Goal: Task Accomplishment & Management: Manage account settings

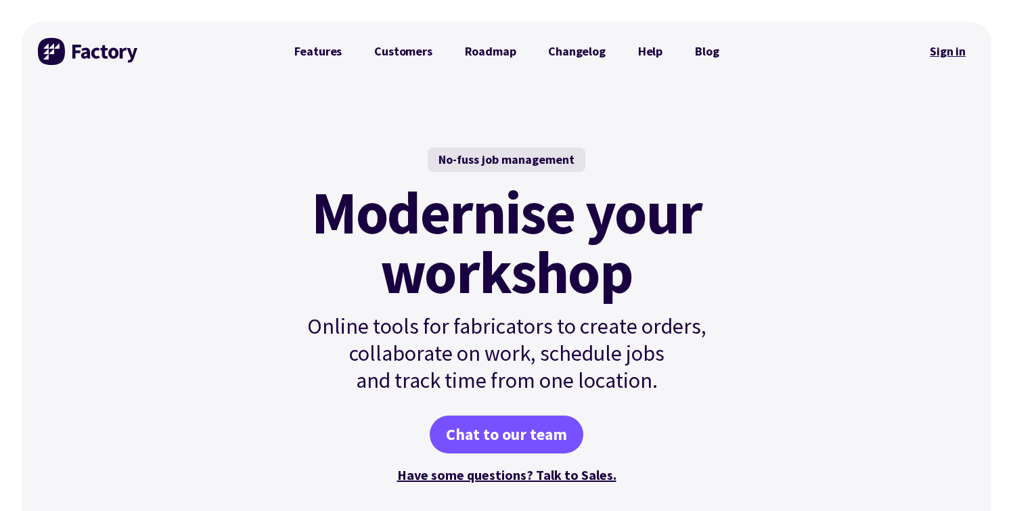
click at [941, 53] on link "Sign in" at bounding box center [947, 51] width 55 height 31
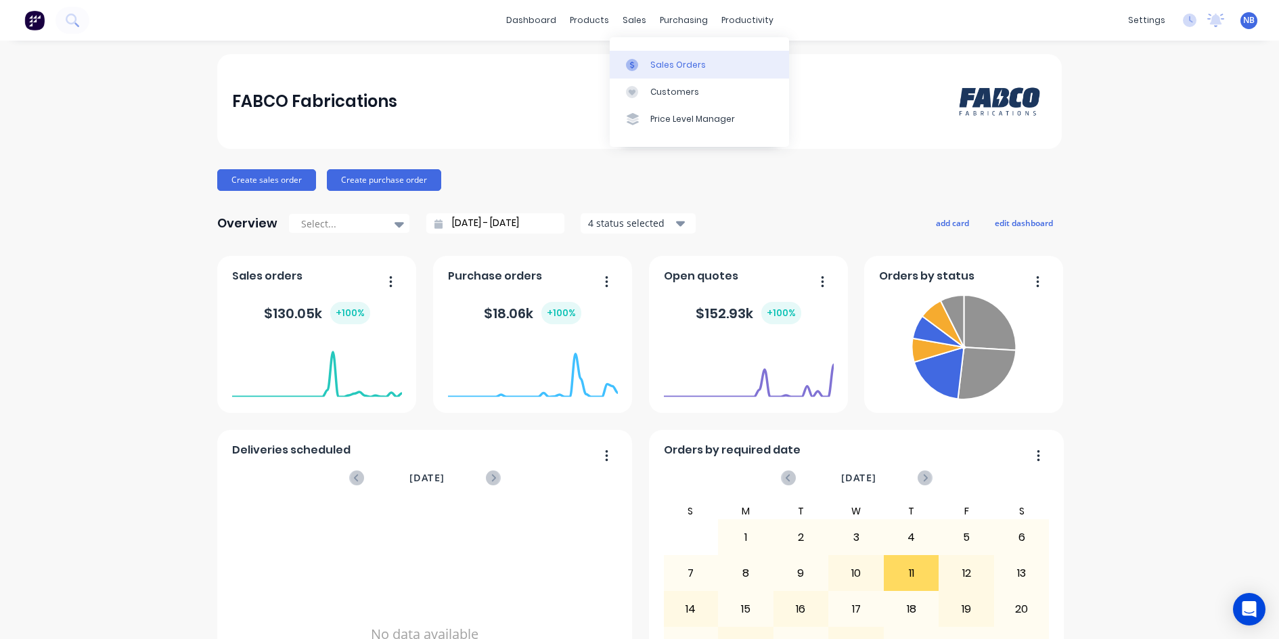
click at [647, 55] on link "Sales Orders" at bounding box center [699, 64] width 179 height 27
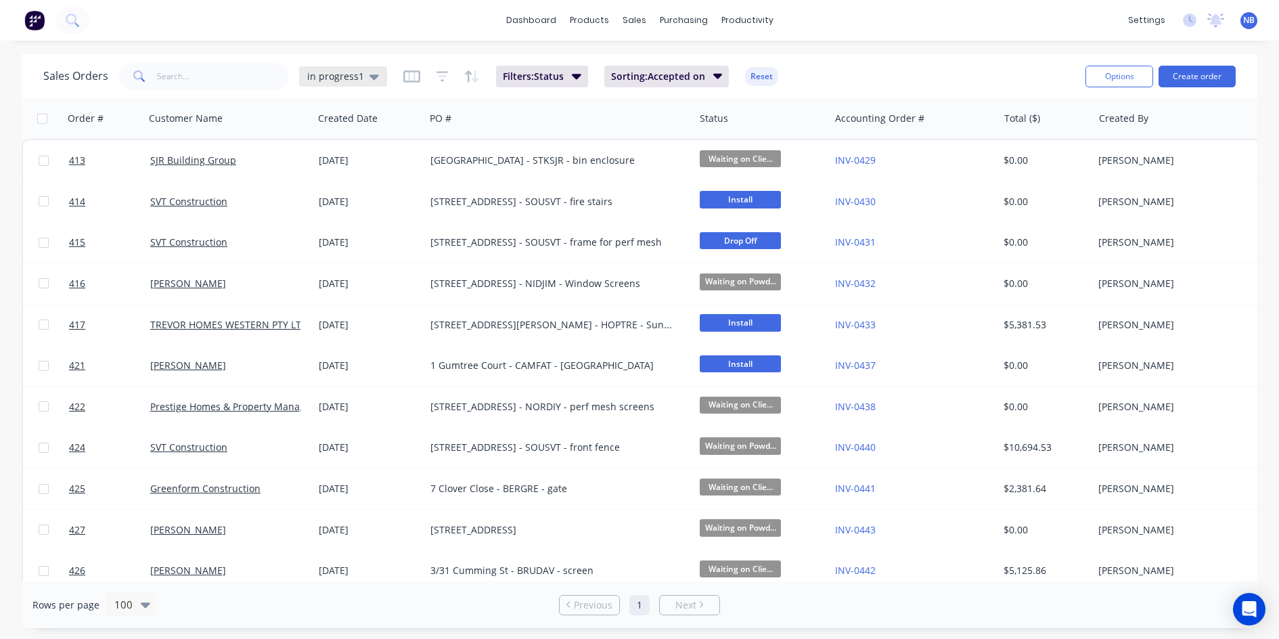
click at [336, 78] on span "in progress1" at bounding box center [335, 76] width 57 height 14
click at [373, 192] on button "None" at bounding box center [380, 191] width 154 height 16
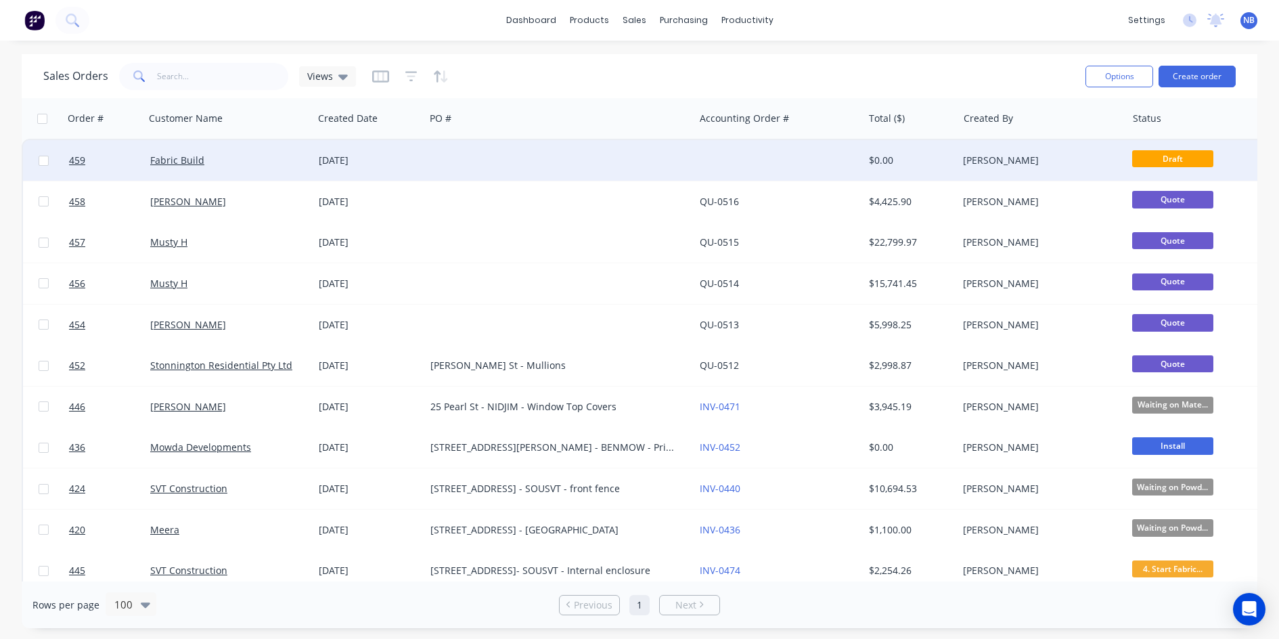
click at [269, 158] on div "Fabric Build" at bounding box center [225, 161] width 150 height 14
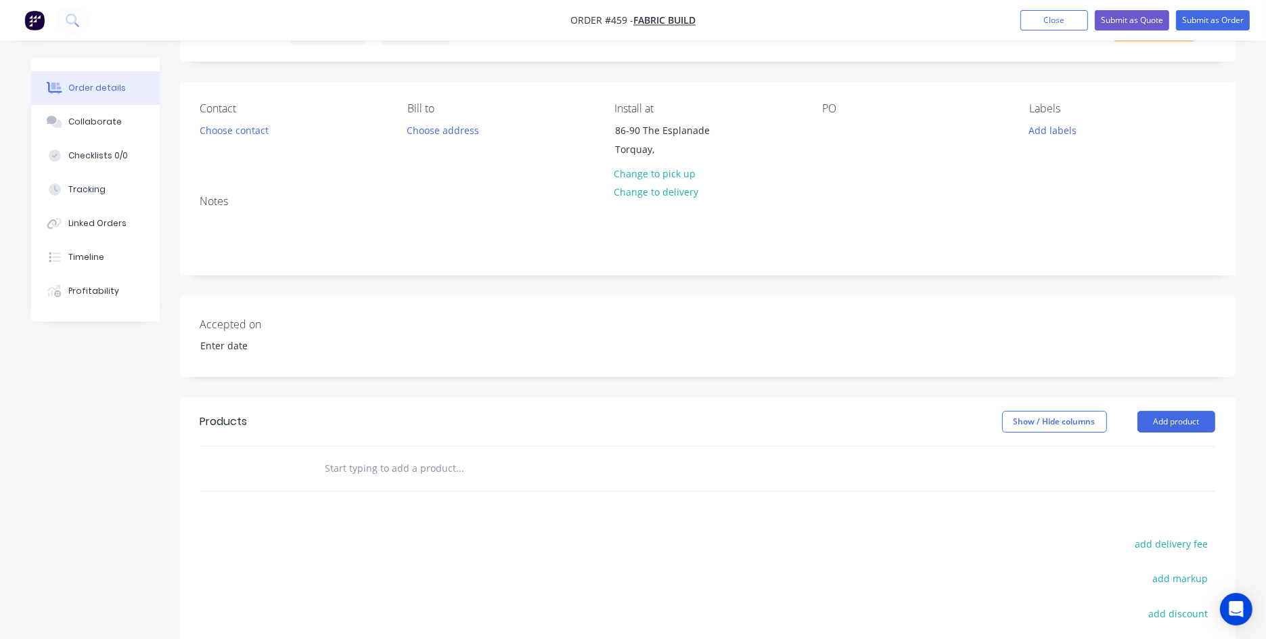
scroll to position [89, 0]
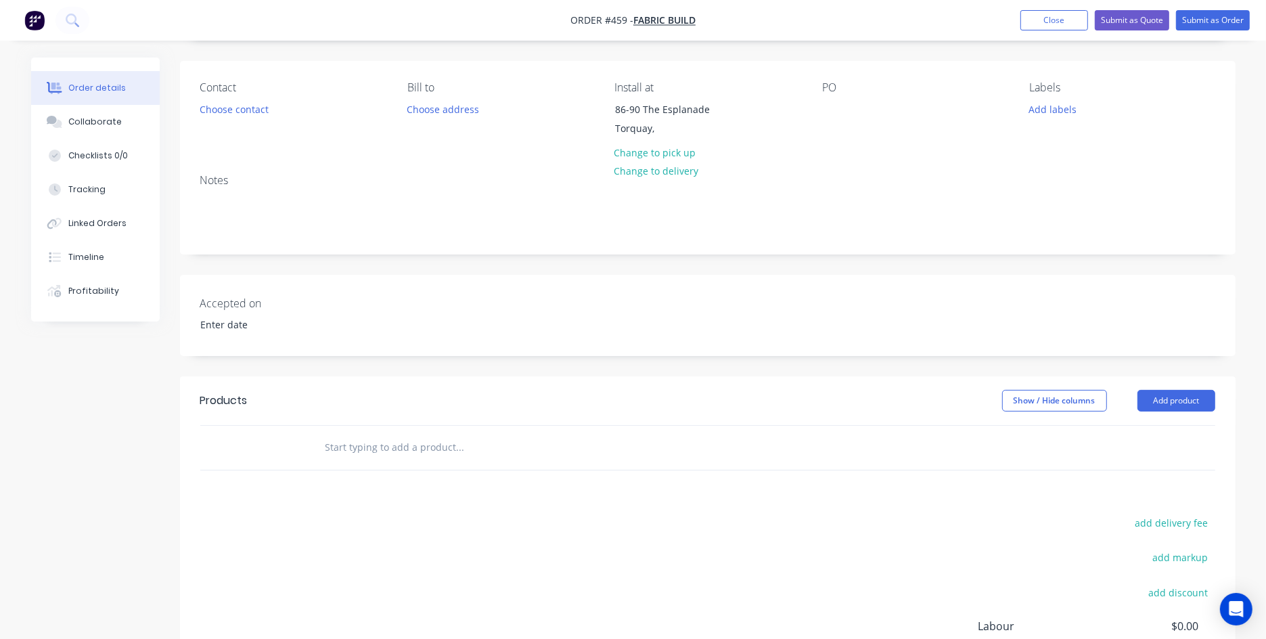
click at [429, 451] on input "text" at bounding box center [460, 447] width 271 height 27
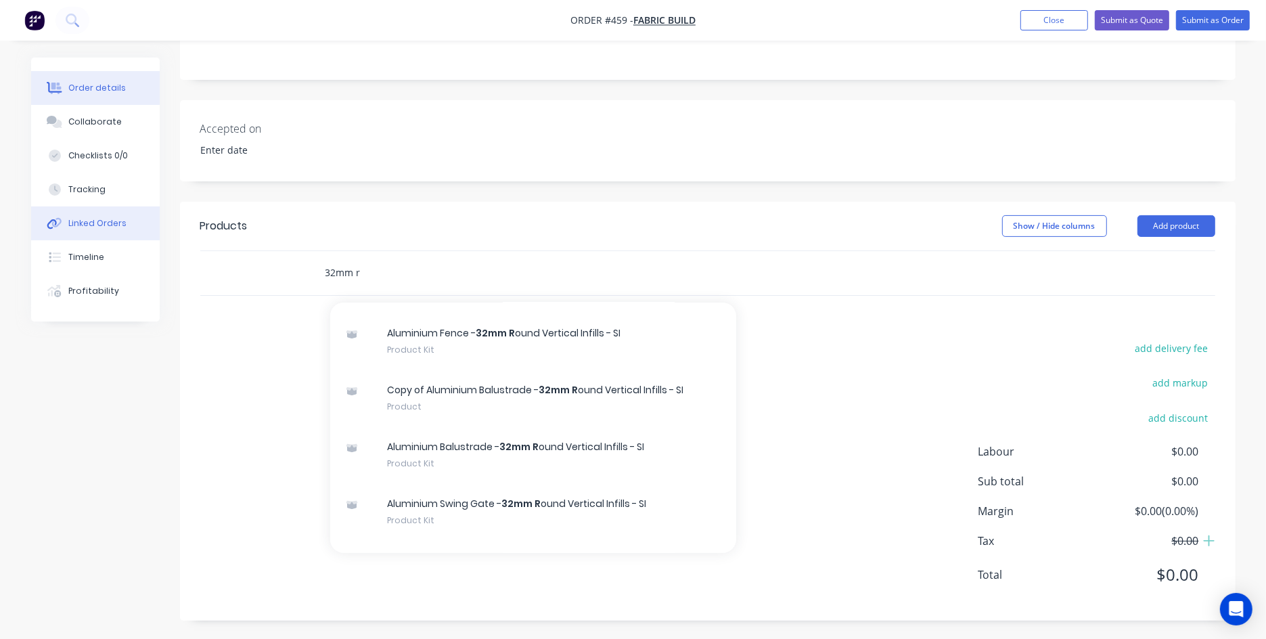
drag, startPoint x: 398, startPoint y: 277, endPoint x: 119, endPoint y: 233, distance: 282.2
click at [140, 235] on div "Order details Collaborate Checklists 0/0 Tracking Linked Orders Timeline Profit…" at bounding box center [633, 217] width 1231 height 847
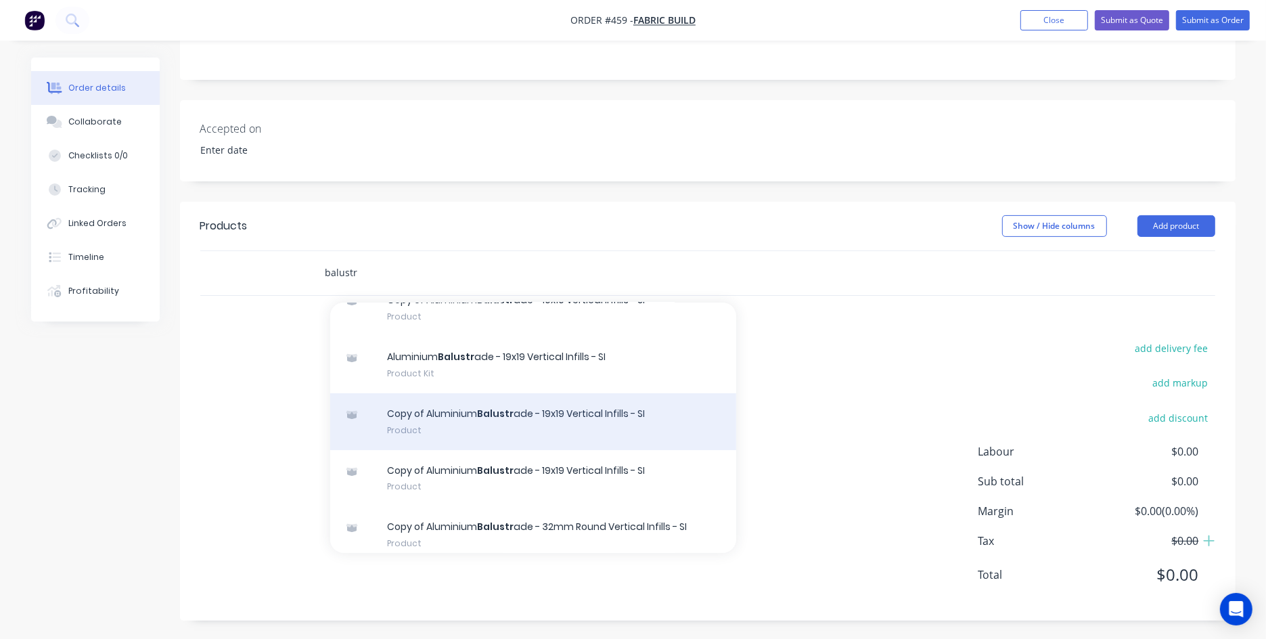
scroll to position [269, 0]
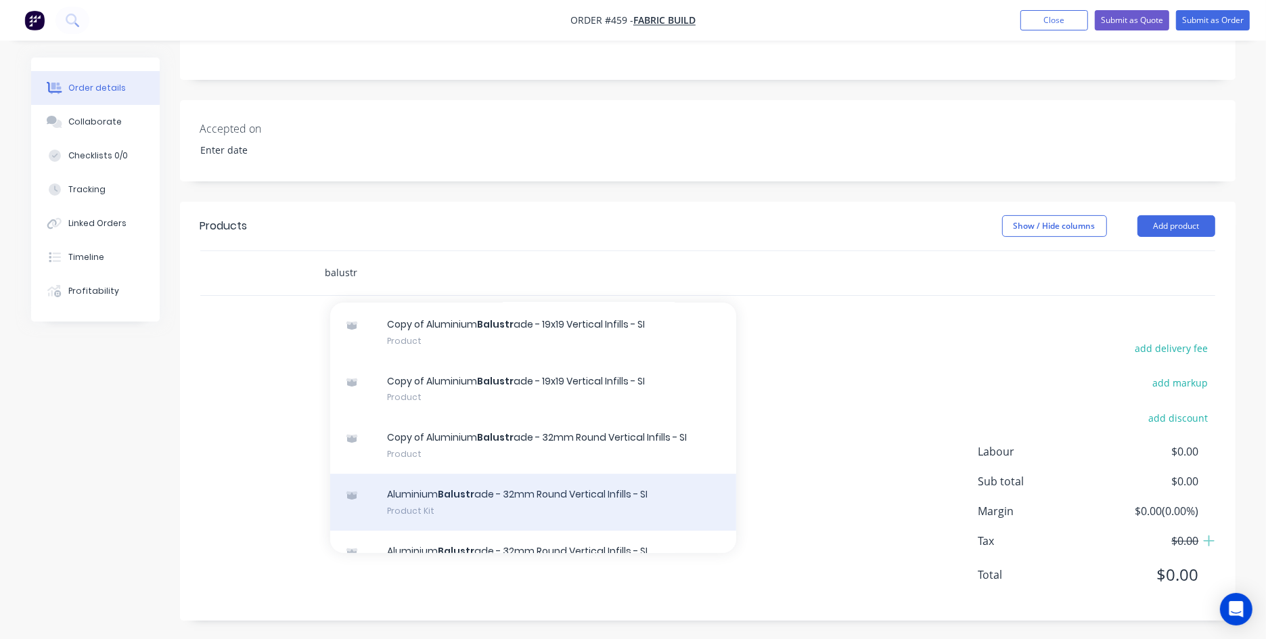
type input "balustr"
click at [504, 504] on div "Aluminium Balustr ade - 32mm Round Vertical Infills - SI Product Kit" at bounding box center [533, 502] width 406 height 57
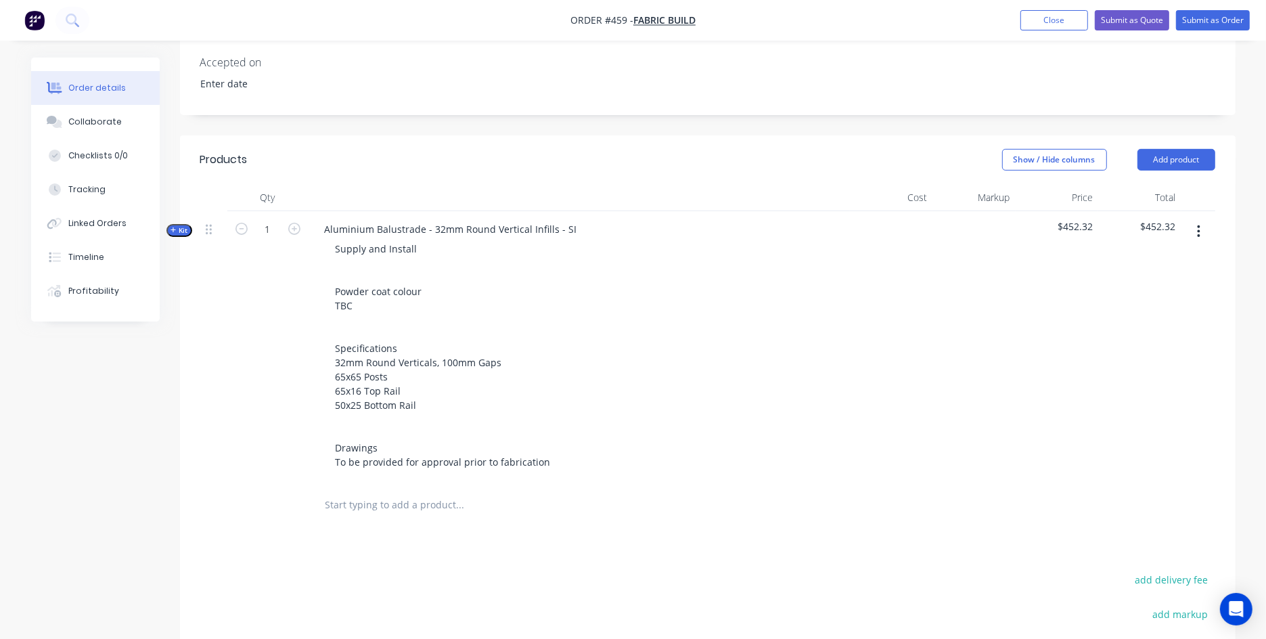
scroll to position [347, 0]
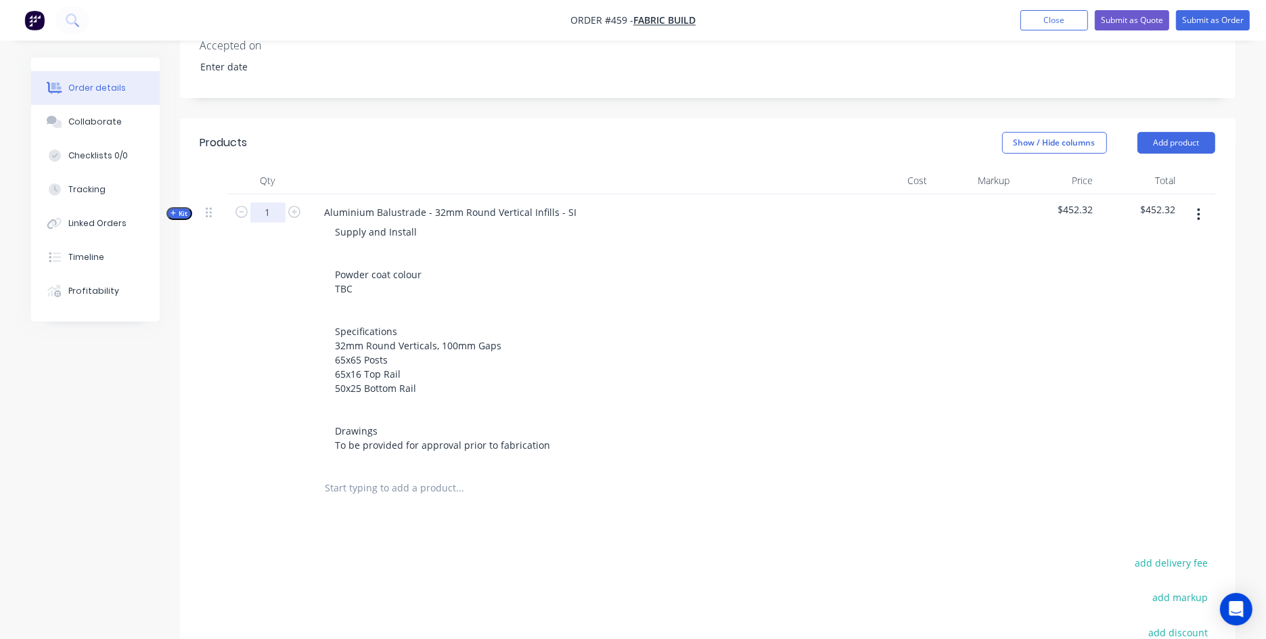
drag, startPoint x: 271, startPoint y: 212, endPoint x: 231, endPoint y: 210, distance: 40.0
click at [231, 210] on div "1" at bounding box center [267, 330] width 81 height 272
click at [271, 205] on input "1" at bounding box center [267, 212] width 35 height 20
type input "78.8"
click at [111, 392] on div "Created by [PERSON_NAME] Created [DATE] Required [DATE] Assigned to Add team me…" at bounding box center [633, 282] width 1204 height 1145
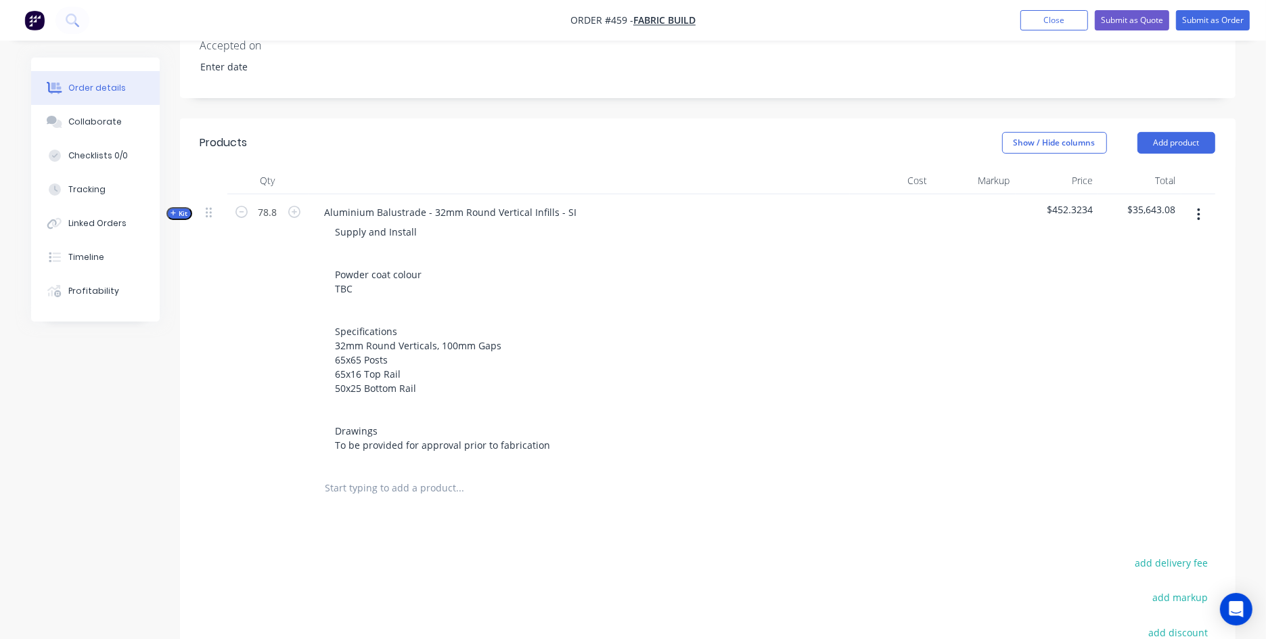
click at [174, 210] on icon "button" at bounding box center [173, 213] width 6 height 7
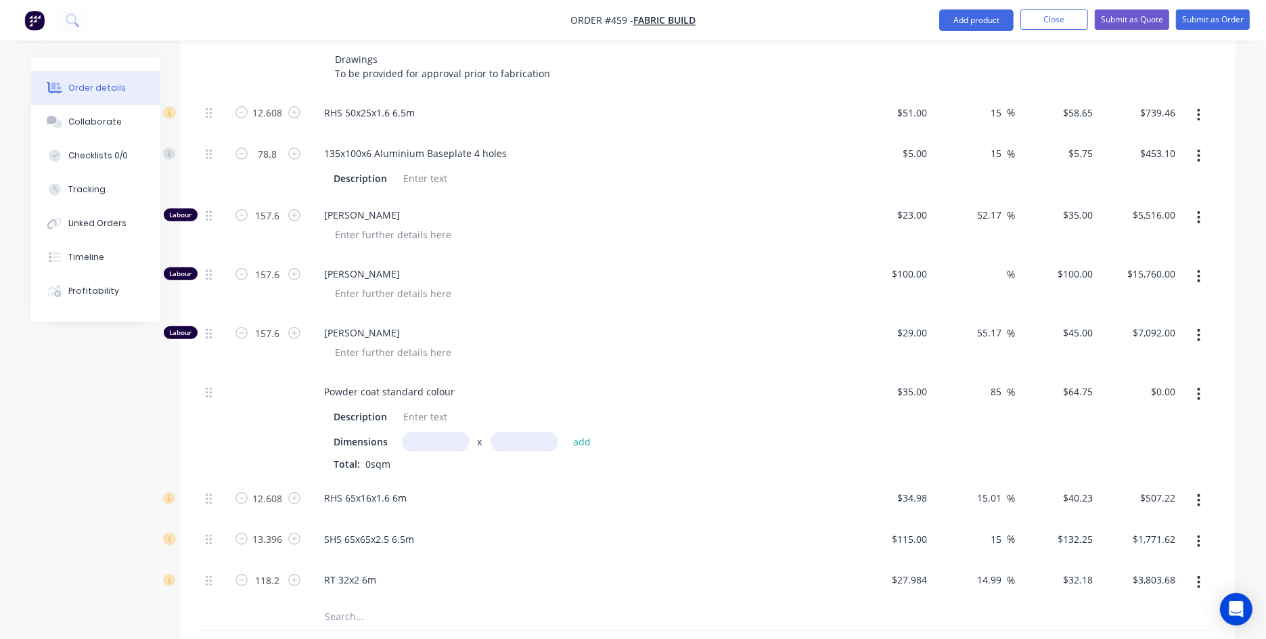
scroll to position [808, 0]
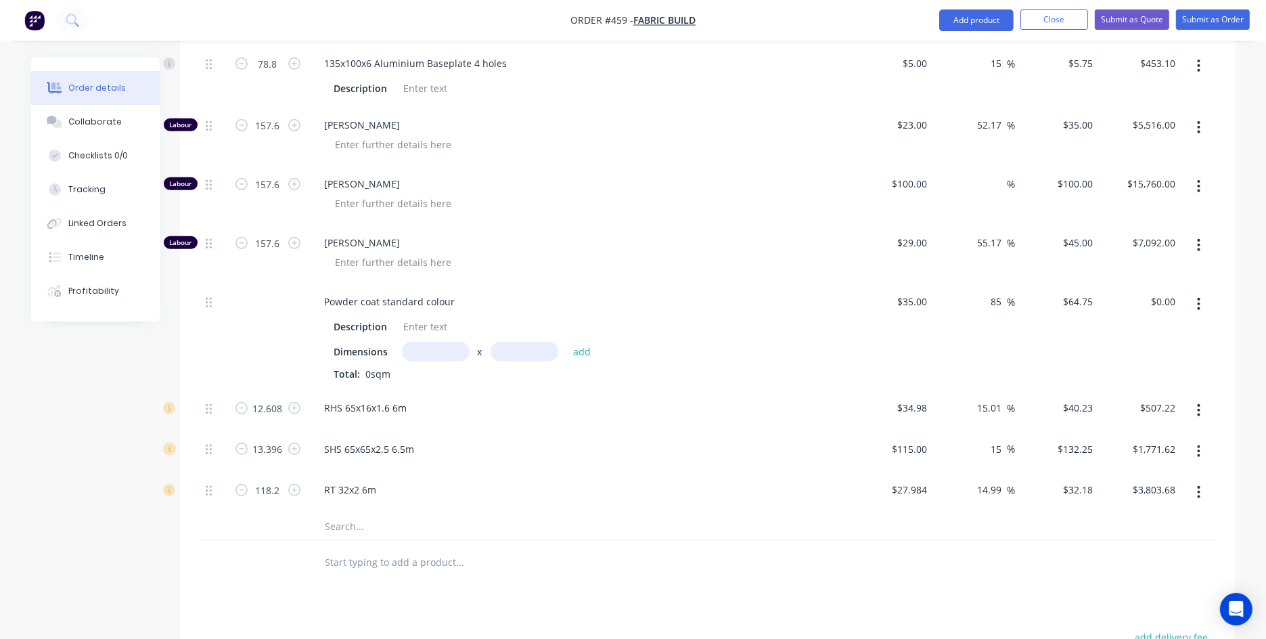
click at [447, 352] on input "text" at bounding box center [436, 352] width 68 height 20
type input "78.8m"
type input "1"
click at [566, 342] on button "add" at bounding box center [582, 351] width 32 height 18
type input "$5,102.30"
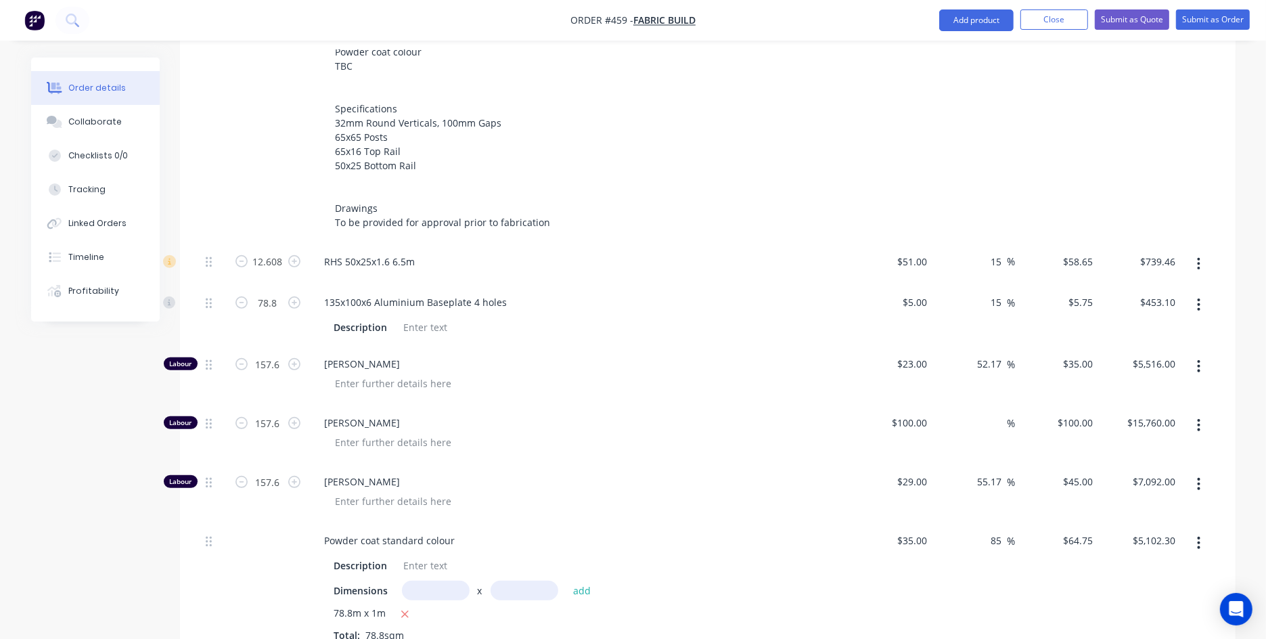
scroll to position [624, 0]
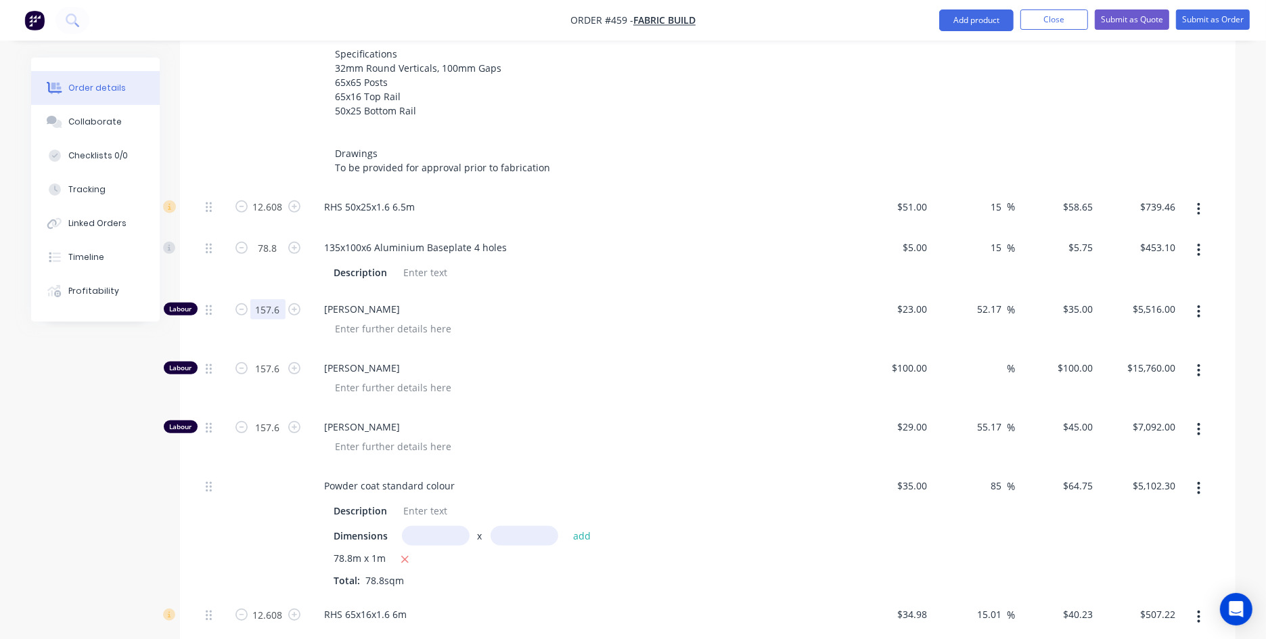
click at [243, 301] on form "157.6" at bounding box center [268, 308] width 70 height 20
drag, startPoint x: 280, startPoint y: 306, endPoint x: 243, endPoint y: 304, distance: 37.3
click at [243, 304] on form "157.6" at bounding box center [268, 308] width 70 height 20
type input "118"
type input "$4,130.00"
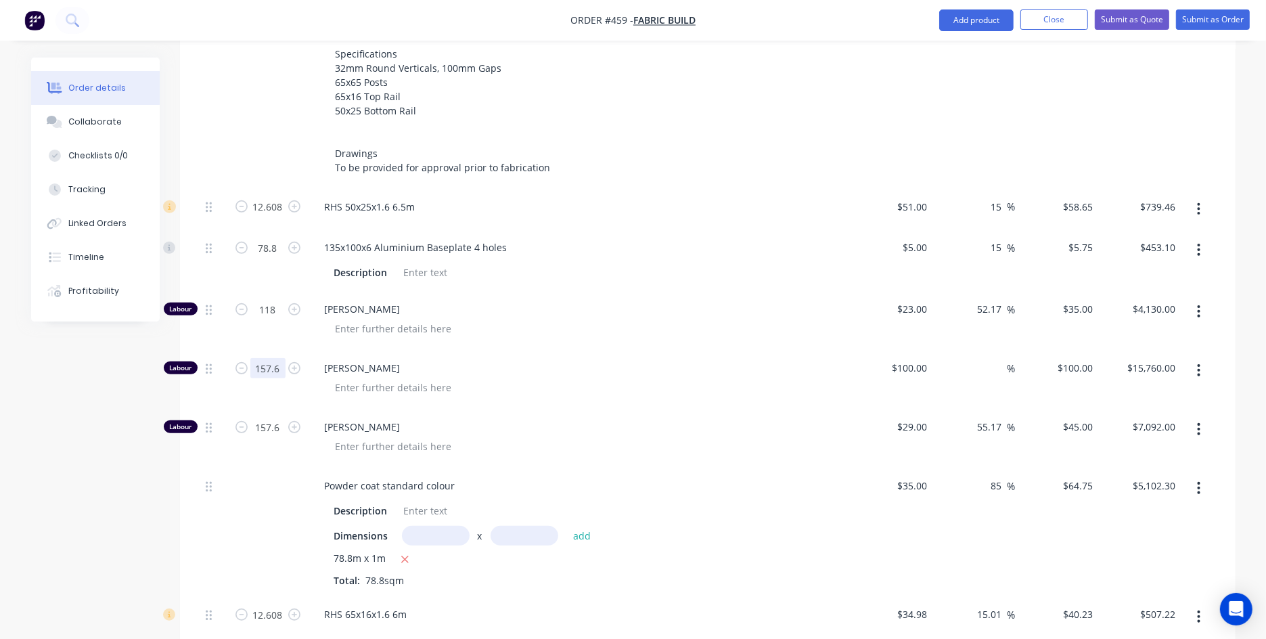
click at [274, 364] on input "157.6" at bounding box center [267, 368] width 35 height 20
drag, startPoint x: 283, startPoint y: 366, endPoint x: 248, endPoint y: 364, distance: 35.2
click at [248, 364] on form "157.6" at bounding box center [268, 367] width 70 height 20
type input "118"
type input "$11,800.00"
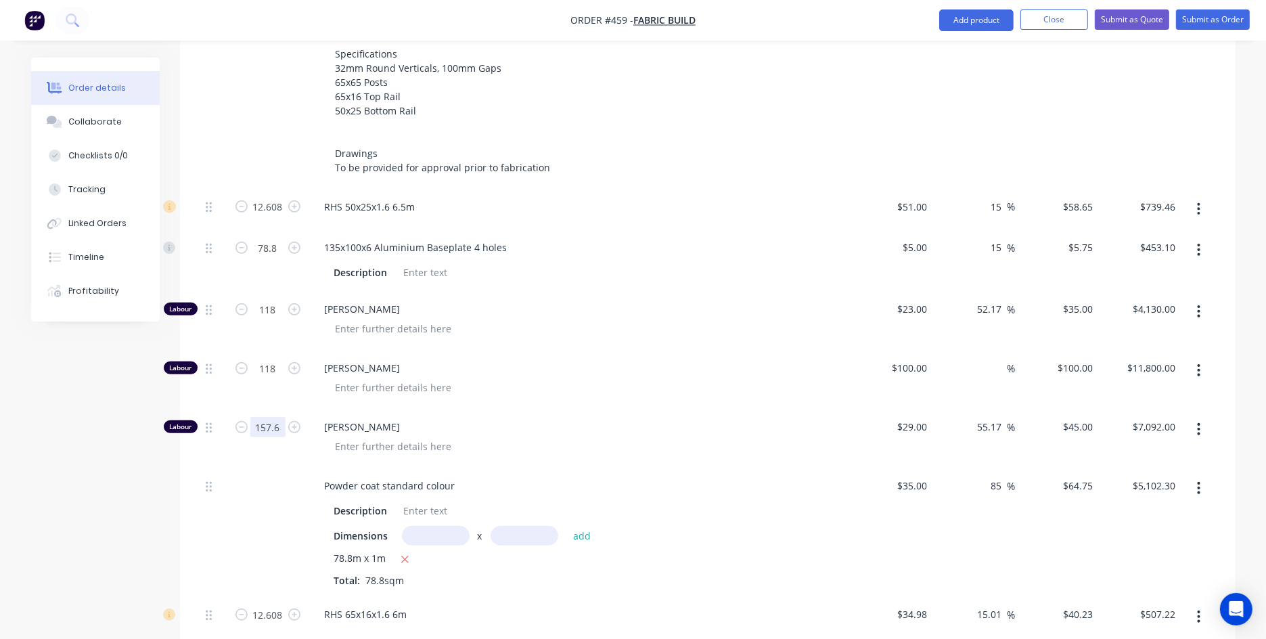
click at [277, 424] on input "157.6" at bounding box center [267, 427] width 35 height 20
paste input "18"
type input "118"
type input "$5,310.00"
click at [133, 434] on div "Created by [PERSON_NAME] Created [DATE] Required [DATE] Assigned to Add team me…" at bounding box center [633, 284] width 1204 height 1703
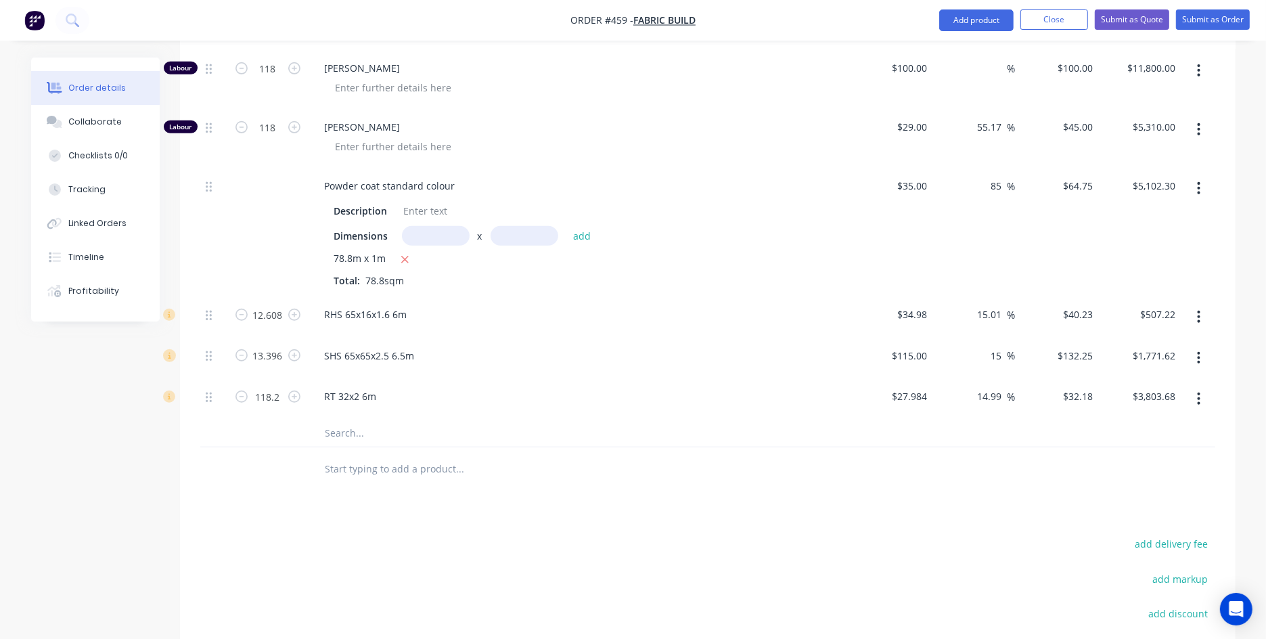
scroll to position [834, 0]
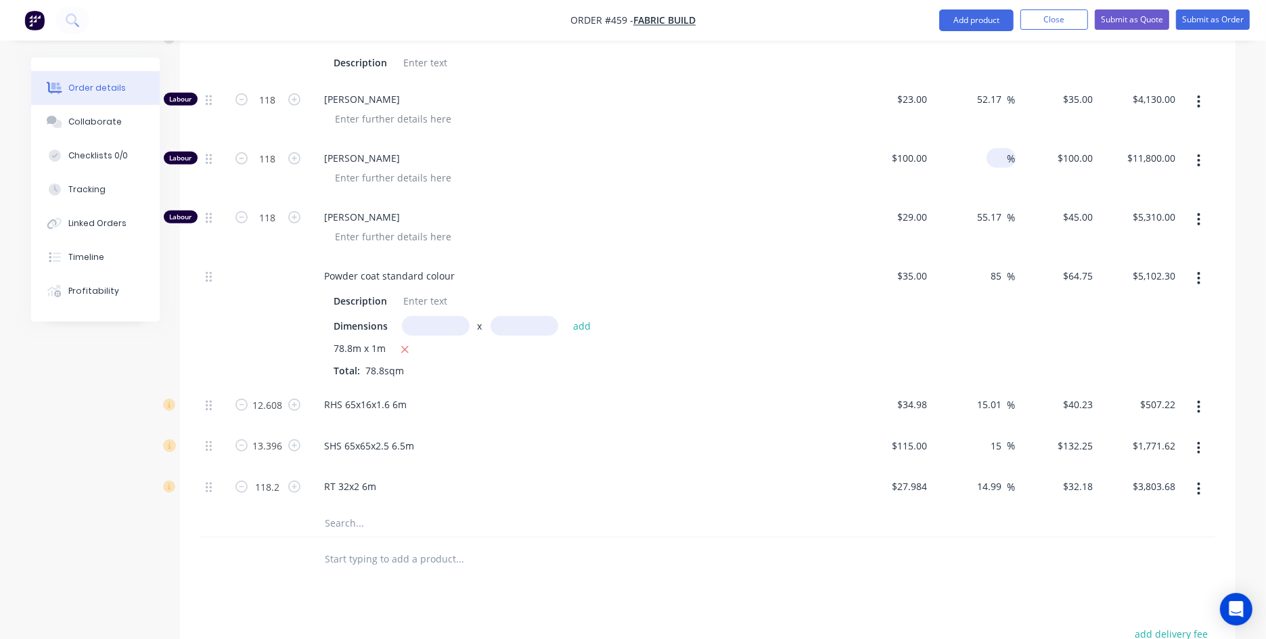
click at [994, 158] on input at bounding box center [1000, 158] width 16 height 20
type input "50"
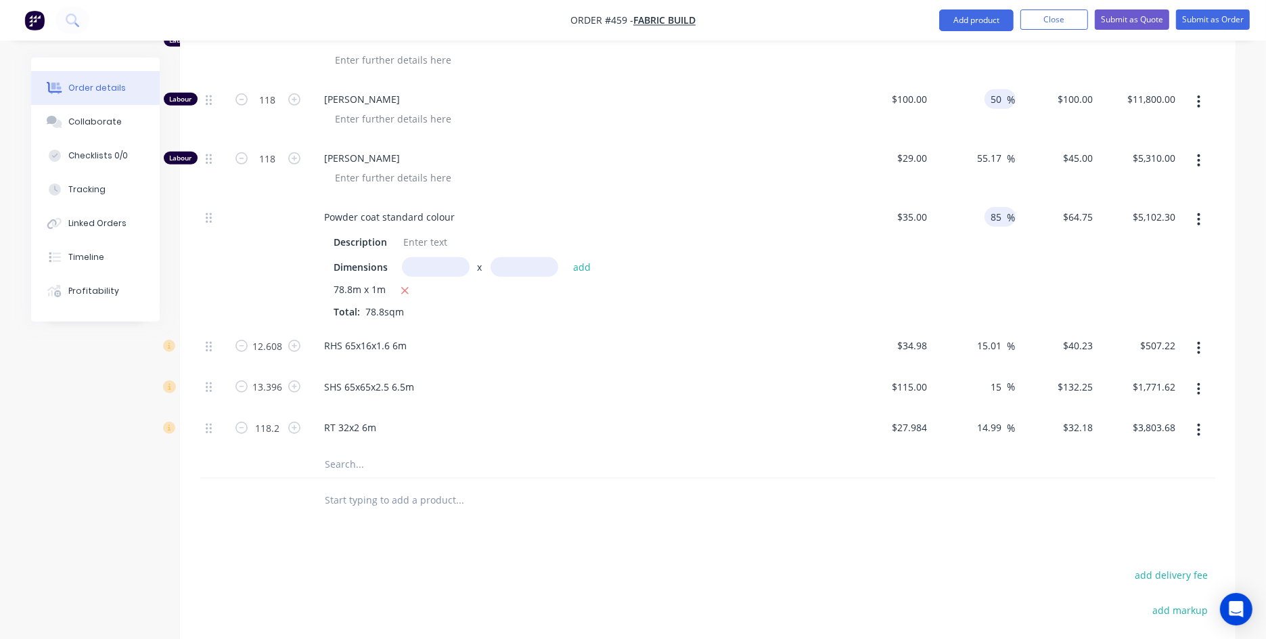
scroll to position [918, 0]
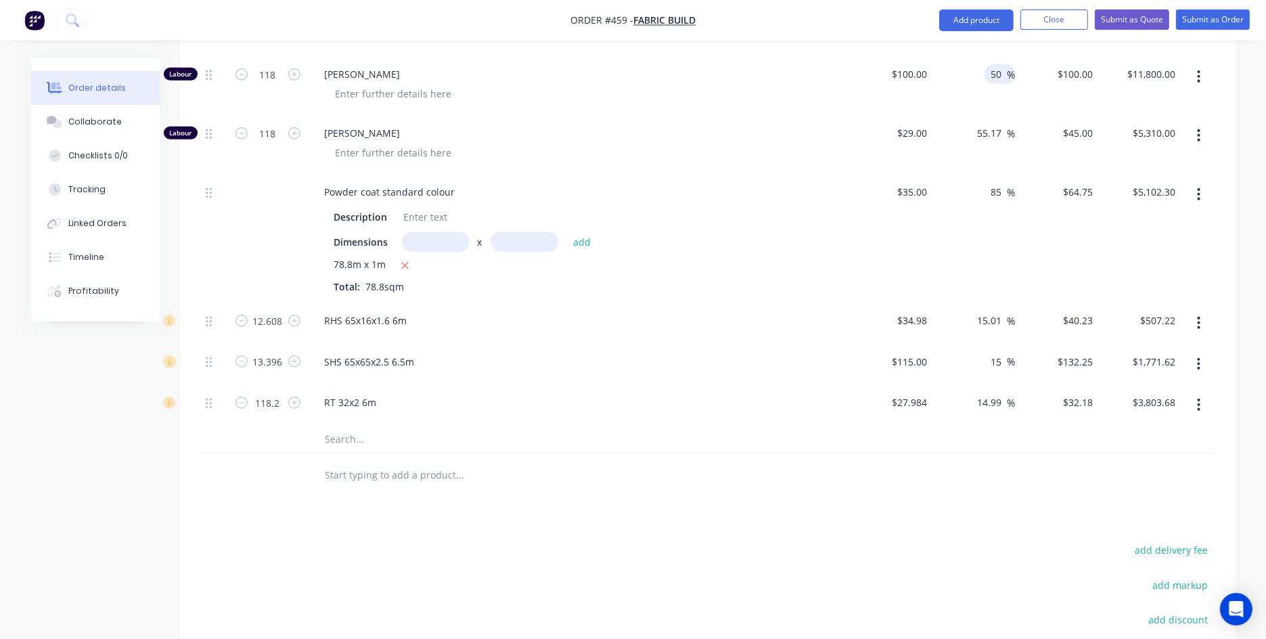
type input "$150.00"
type input "$17,700.00"
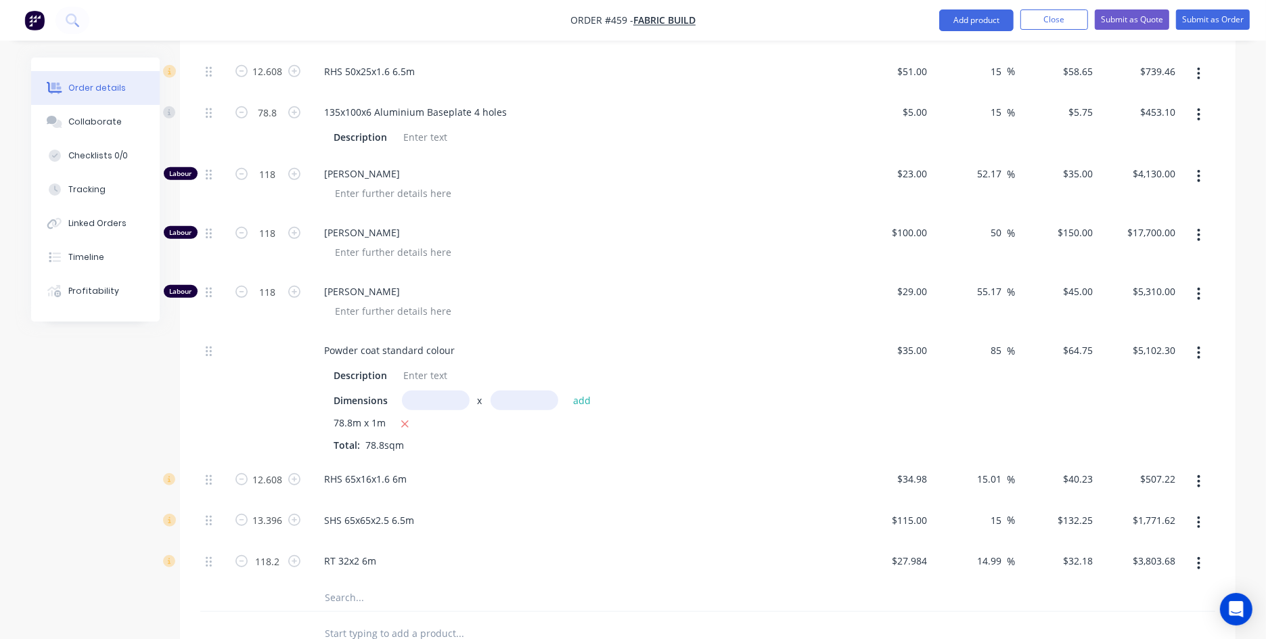
scroll to position [731, 0]
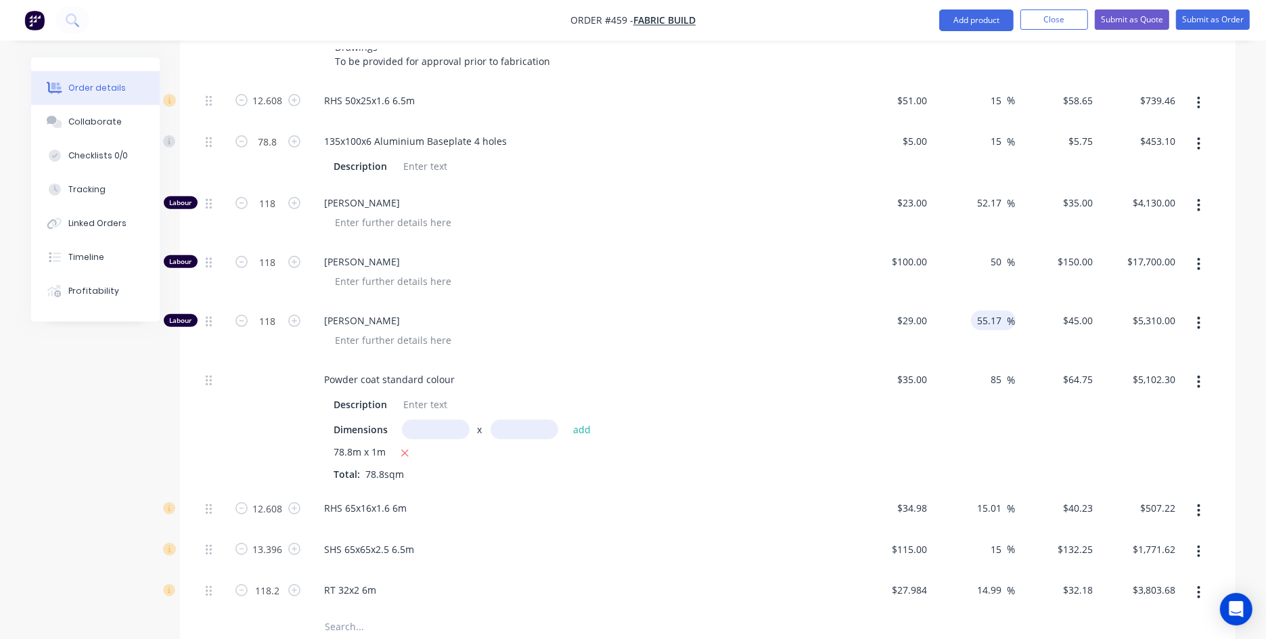
click at [987, 315] on input "55.17" at bounding box center [991, 321] width 31 height 20
type input "$44.9993"
type input "$5,309.92"
click at [1003, 261] on input "50" at bounding box center [999, 262] width 18 height 20
drag, startPoint x: 1001, startPoint y: 260, endPoint x: 989, endPoint y: 257, distance: 12.5
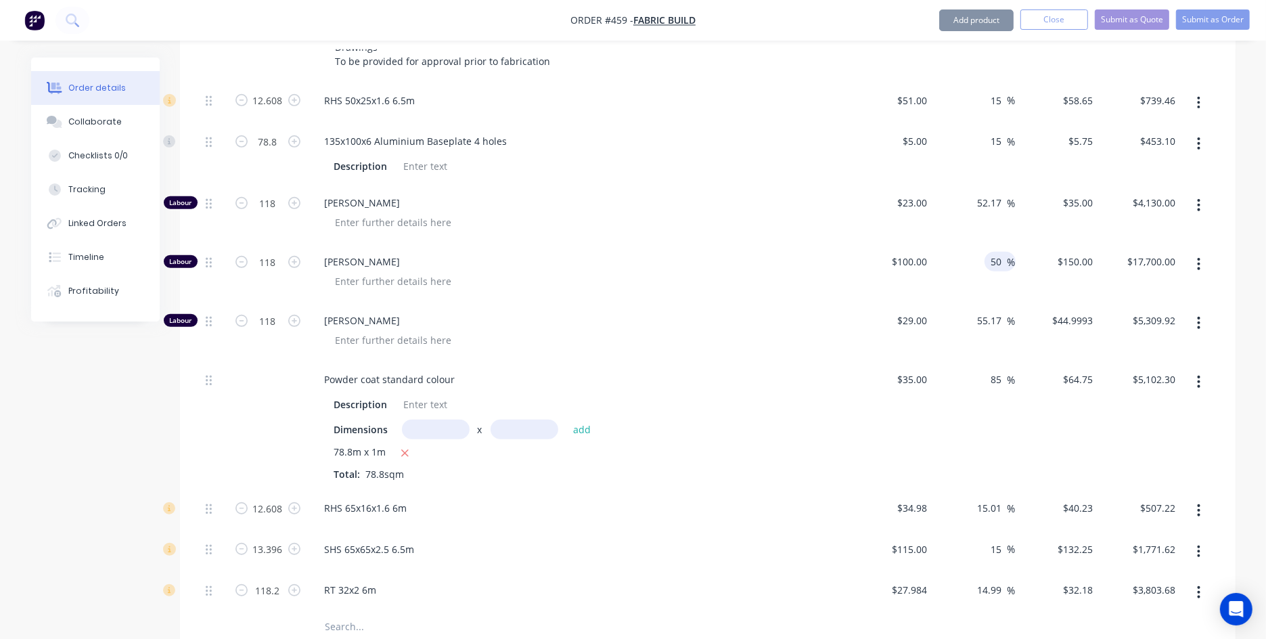
click at [990, 257] on input "50" at bounding box center [999, 262] width 18 height 20
type input "30"
type input "$130.00"
type input "$15,340.00"
click at [53, 424] on div "Created by [PERSON_NAME] Created [DATE] Required [DATE] Assigned to Add team me…" at bounding box center [633, 178] width 1204 height 1703
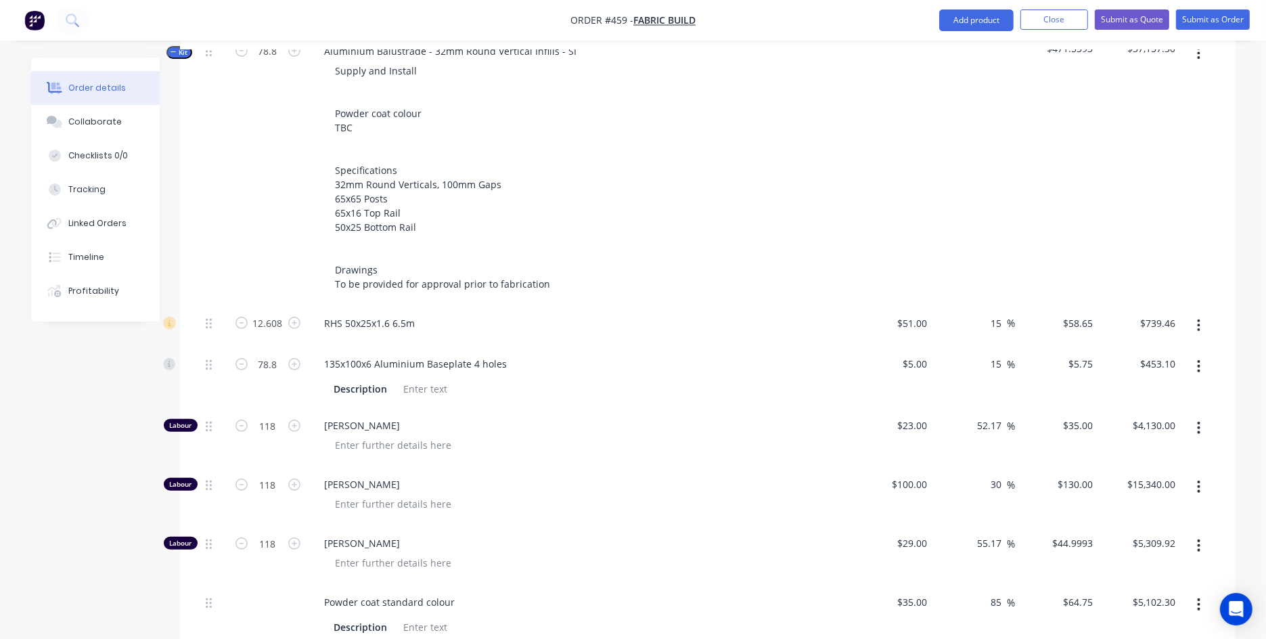
scroll to position [0, 0]
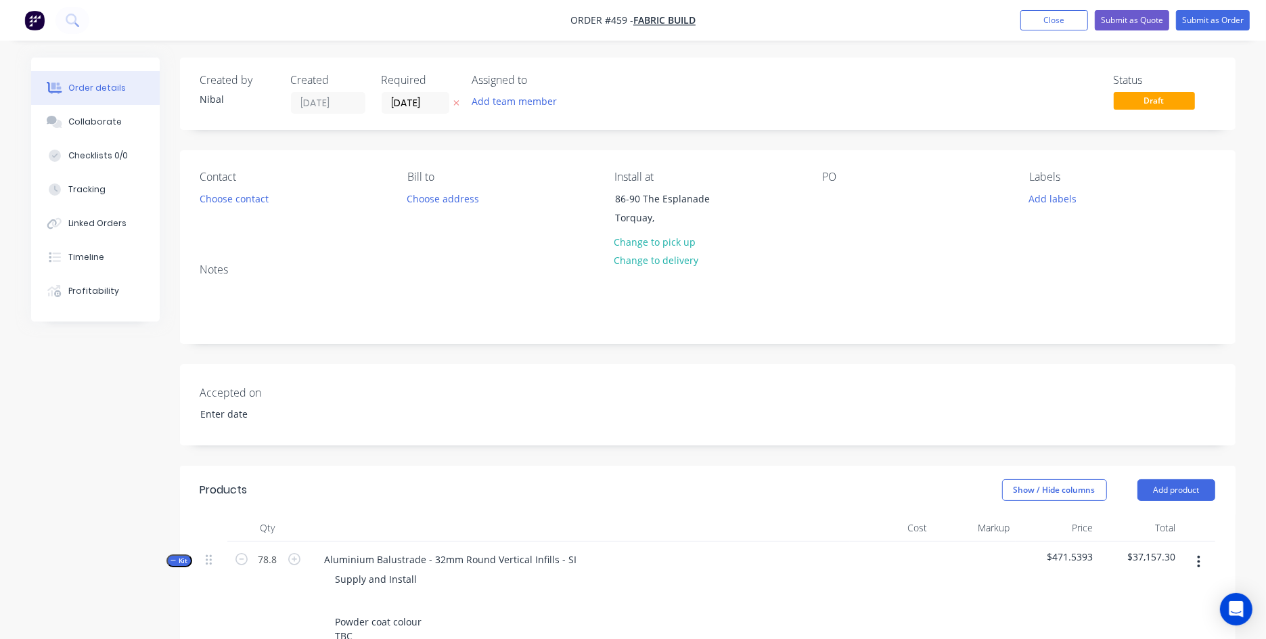
click at [183, 510] on span "Kit" at bounding box center [179, 560] width 18 height 10
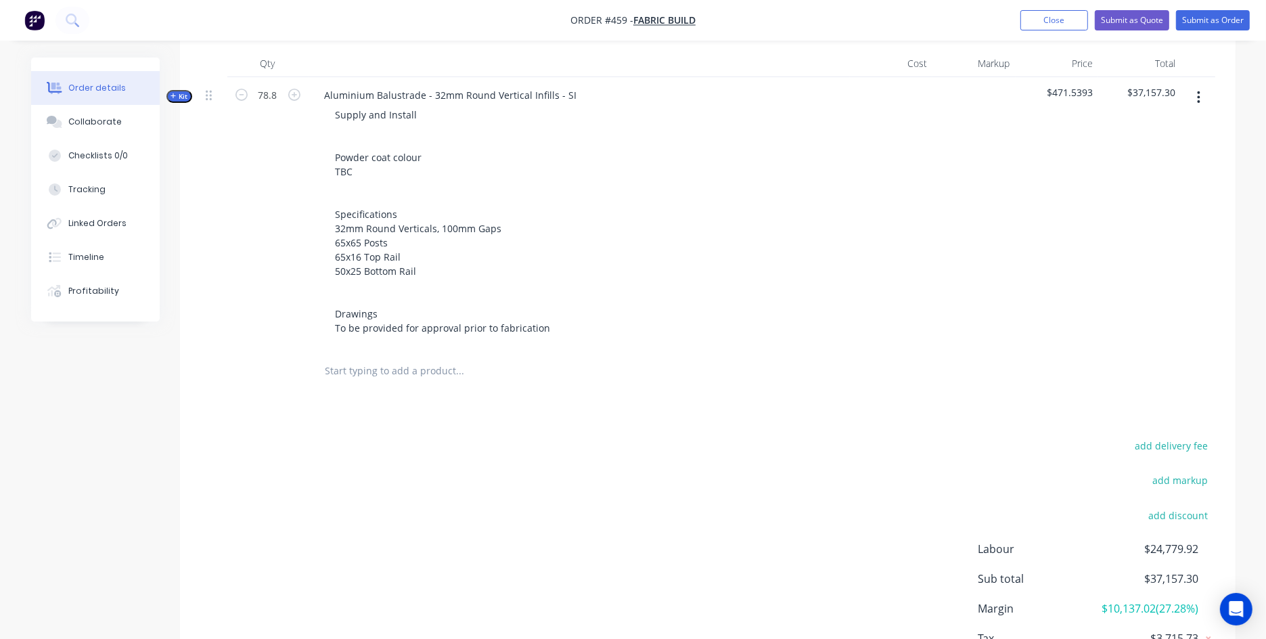
scroll to position [491, 0]
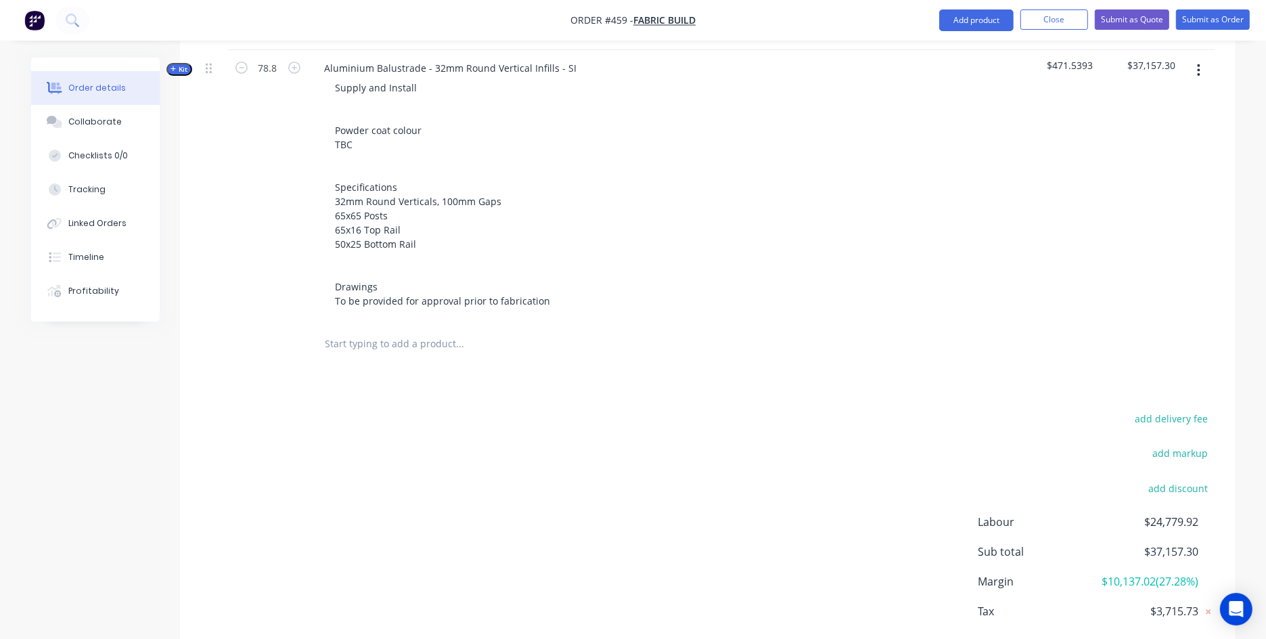
click at [384, 348] on input "text" at bounding box center [460, 343] width 271 height 27
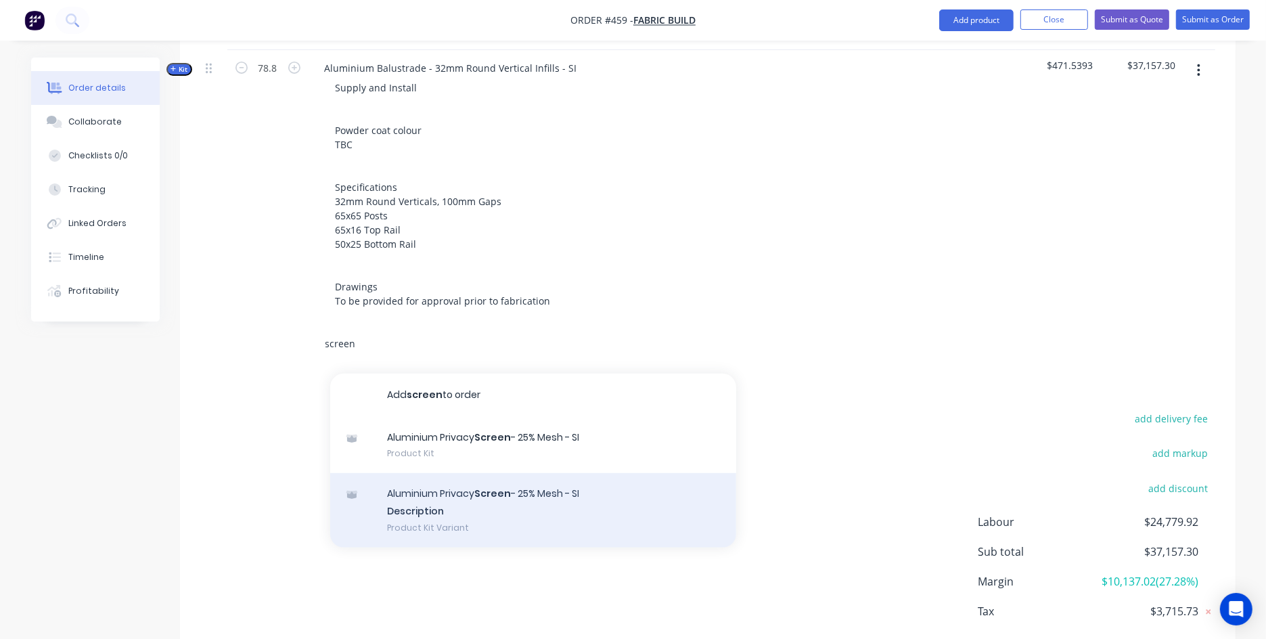
type input "screen"
click at [459, 510] on div "Aluminium Privacy Screen - 25% Mesh - SI Description Product Kit Variant" at bounding box center [533, 510] width 406 height 74
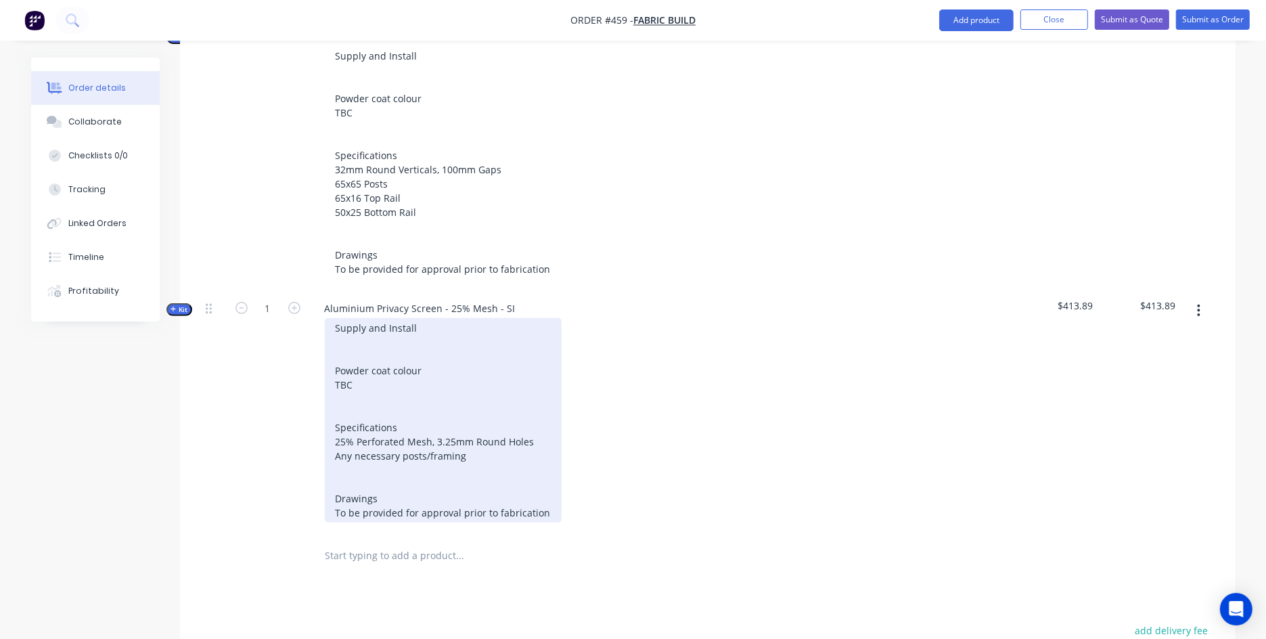
scroll to position [497, 0]
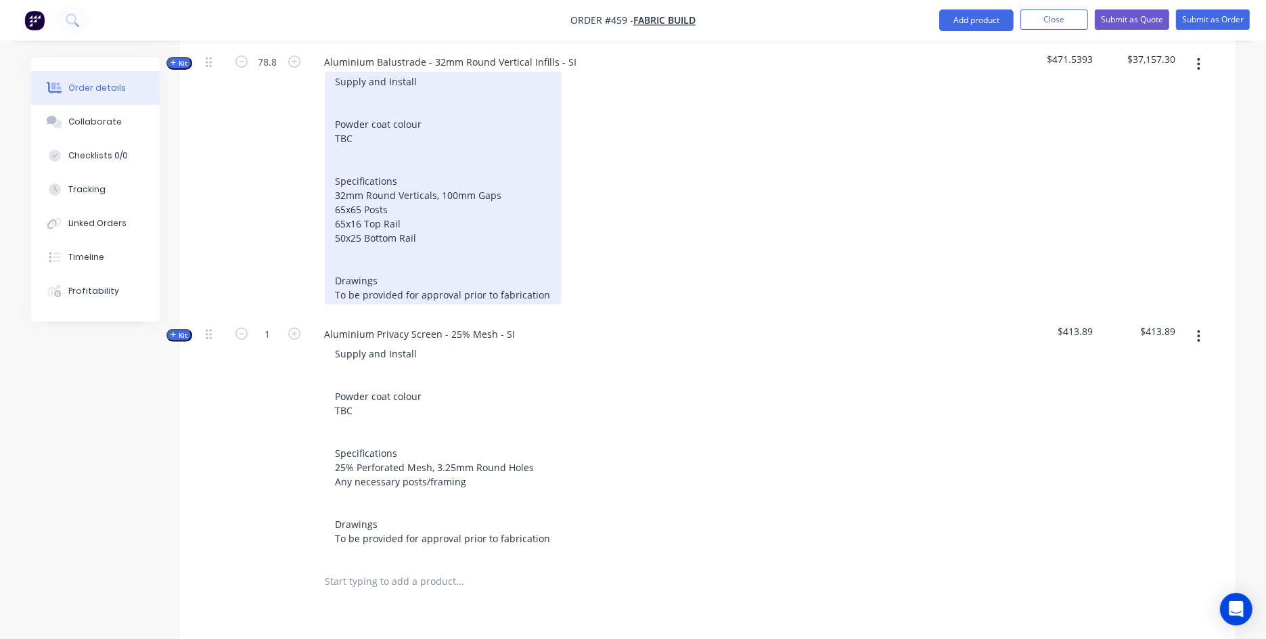
drag, startPoint x: 452, startPoint y: 233, endPoint x: 436, endPoint y: 236, distance: 16.5
click at [436, 236] on div "Supply and Install Powder coat colour TBC Specifications 32mm Round Verticals, …" at bounding box center [443, 188] width 237 height 233
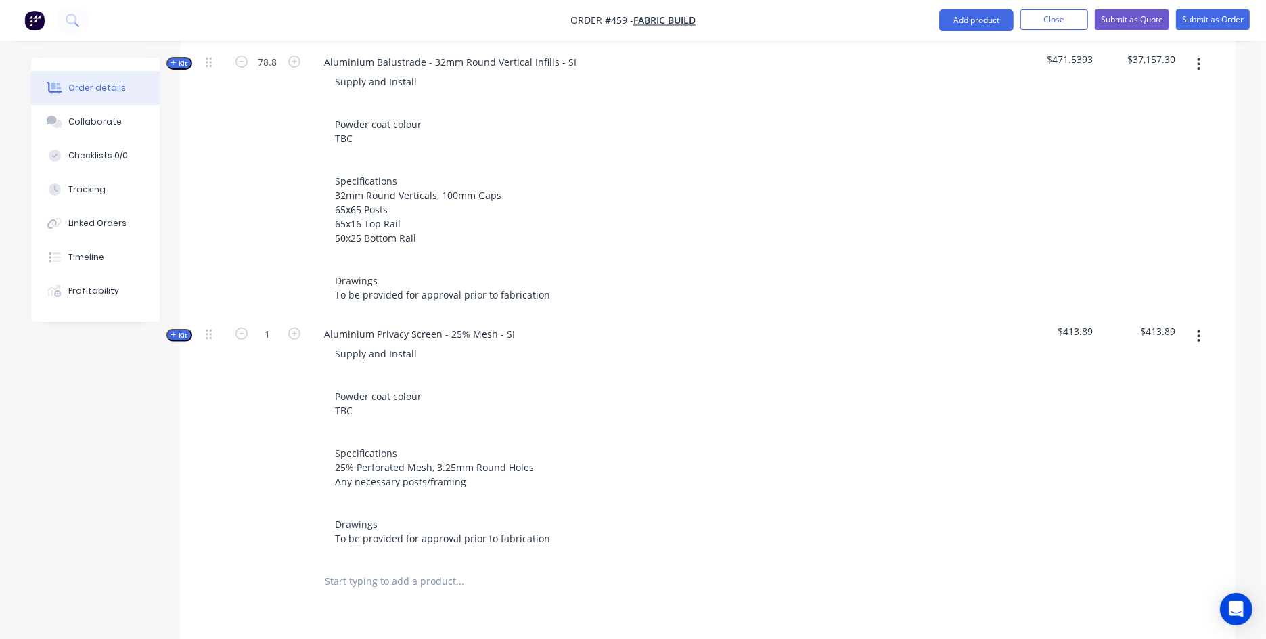
click at [80, 467] on div "Created by [PERSON_NAME] Created [DATE] Required [DATE] Assigned to Add team me…" at bounding box center [633, 254] width 1204 height 1388
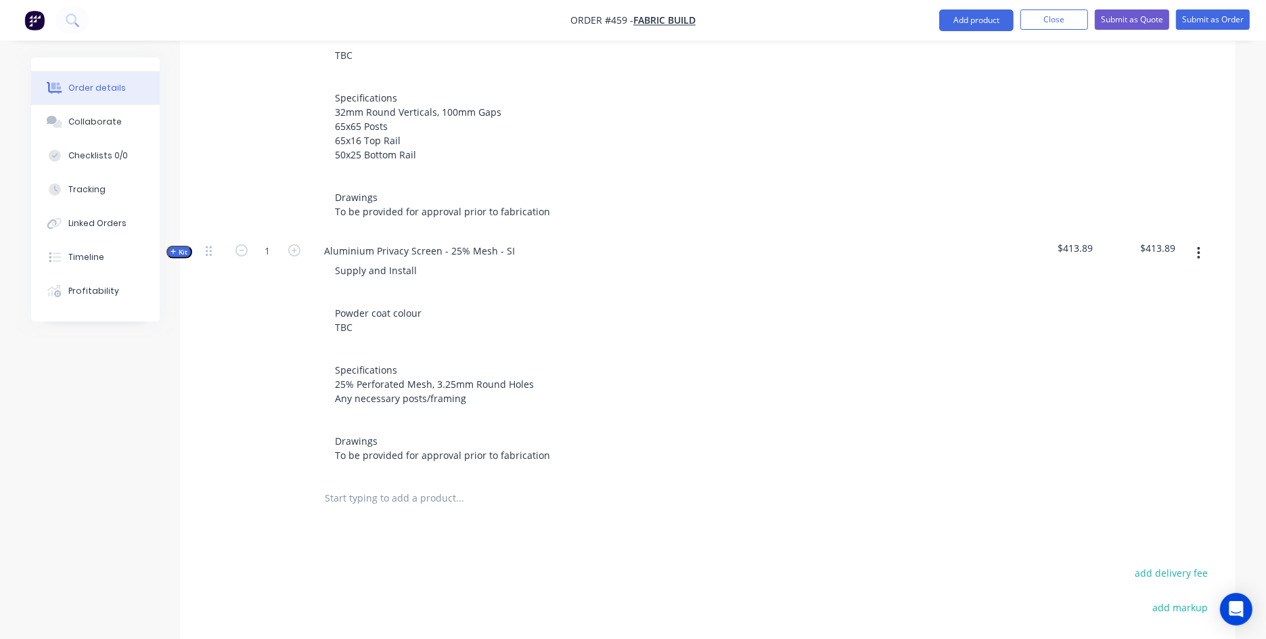
scroll to position [670, 0]
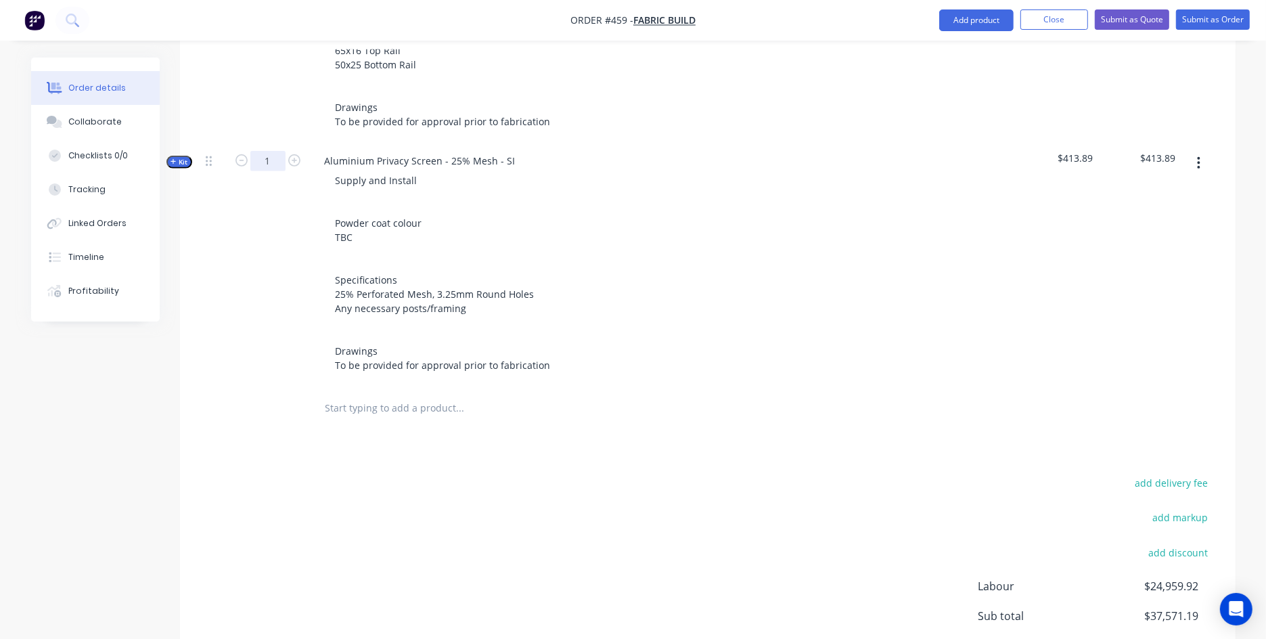
click at [268, 163] on input "1" at bounding box center [267, 161] width 35 height 20
type input "32.7"
click at [227, 402] on div at bounding box center [267, 408] width 81 height 44
click at [188, 159] on button "Kit" at bounding box center [179, 162] width 26 height 13
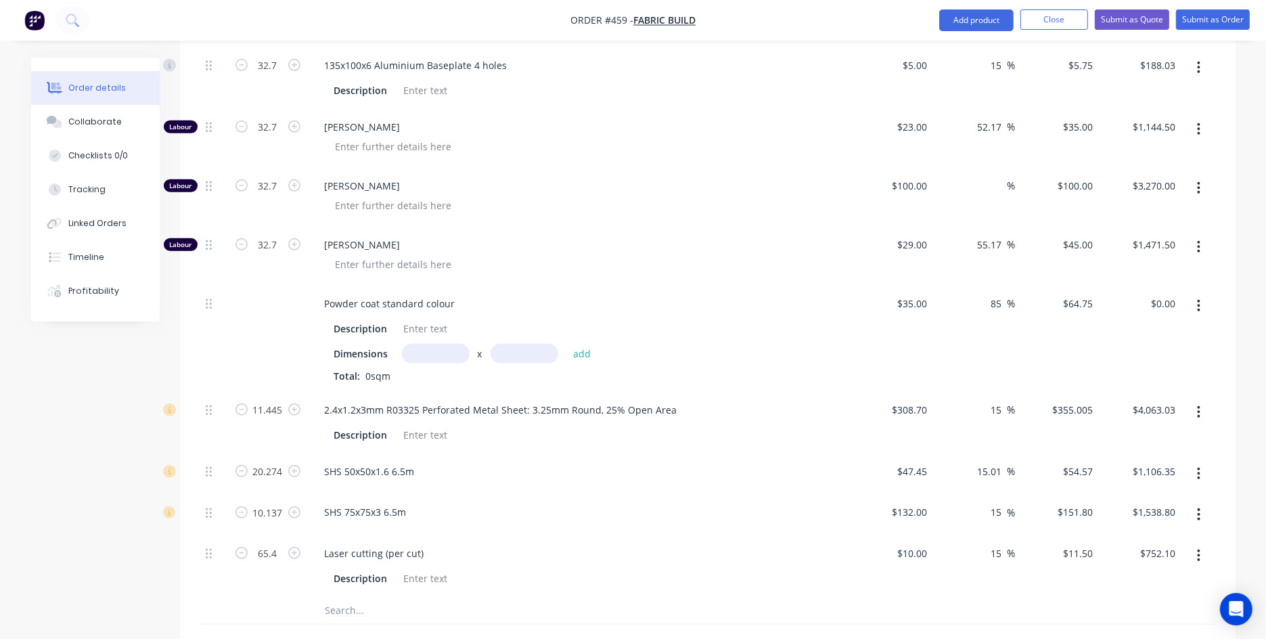
scroll to position [1015, 0]
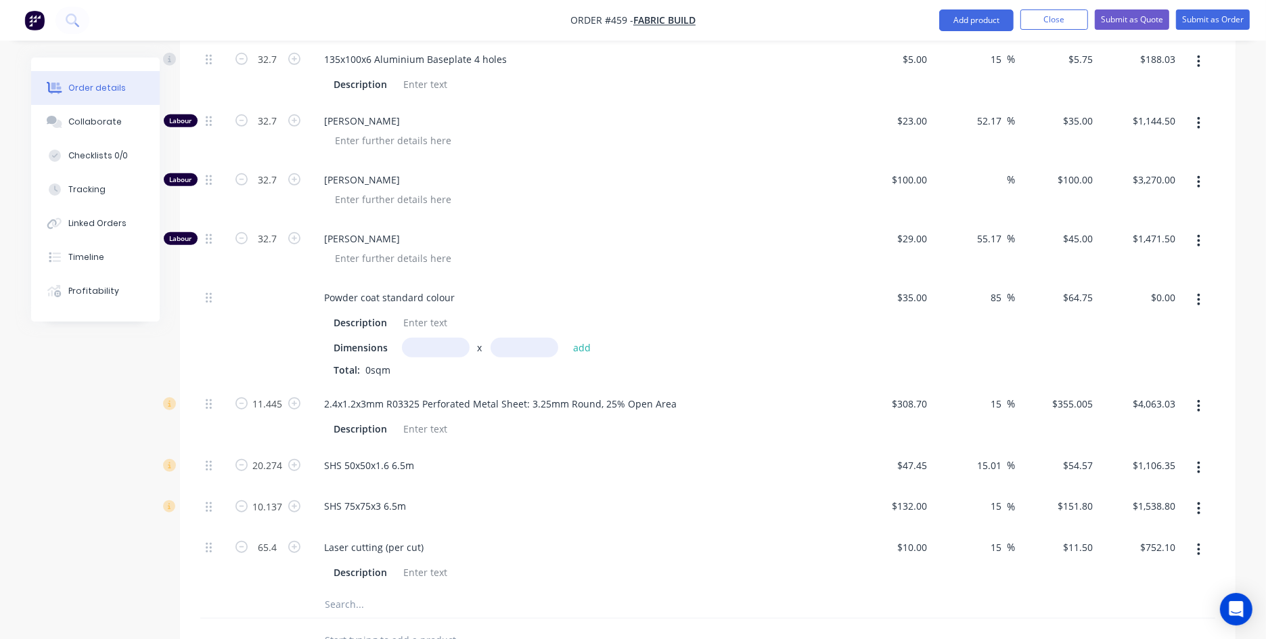
click at [411, 350] on input "text" at bounding box center [436, 348] width 68 height 20
type input "32.7m"
type input "1"
click at [566, 338] on button "add" at bounding box center [582, 347] width 32 height 18
type input "$2,117.33"
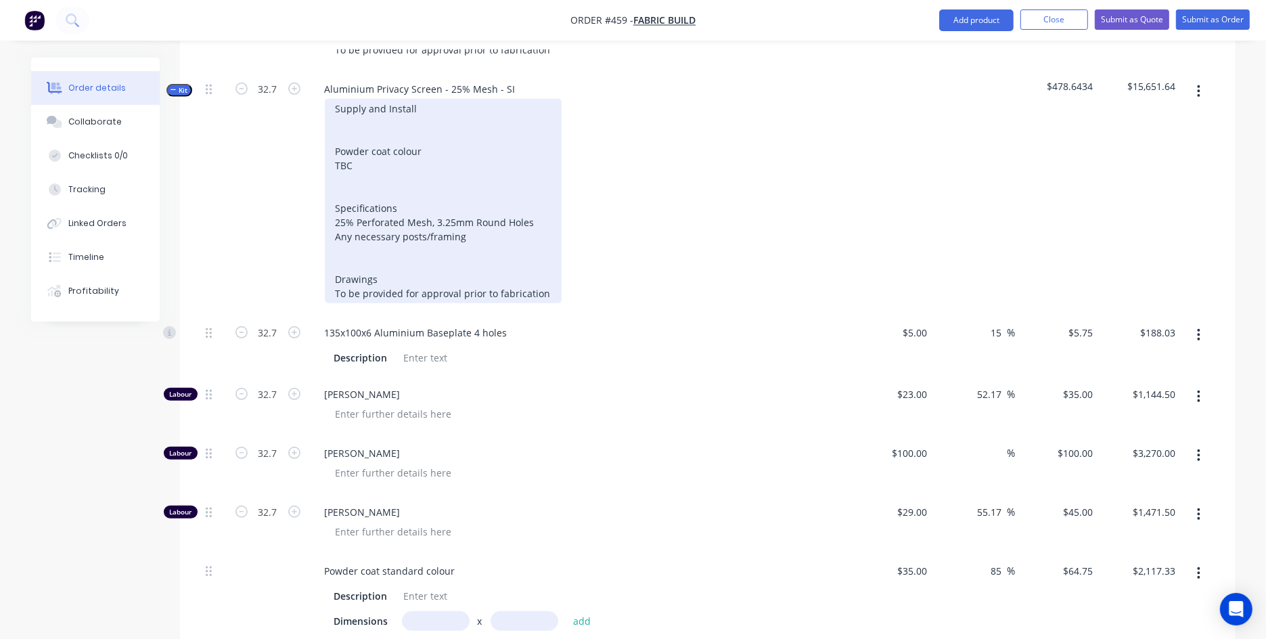
scroll to position [662, 0]
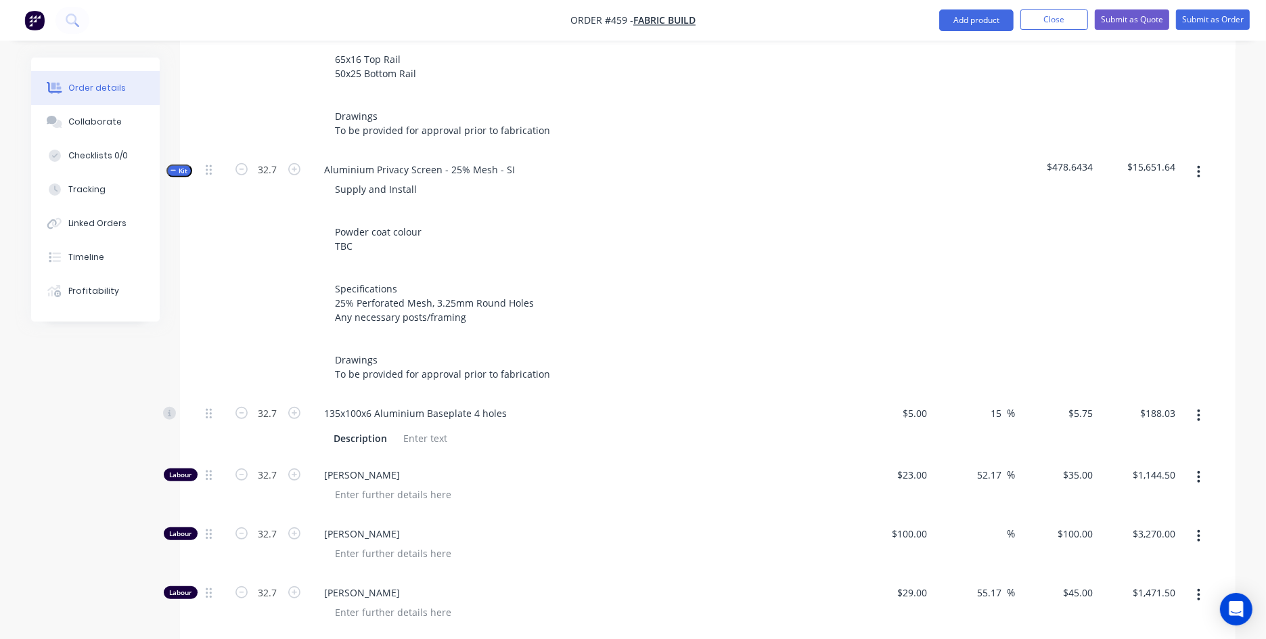
click at [186, 168] on span "Kit" at bounding box center [179, 171] width 18 height 10
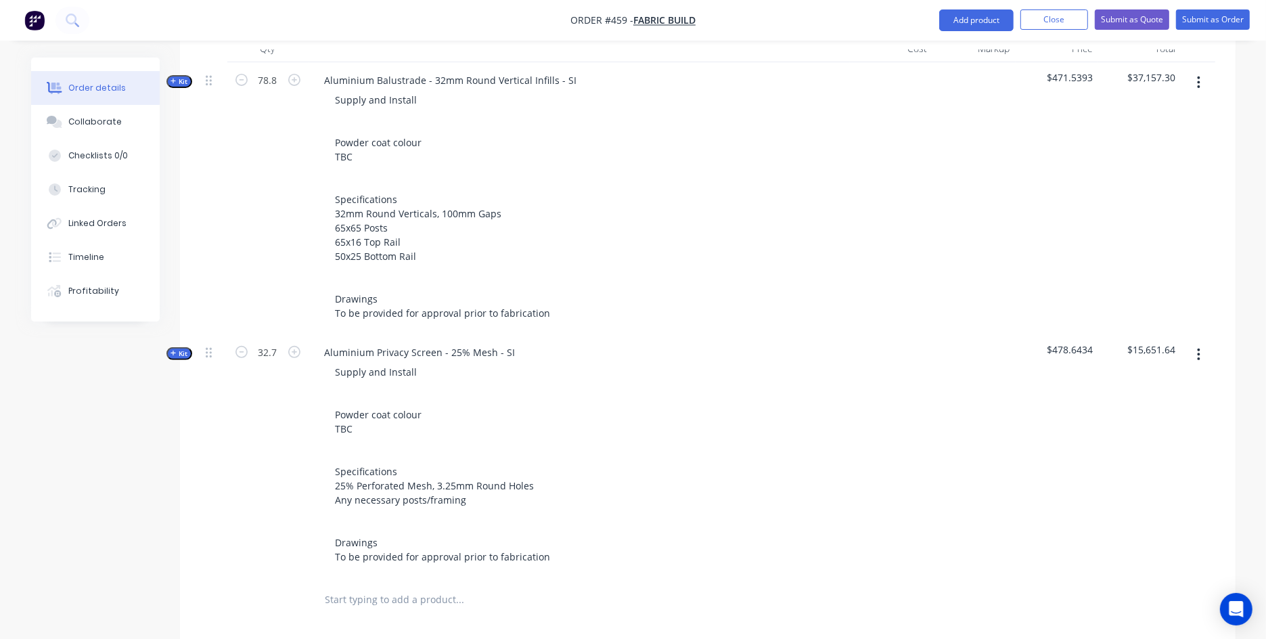
scroll to position [390, 0]
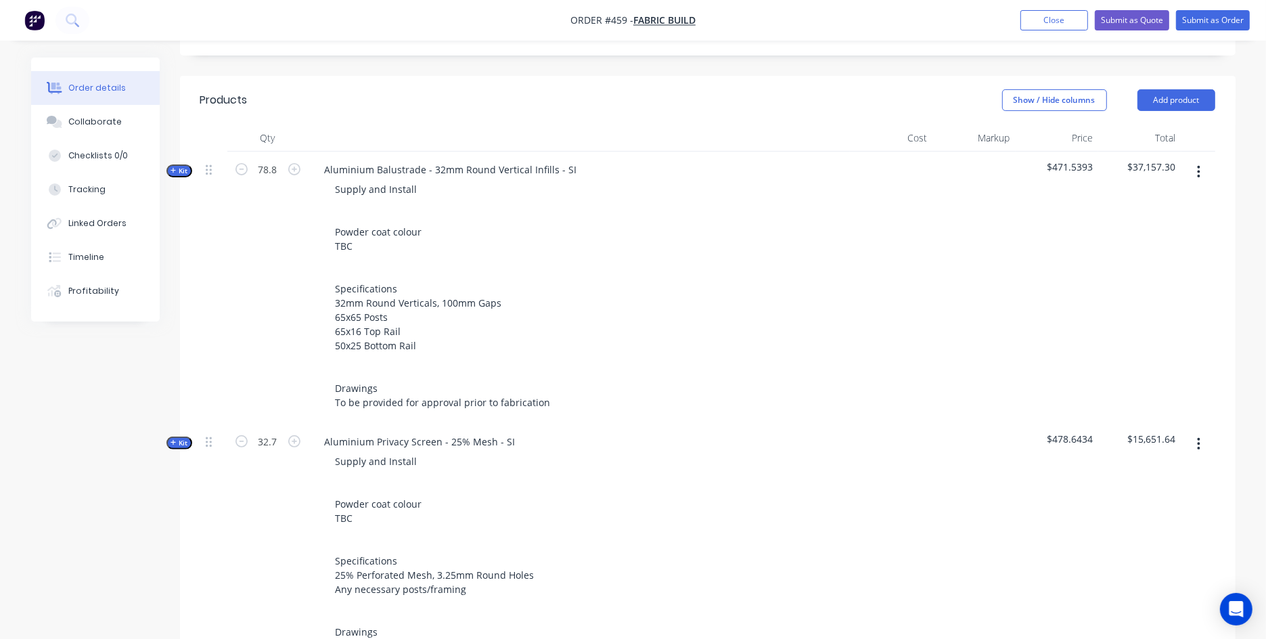
click at [173, 441] on icon "button" at bounding box center [173, 442] width 6 height 7
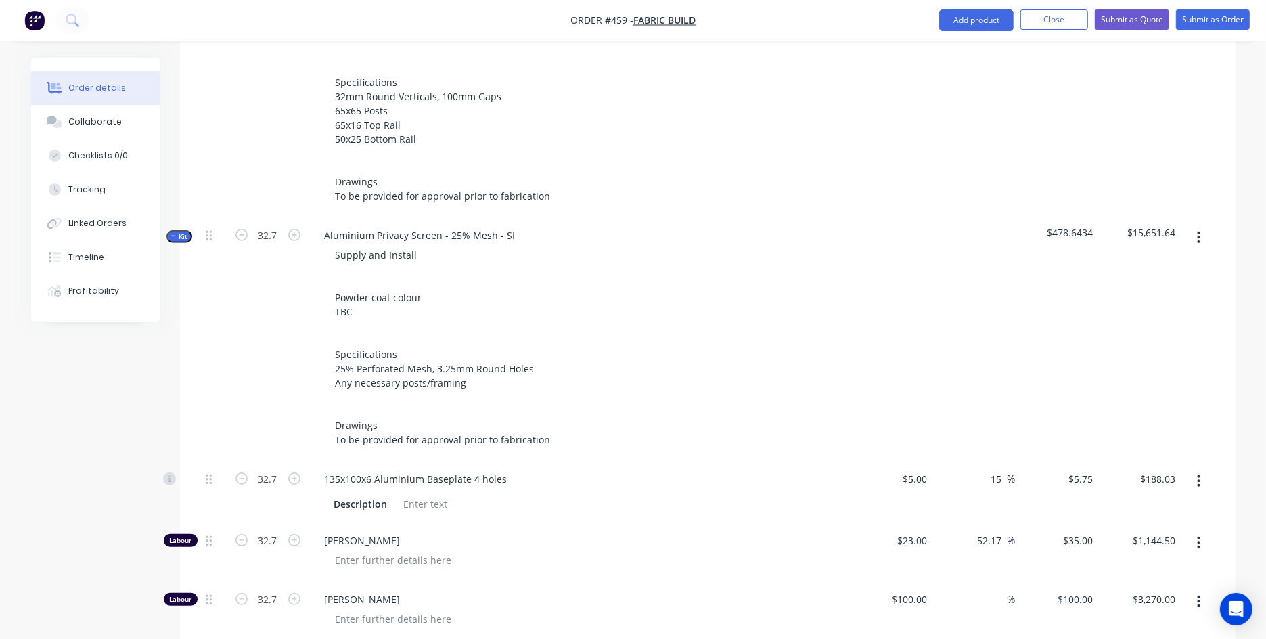
scroll to position [594, 0]
drag, startPoint x: 269, startPoint y: 235, endPoint x: 260, endPoint y: 233, distance: 8.9
click at [260, 233] on input "32.7" at bounding box center [267, 237] width 35 height 20
drag, startPoint x: 277, startPoint y: 237, endPoint x: 258, endPoint y: 233, distance: 19.2
click at [258, 233] on input "32.7" at bounding box center [267, 237] width 35 height 20
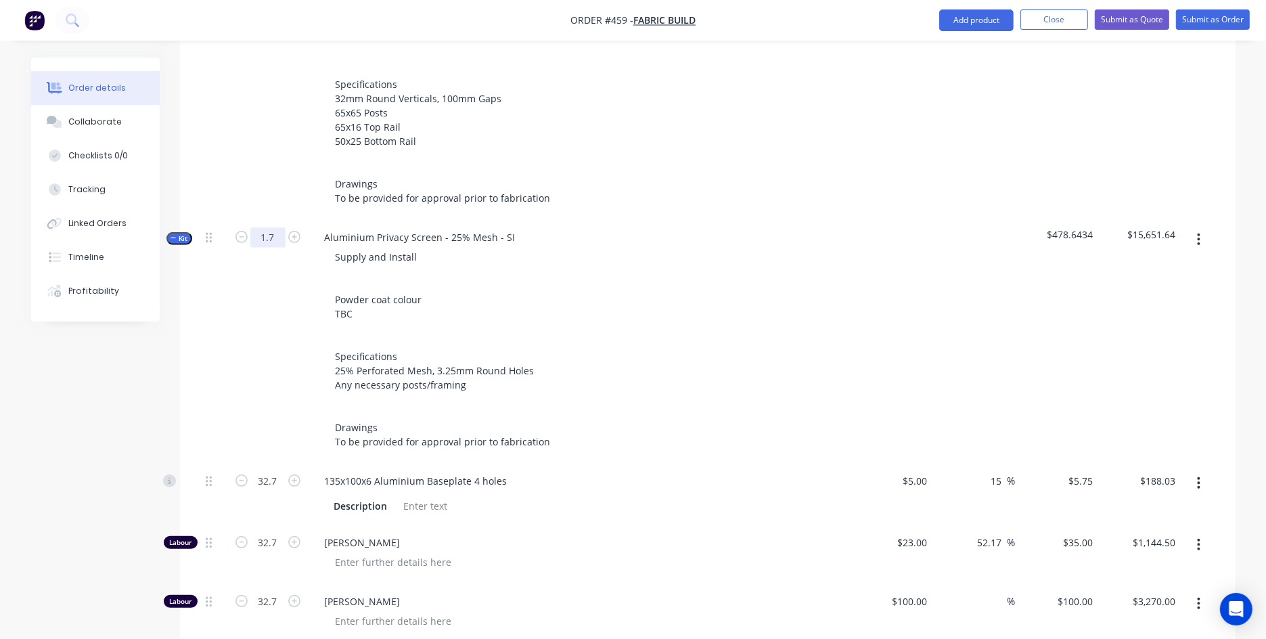
type input "1.7"
type input "$9.78"
type input "1.7"
type input "$59.50"
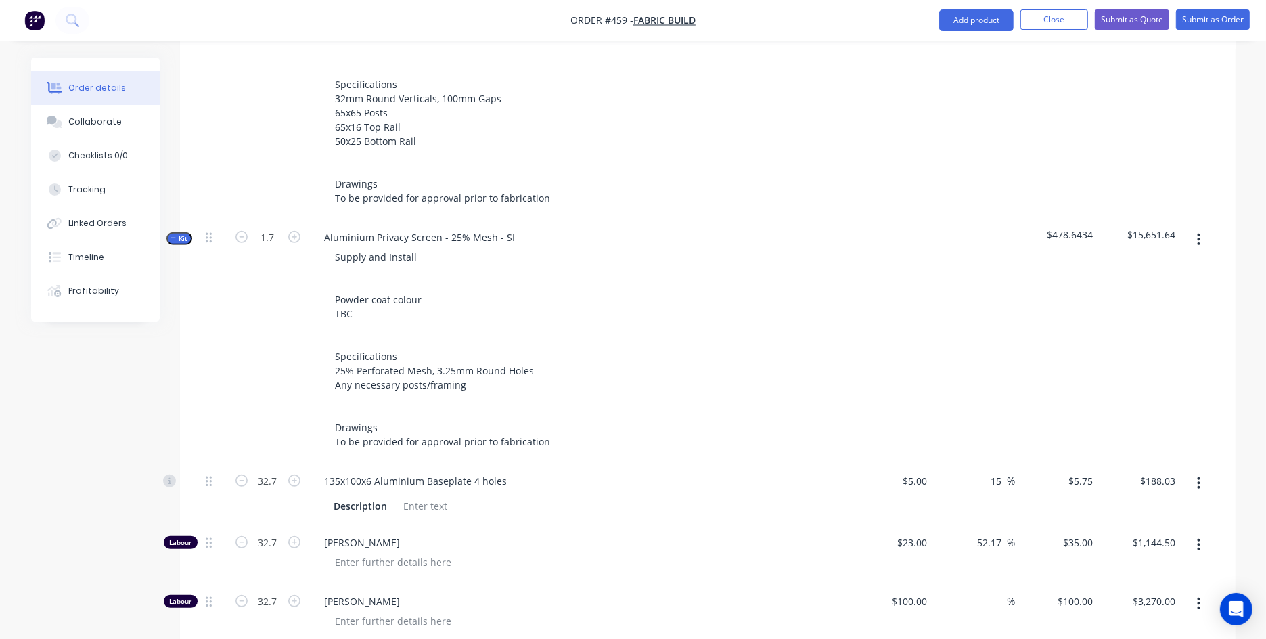
type input "1.7"
type input "$170.00"
type input "1.7"
type input "$76.50"
type input "0.595"
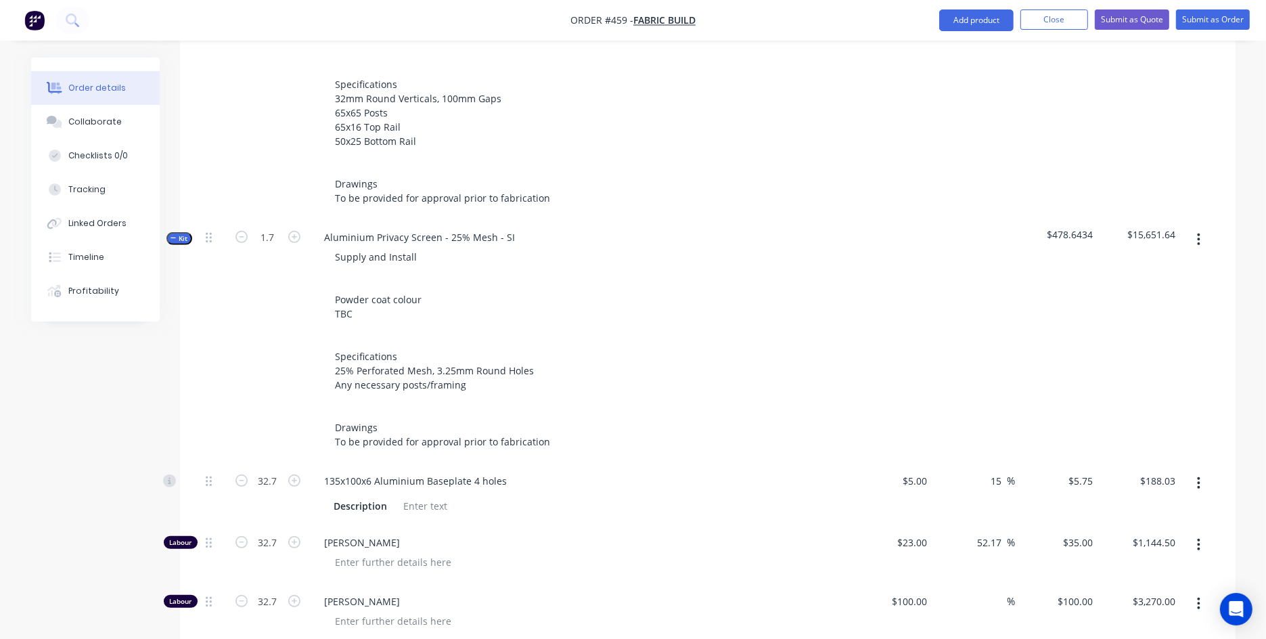
type input "$211.23"
type input "1.054"
type input "$57.52"
type input "0.527"
type input "$80.00"
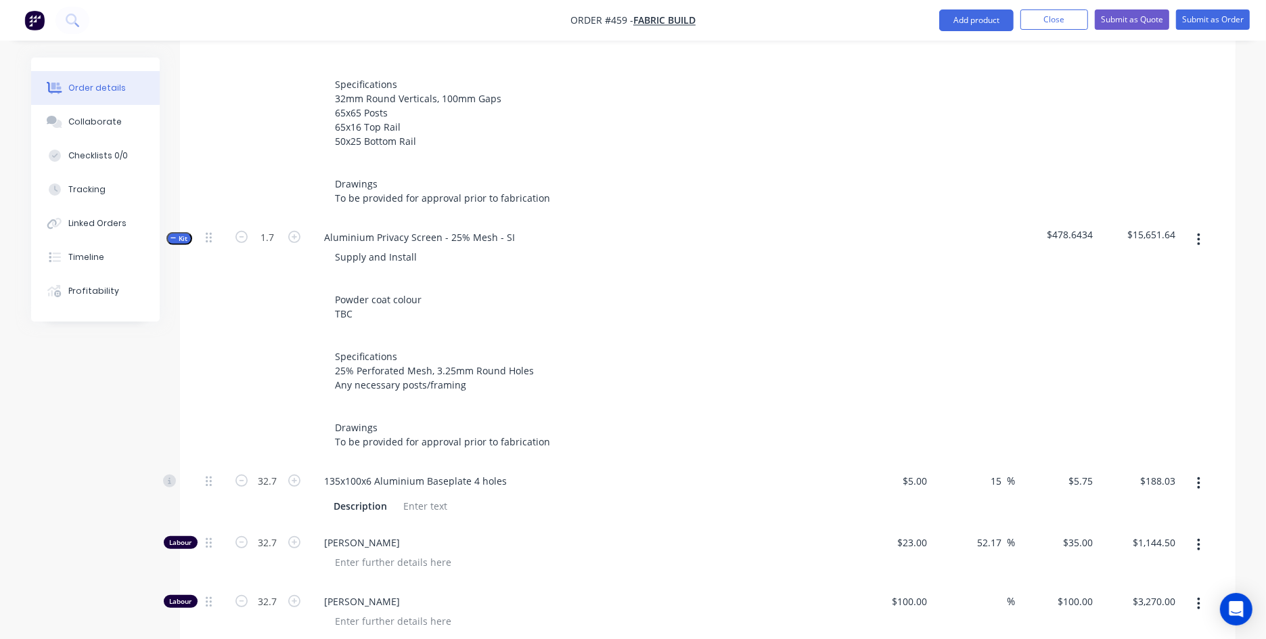
type input "3.4"
type input "$39.10"
click at [106, 411] on div "Created by [PERSON_NAME] Created [DATE] Required [DATE] Assigned to Add team me…" at bounding box center [633, 458] width 1204 height 1988
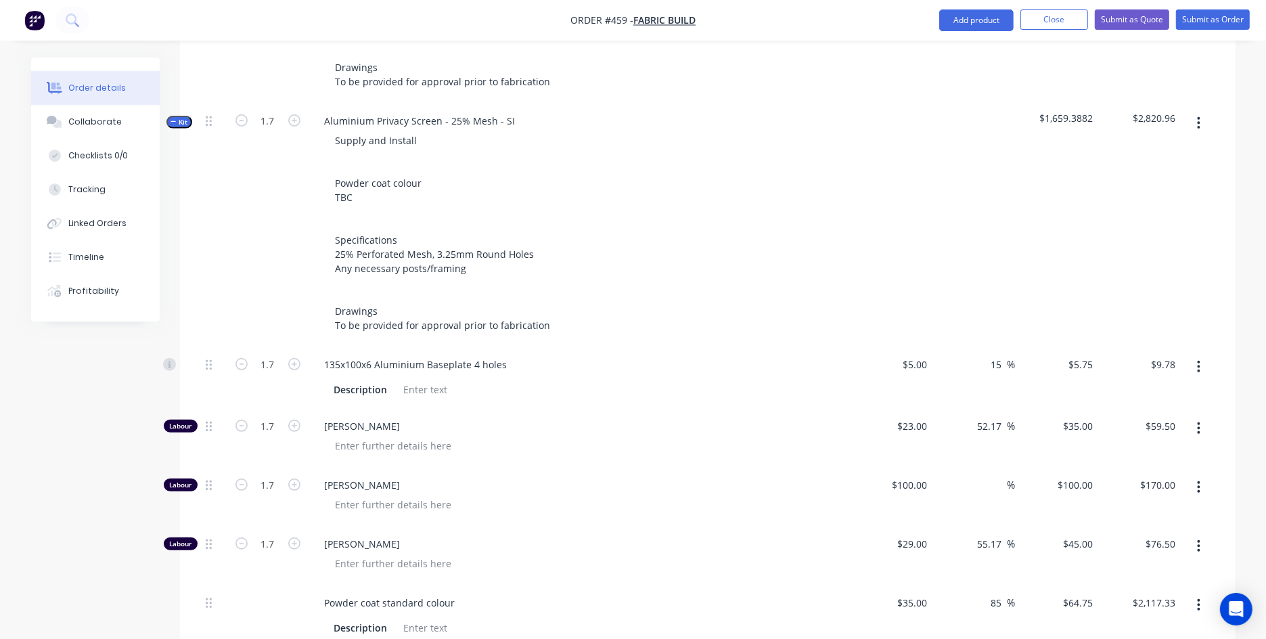
scroll to position [620, 0]
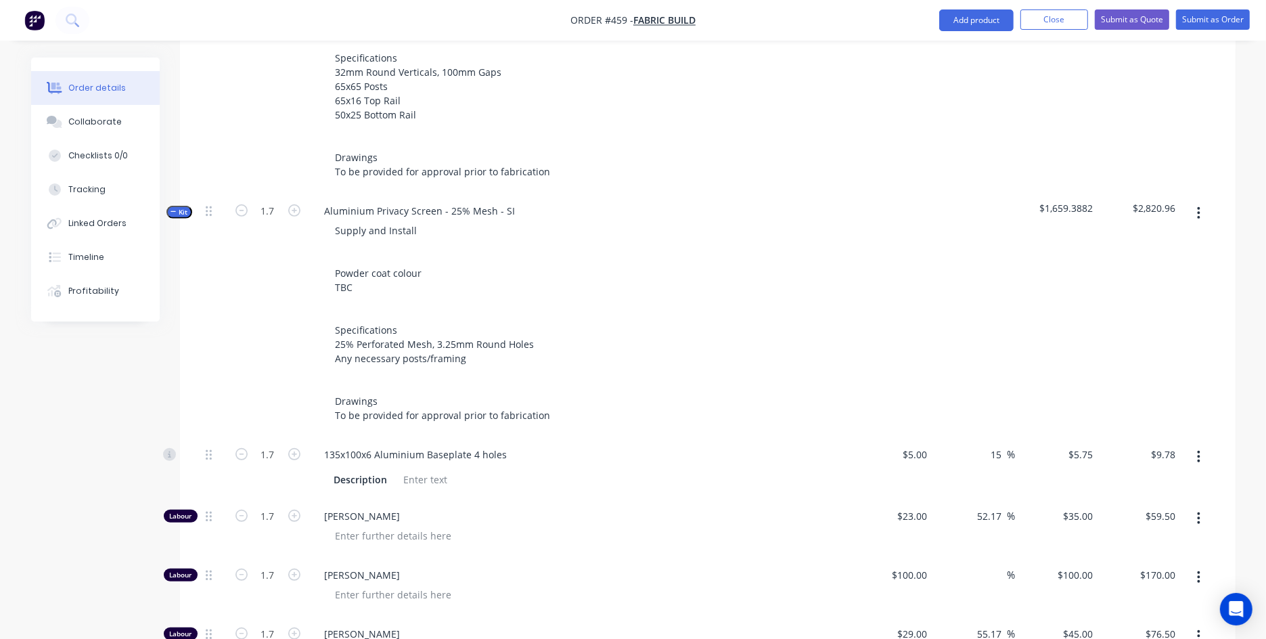
click at [1022, 208] on button "button" at bounding box center [1199, 213] width 32 height 24
click at [1022, 320] on div "Delete" at bounding box center [1151, 330] width 104 height 20
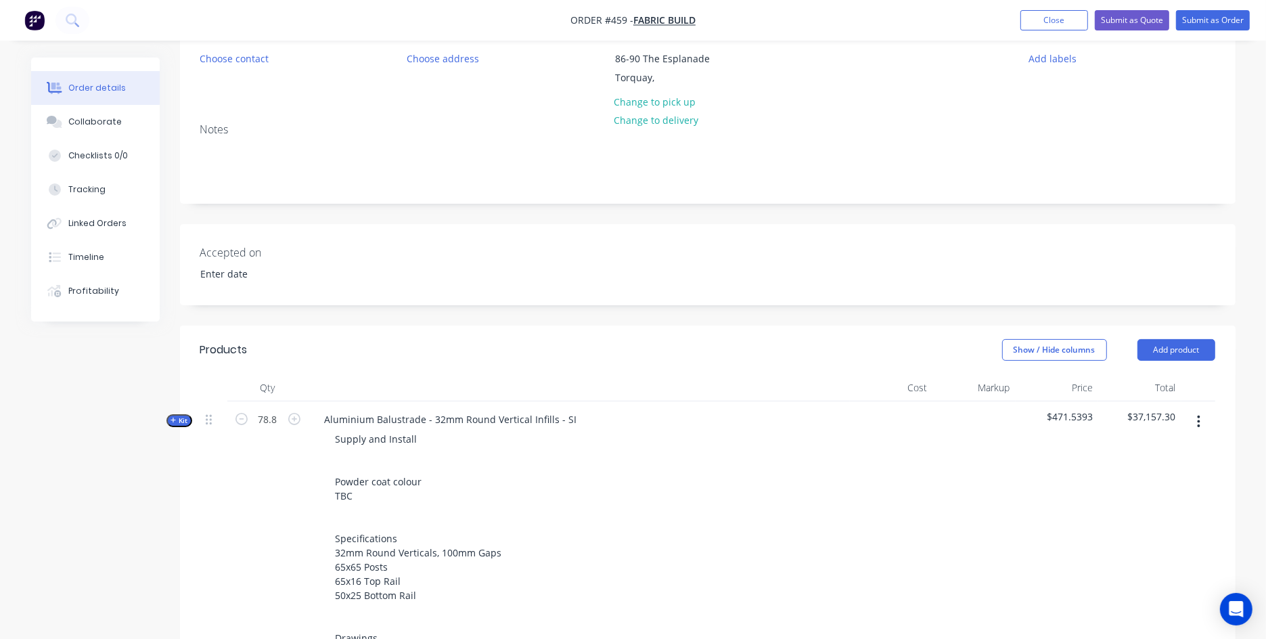
scroll to position [139, 0]
click at [1022, 25] on button "Close" at bounding box center [1054, 20] width 68 height 20
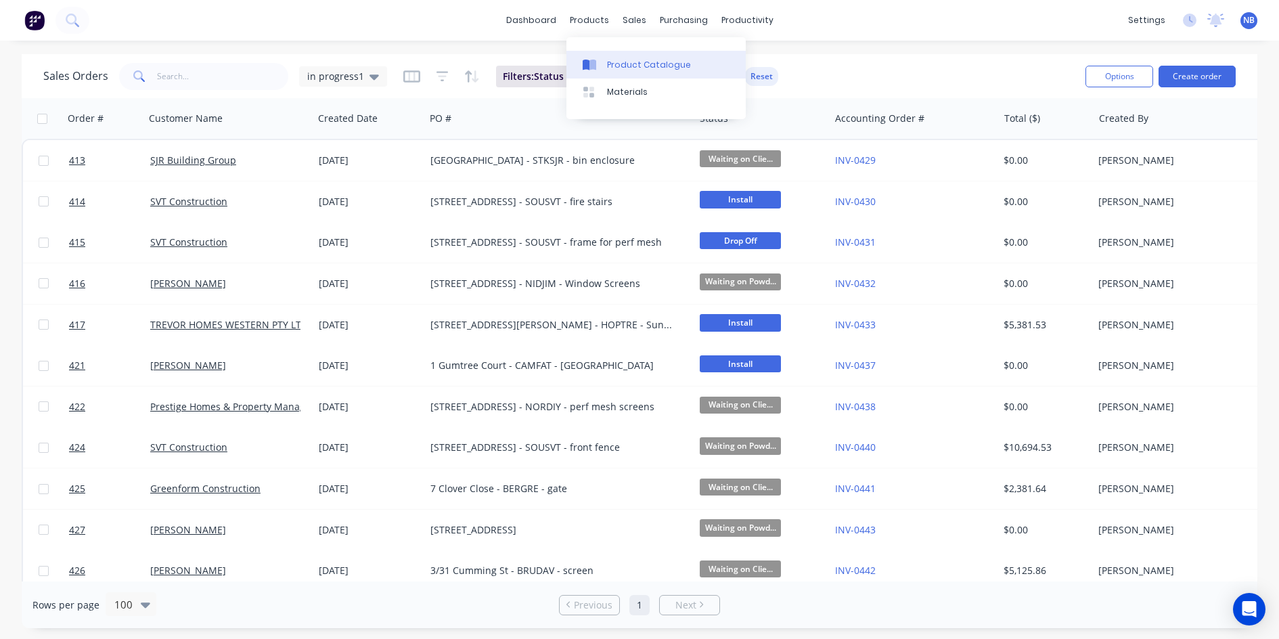
click at [601, 57] on link "Product Catalogue" at bounding box center [655, 64] width 179 height 27
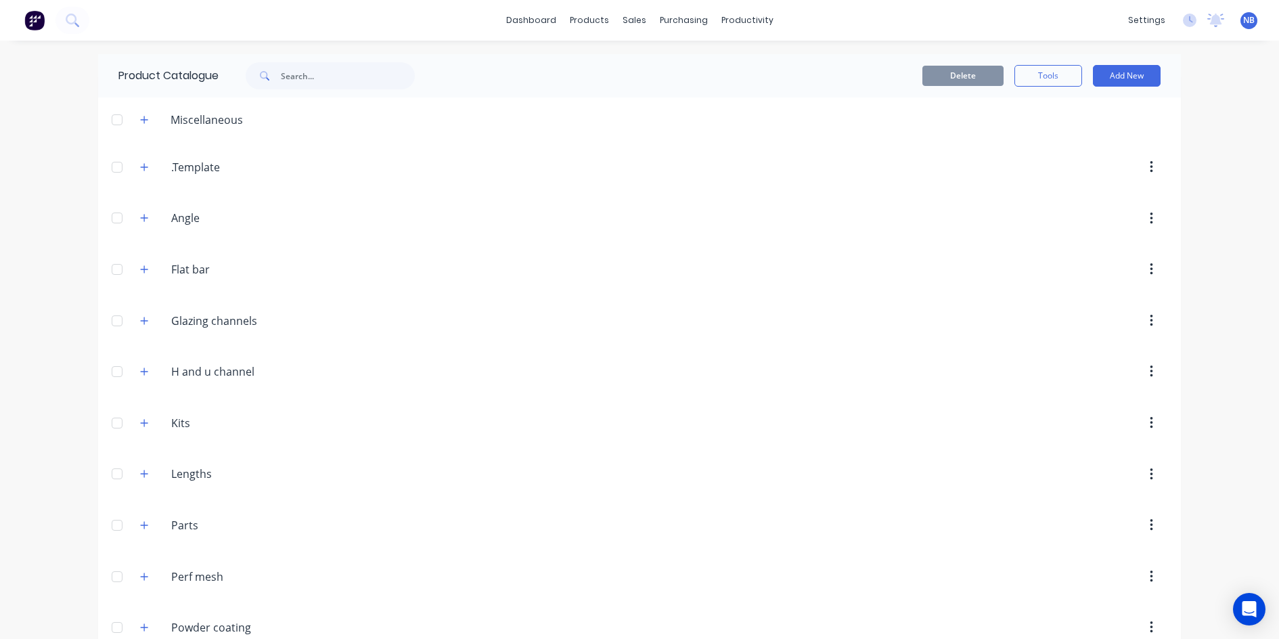
click at [141, 429] on div "Kits Kits" at bounding box center [235, 423] width 212 height 24
click at [143, 422] on button "button" at bounding box center [144, 422] width 17 height 17
click at [396, 72] on input "text" at bounding box center [348, 75] width 134 height 27
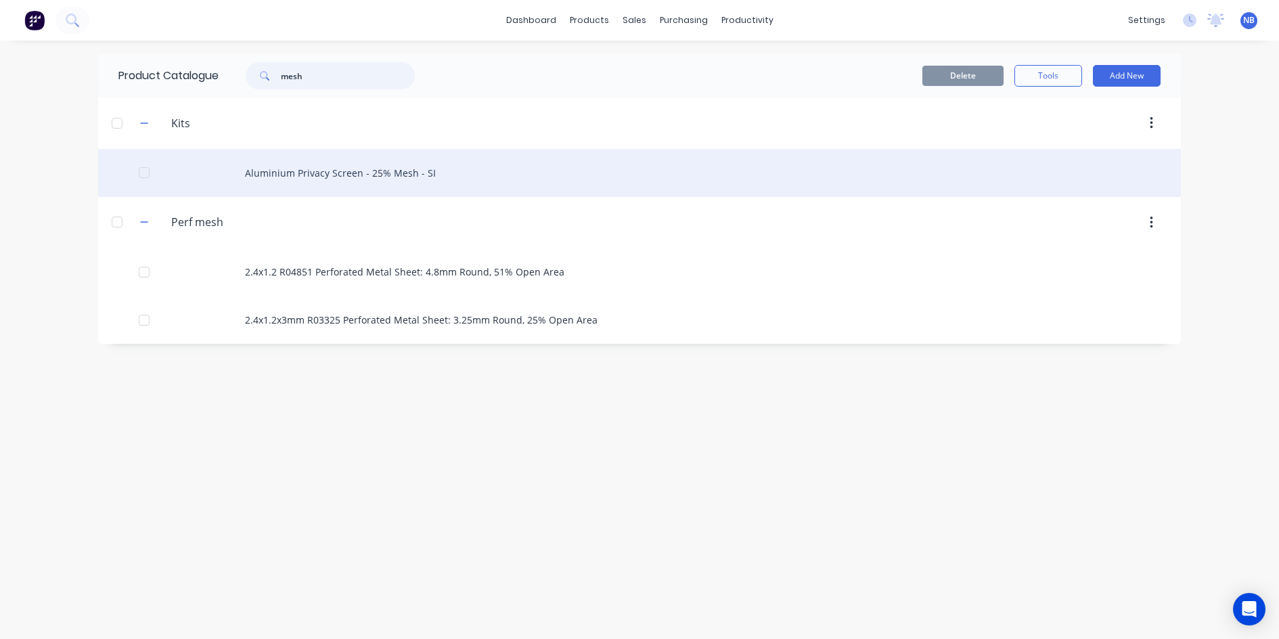
type input "mesh"
click at [345, 166] on div "Aluminium Privacy Screen - 25% Mesh - SI" at bounding box center [639, 173] width 1082 height 48
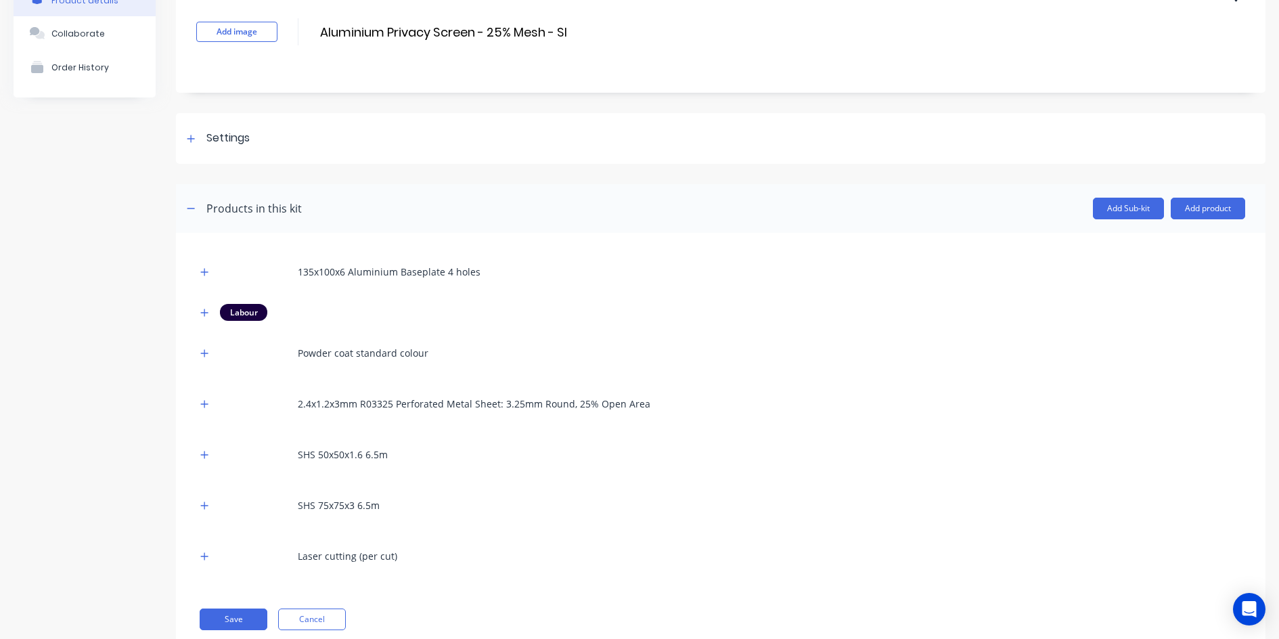
scroll to position [120, 0]
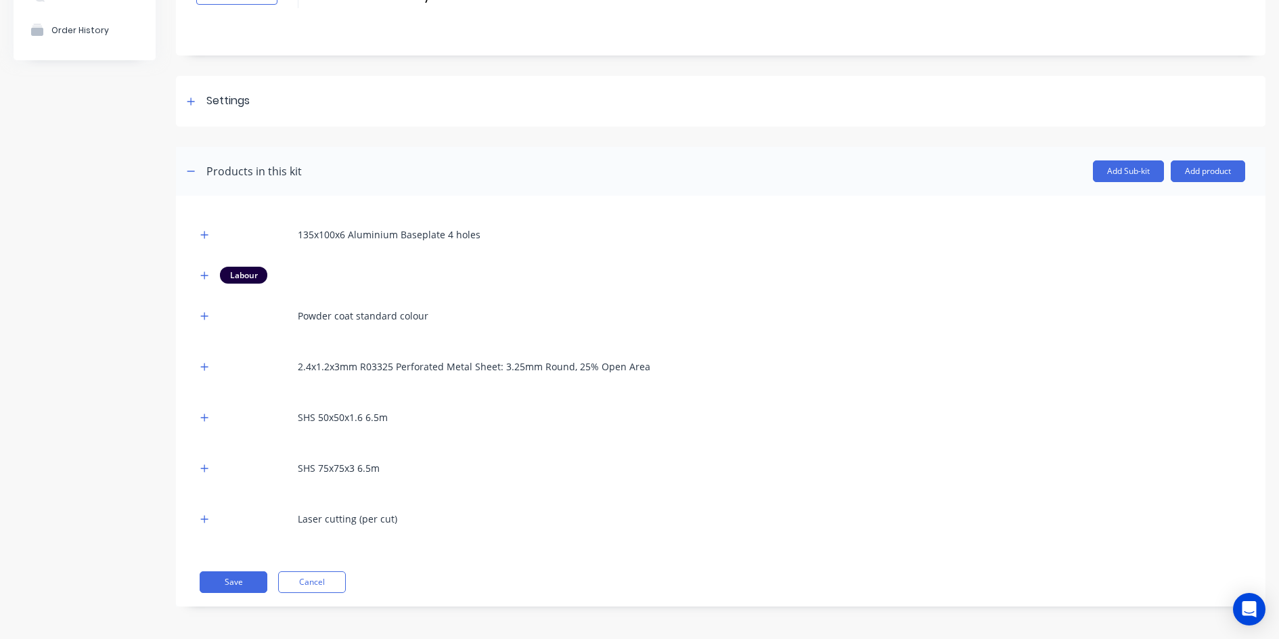
click at [215, 363] on div "2.4x1.2x3mm R03325 Perforated Metal Sheet: 3.25mm Round, 25% Open Area" at bounding box center [720, 366] width 1049 height 37
click at [206, 366] on icon "button" at bounding box center [204, 366] width 8 height 9
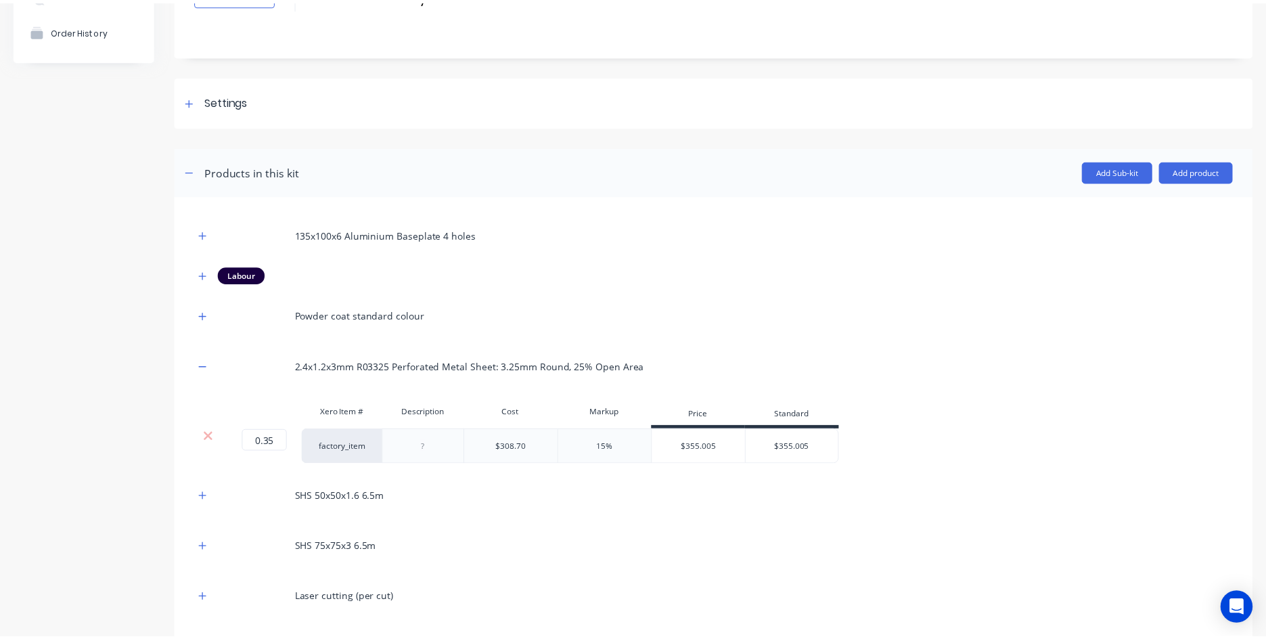
scroll to position [200, 0]
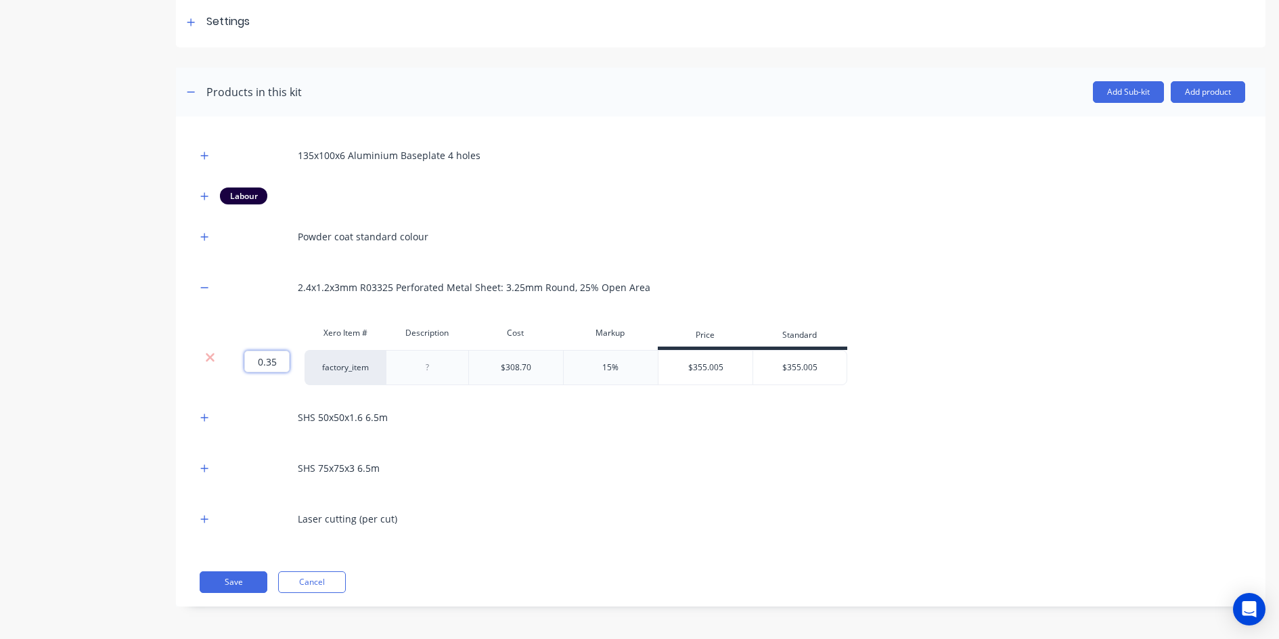
drag, startPoint x: 273, startPoint y: 361, endPoint x: 225, endPoint y: 352, distance: 48.8
click at [228, 354] on div "0.35 0.35 ?" at bounding box center [263, 367] width 81 height 35
type input "0.6"
click at [112, 444] on div "Product details Collaborate Order History" at bounding box center [85, 241] width 142 height 772
click at [220, 510] on button "Save" at bounding box center [234, 582] width 68 height 22
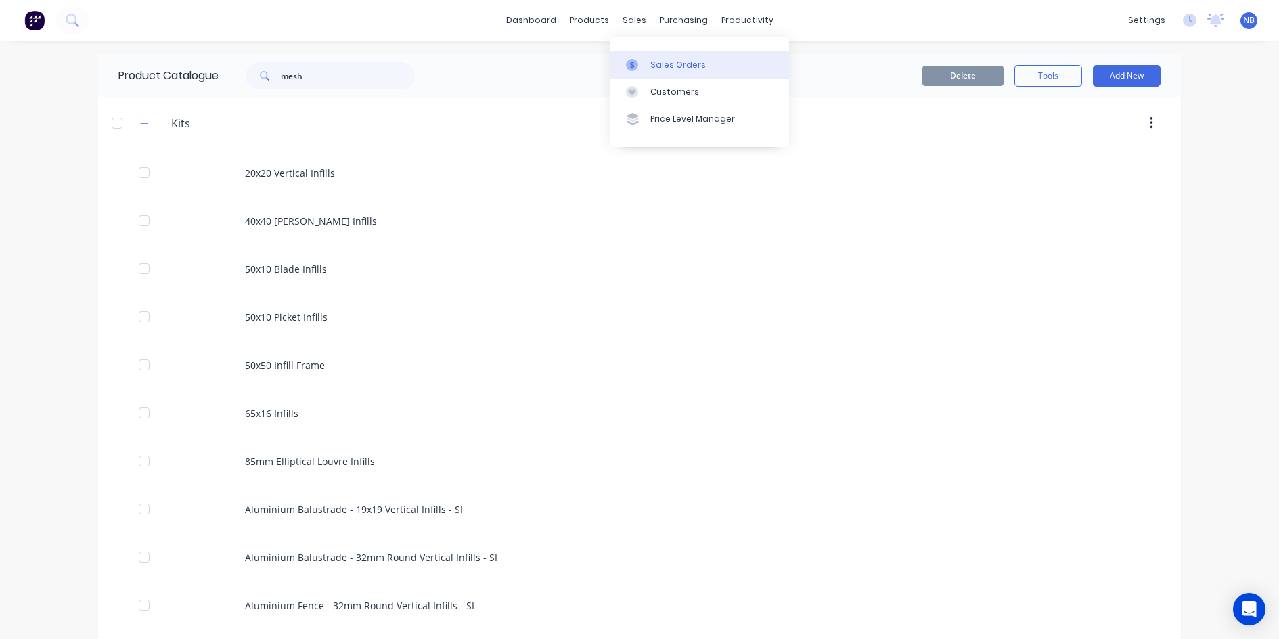
click at [652, 57] on link "Sales Orders" at bounding box center [699, 64] width 179 height 27
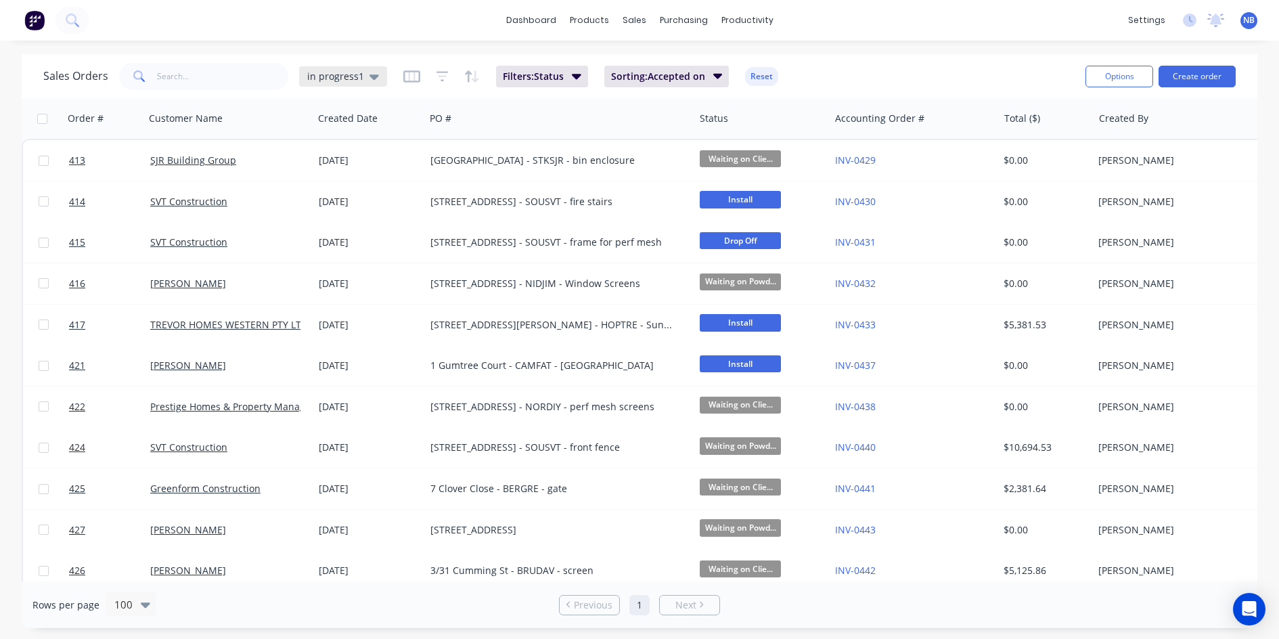
click at [346, 79] on span "in progress1" at bounding box center [335, 76] width 57 height 14
click at [360, 196] on button "None" at bounding box center [380, 191] width 154 height 16
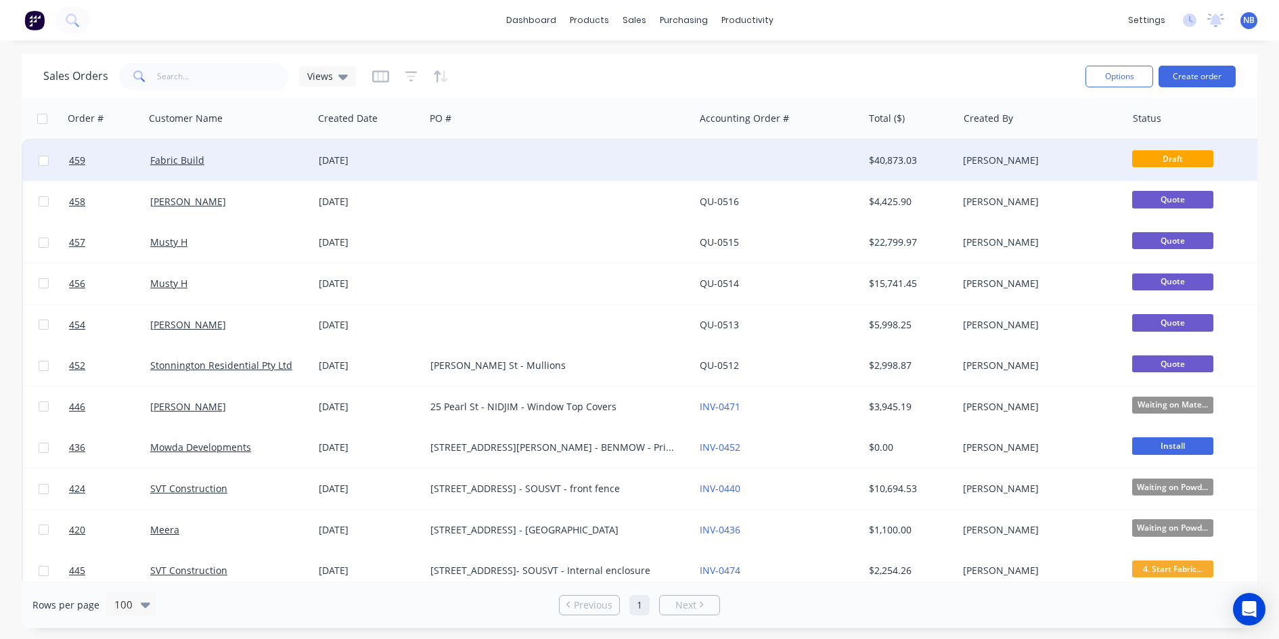
click at [250, 169] on div "Fabric Build" at bounding box center [229, 160] width 168 height 41
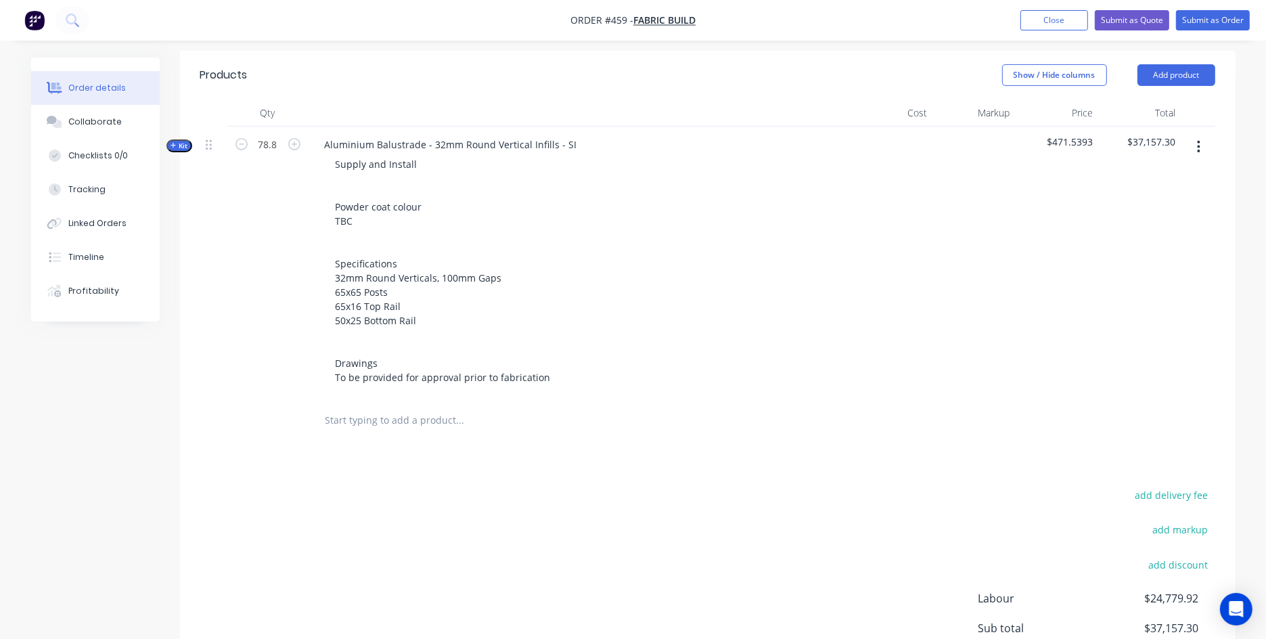
scroll to position [390, 0]
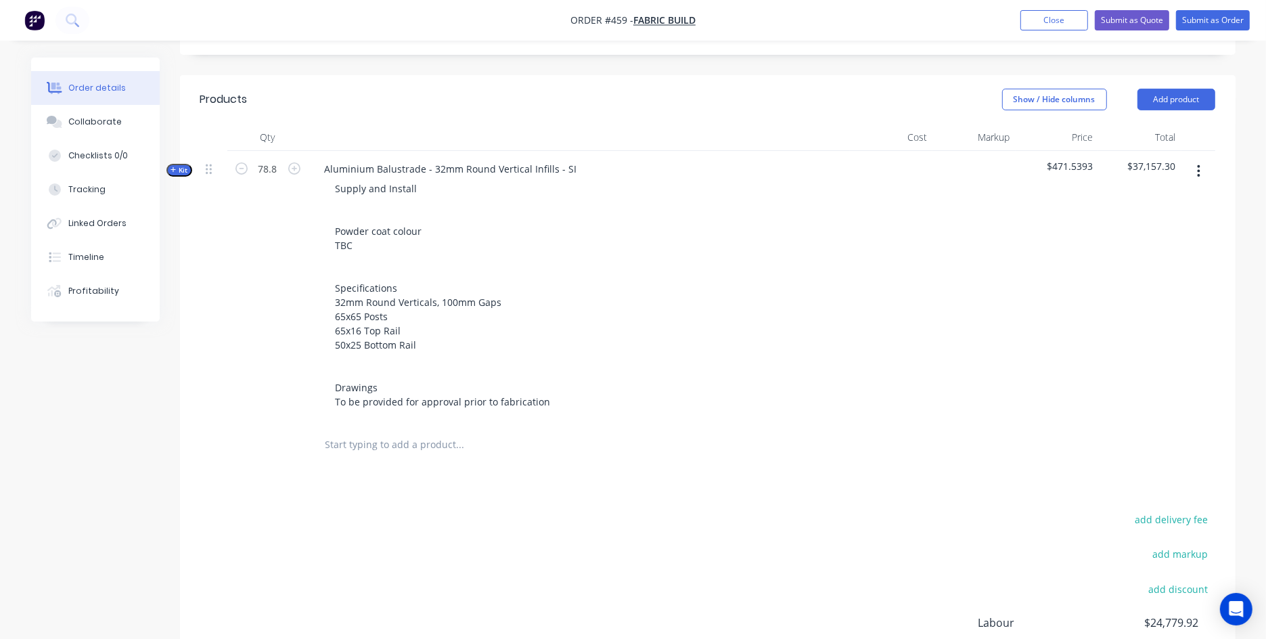
click at [181, 165] on span "Kit" at bounding box center [179, 170] width 18 height 10
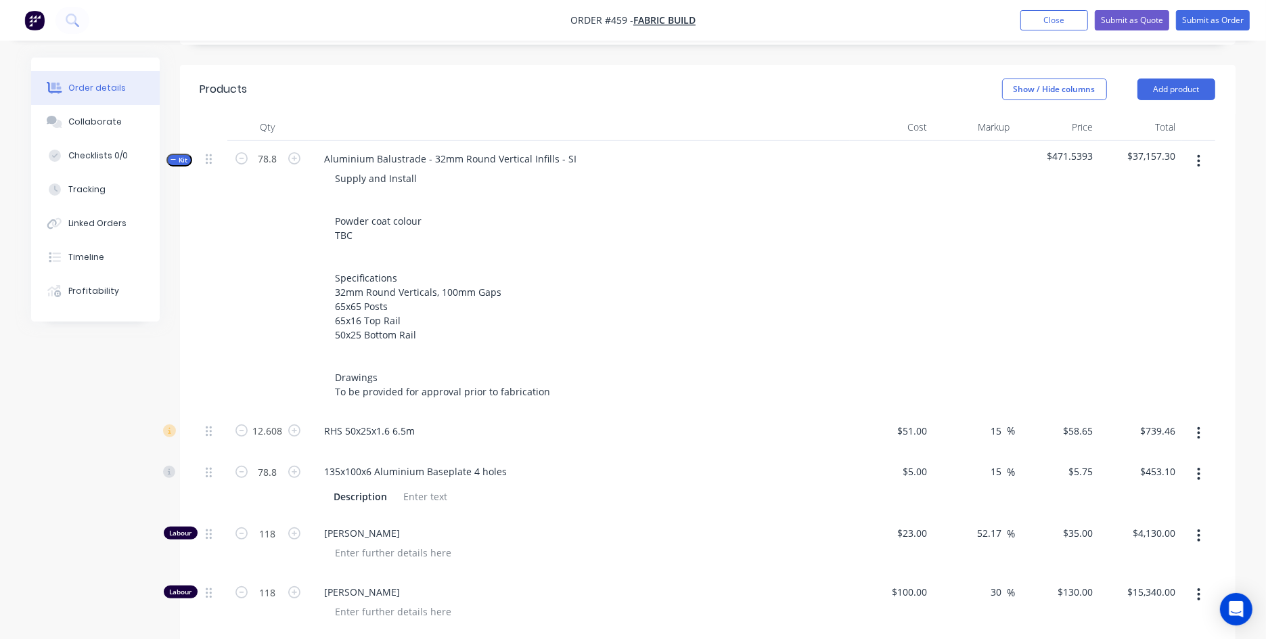
scroll to position [374, 0]
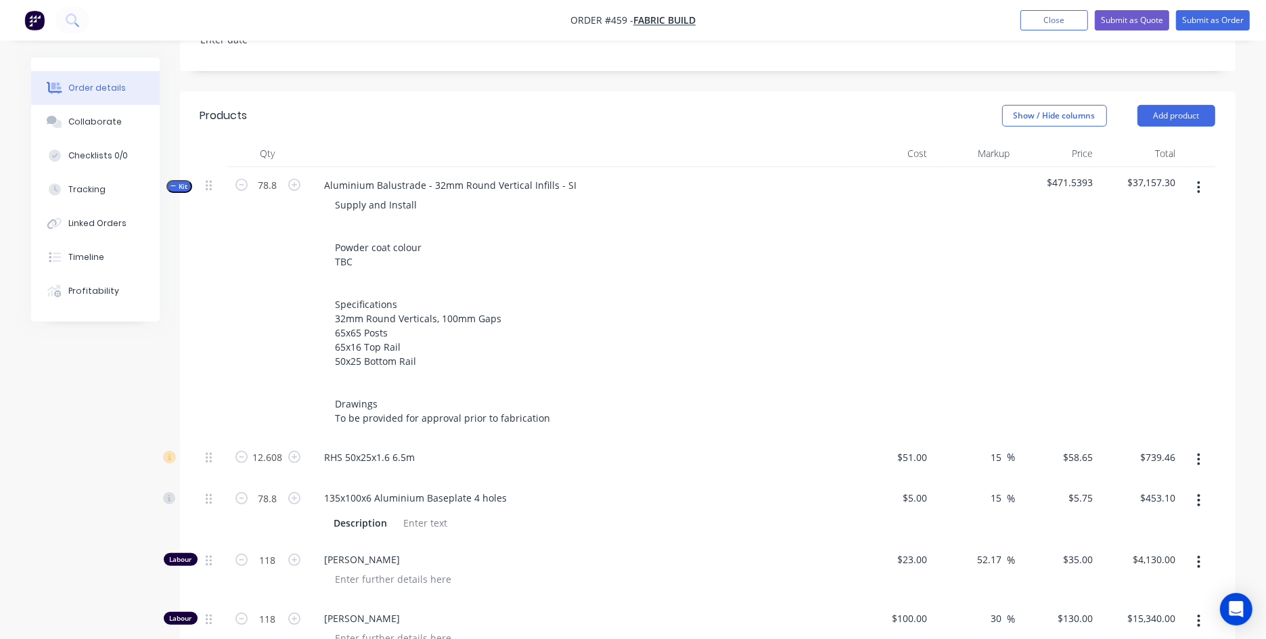
click at [177, 189] on span "Kit" at bounding box center [179, 186] width 18 height 10
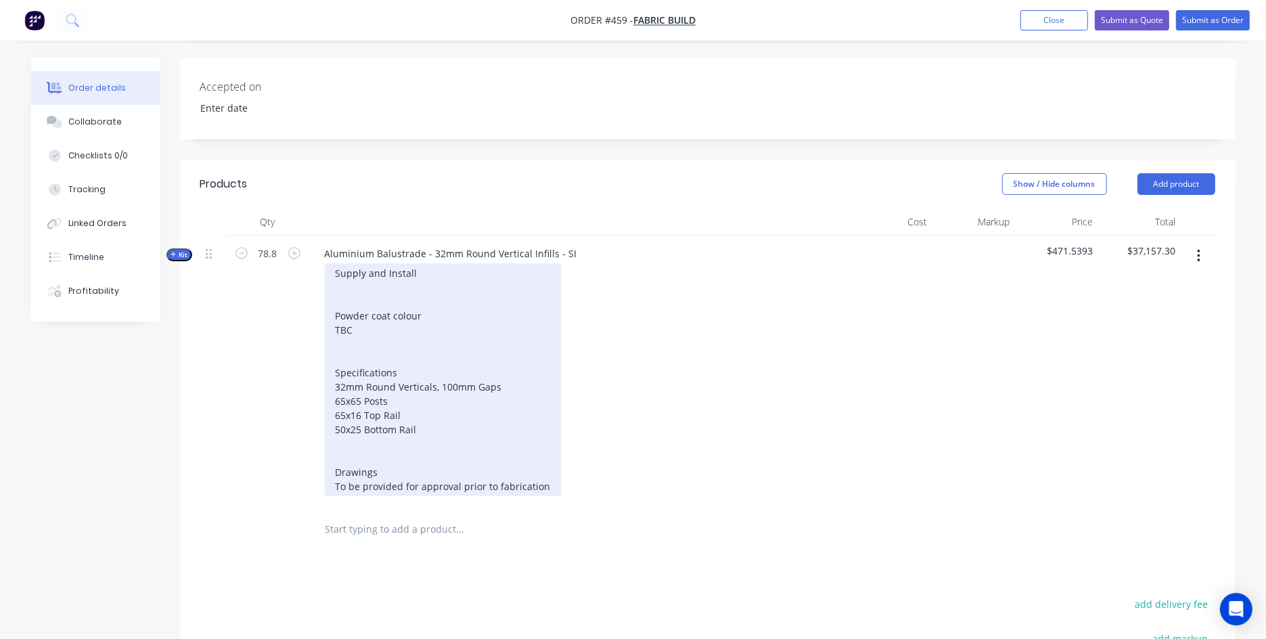
scroll to position [285, 0]
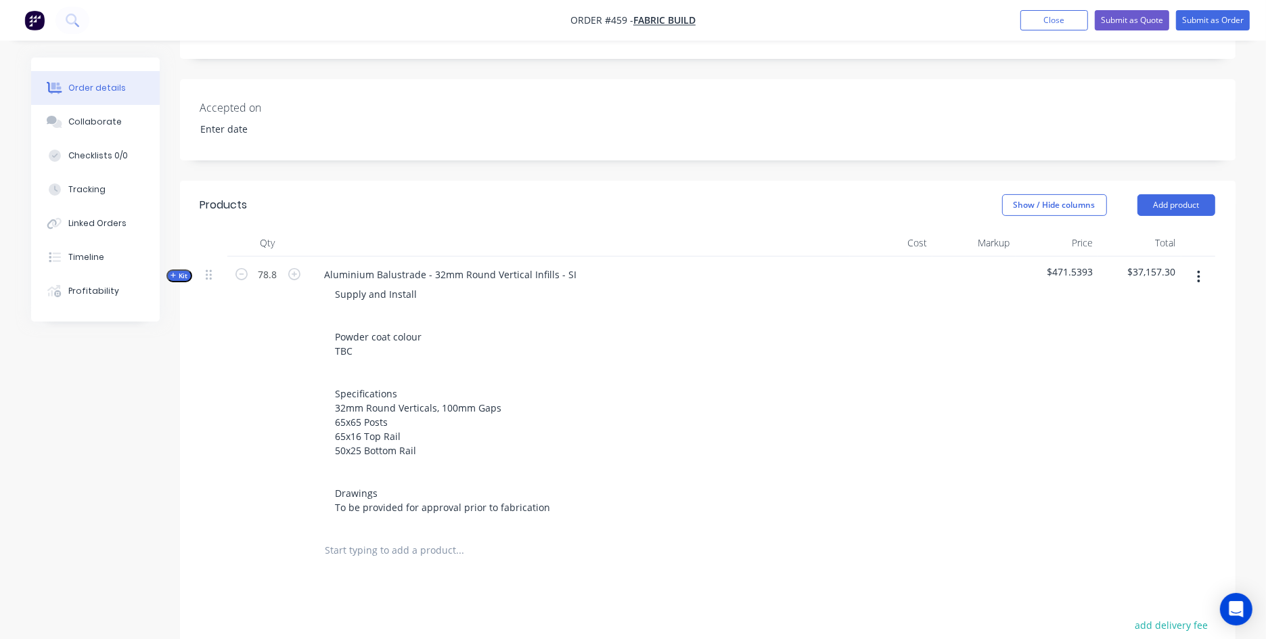
click at [1022, 200] on button "Add product" at bounding box center [1176, 205] width 78 height 22
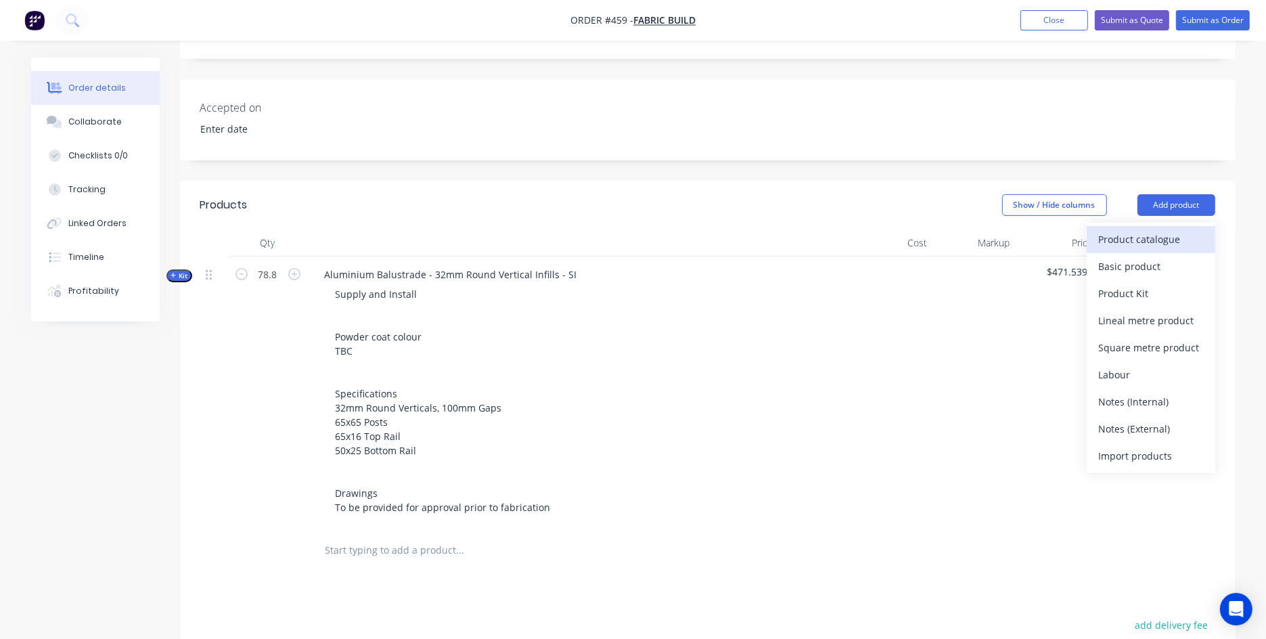
click at [1022, 245] on div "Product catalogue" at bounding box center [1151, 239] width 104 height 20
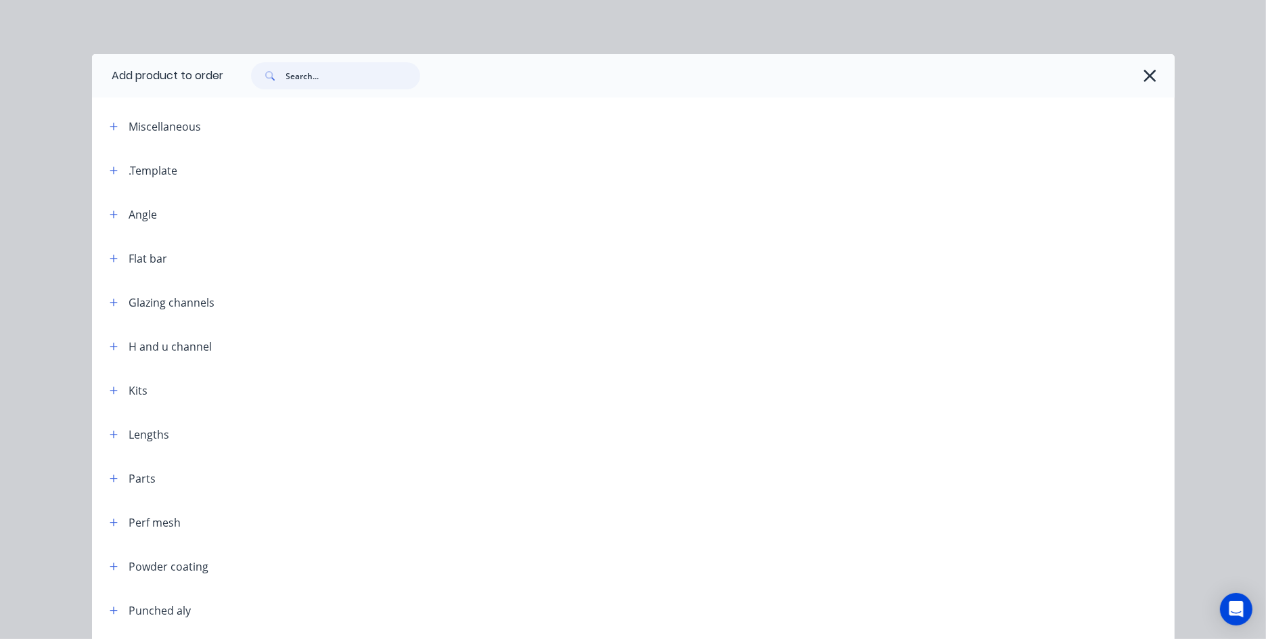
click at [361, 79] on input "text" at bounding box center [353, 75] width 134 height 27
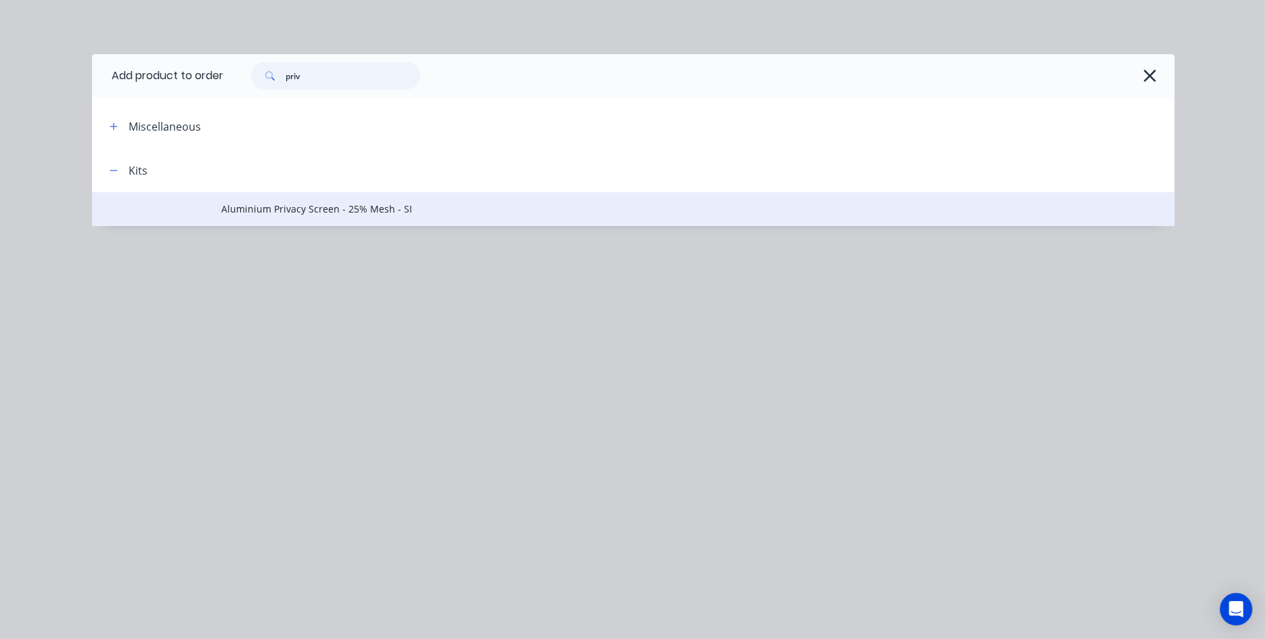
type input "priv"
click at [236, 195] on td "Aluminium Privacy Screen - 25% Mesh - SI" at bounding box center [698, 209] width 953 height 34
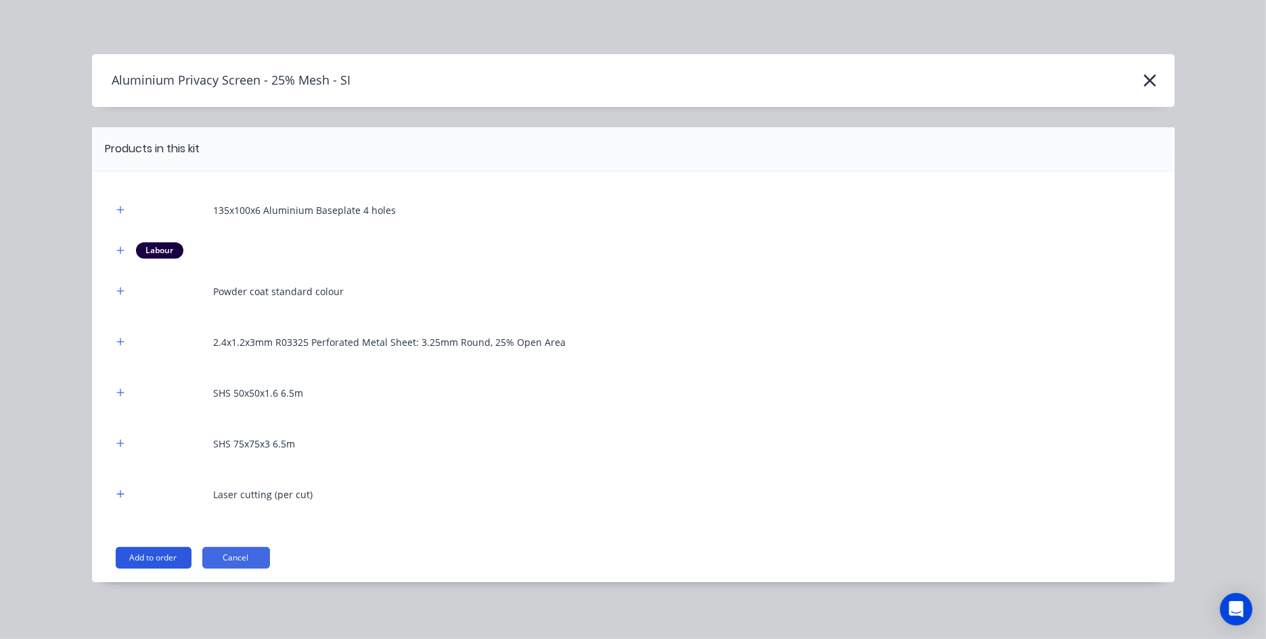
click at [154, 510] on button "Add to order" at bounding box center [154, 558] width 76 height 22
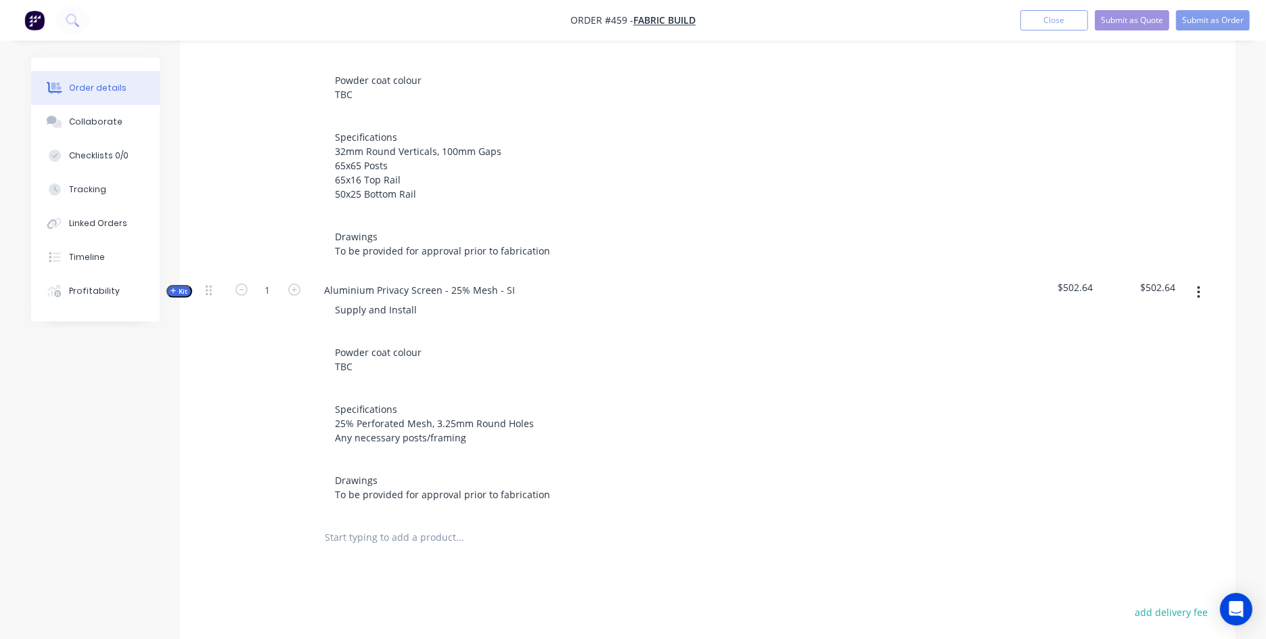
scroll to position [562, 0]
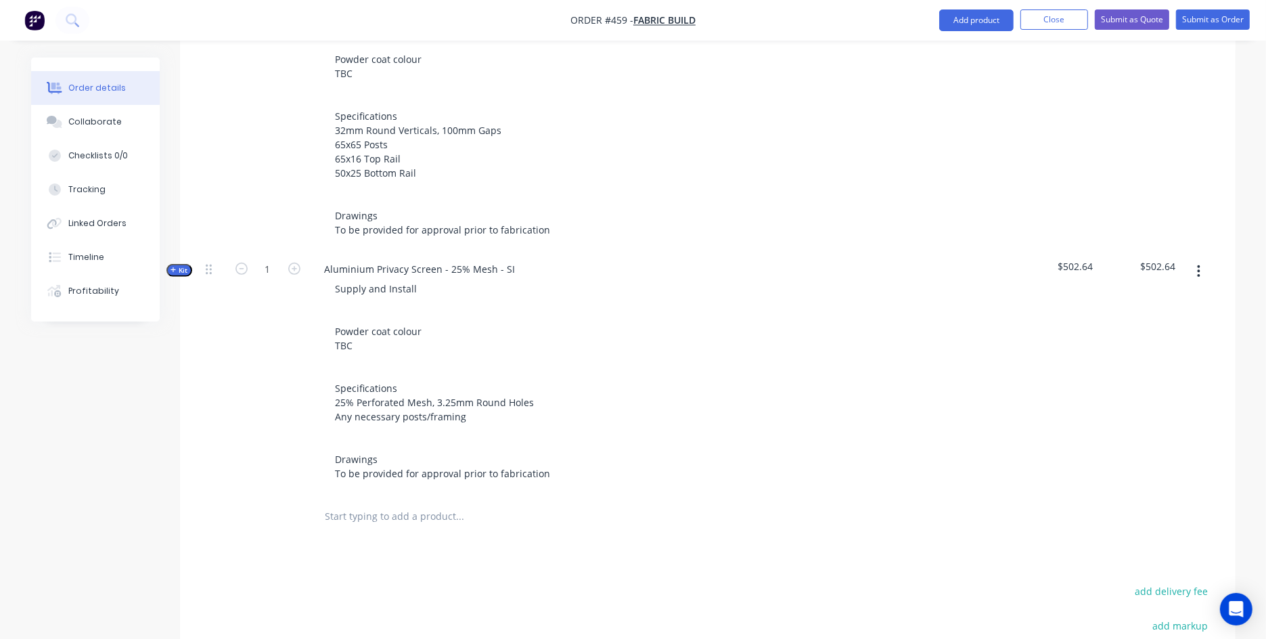
click at [187, 267] on span "Kit" at bounding box center [179, 270] width 18 height 10
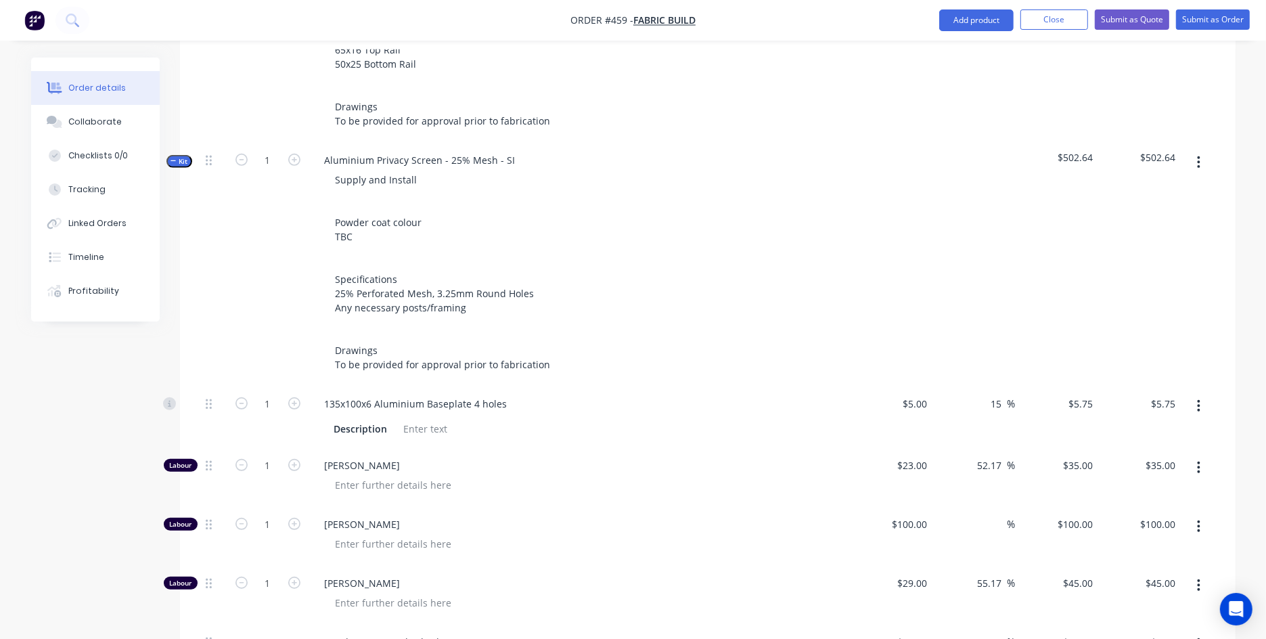
scroll to position [660, 0]
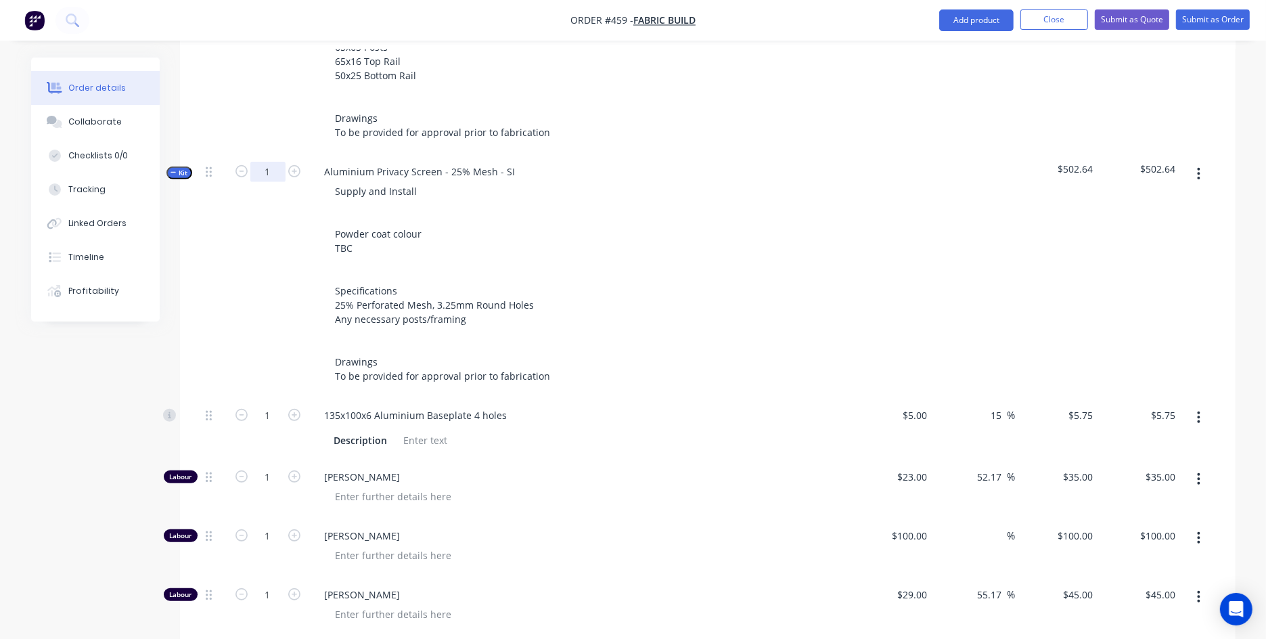
click at [277, 165] on input "1" at bounding box center [267, 172] width 35 height 20
click at [276, 169] on input "1" at bounding box center [267, 172] width 35 height 20
type input "1.7"
type input "$9.78"
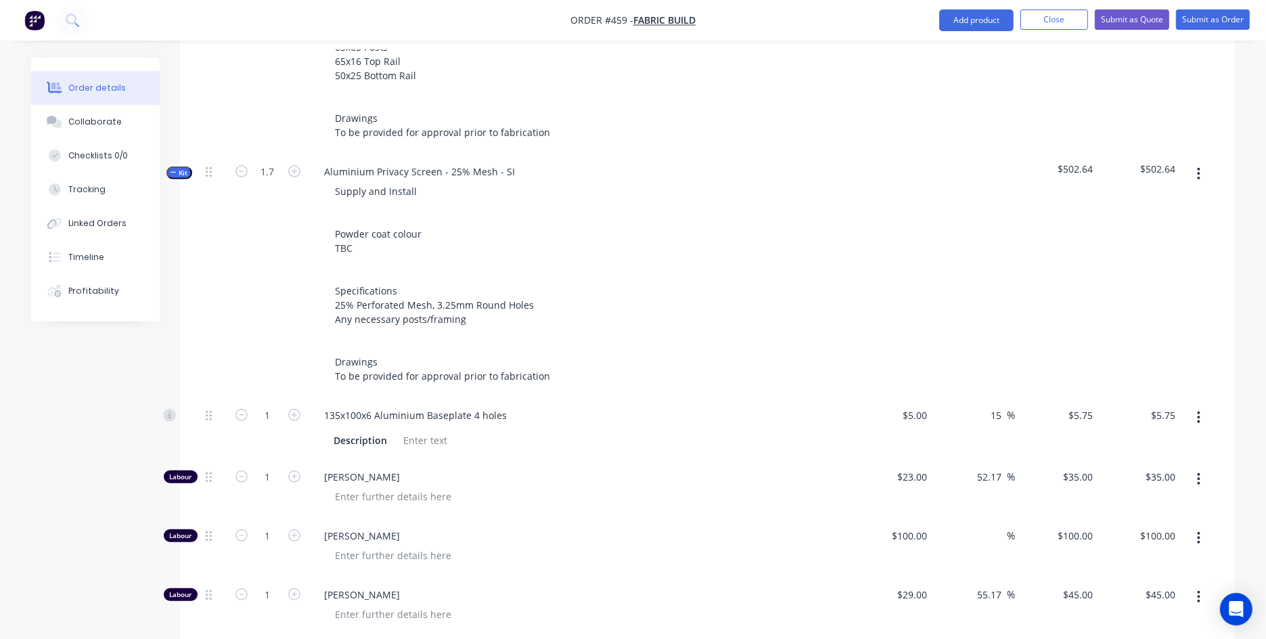
type input "1.7"
type input "$59.50"
type input "1.7"
type input "$170.00"
type input "1.7"
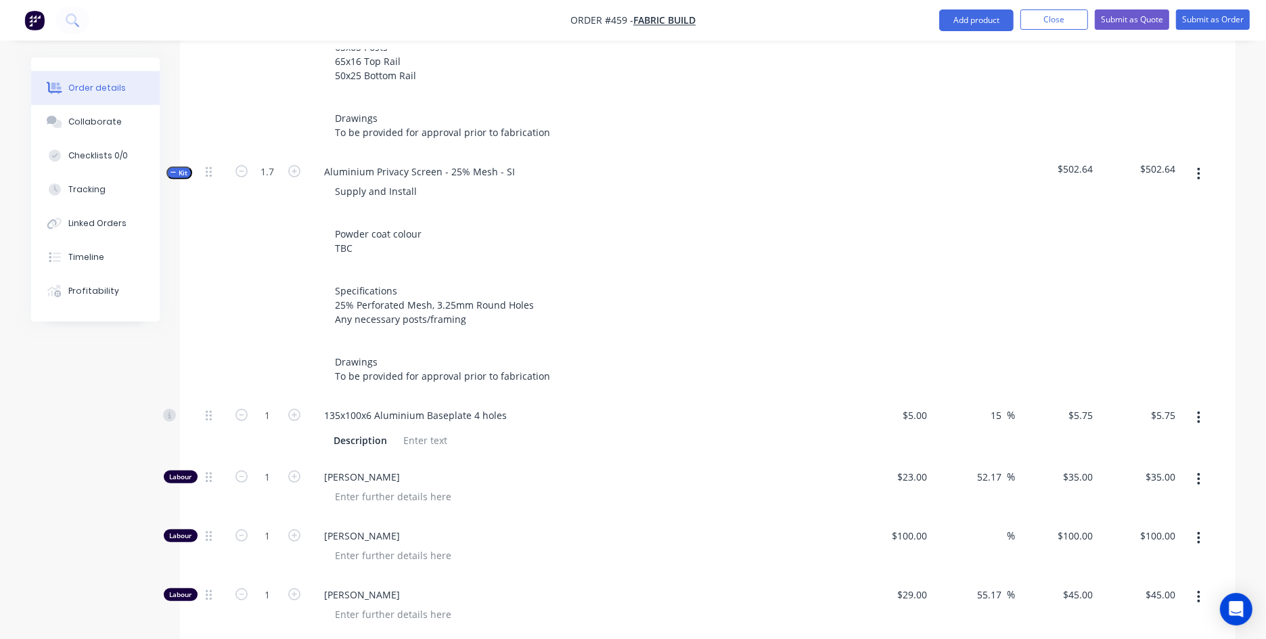
type input "$76.50"
type input "1.02"
type input "$362.11"
type input "1.054"
type input "$57.52"
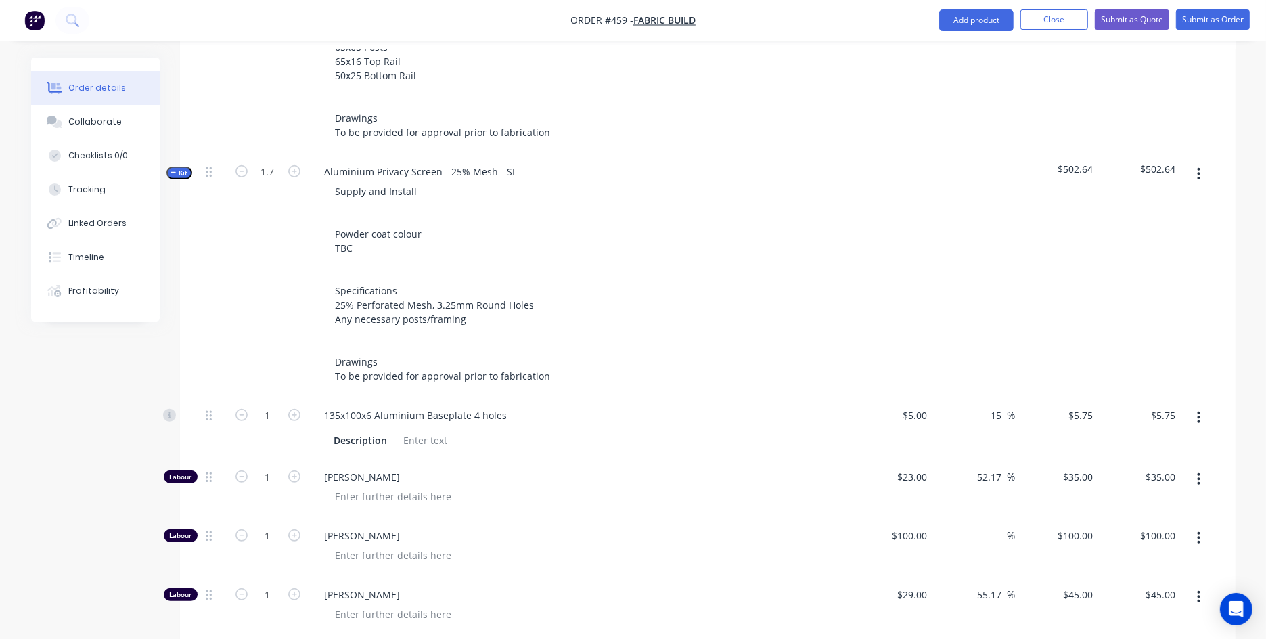
type input "0.527"
type input "$80.00"
type input "3.4"
type input "$39.10"
click at [96, 466] on div "Created by [PERSON_NAME] Created [DATE] Required [DATE] Assigned to Add team me…" at bounding box center [633, 380] width 1204 height 1965
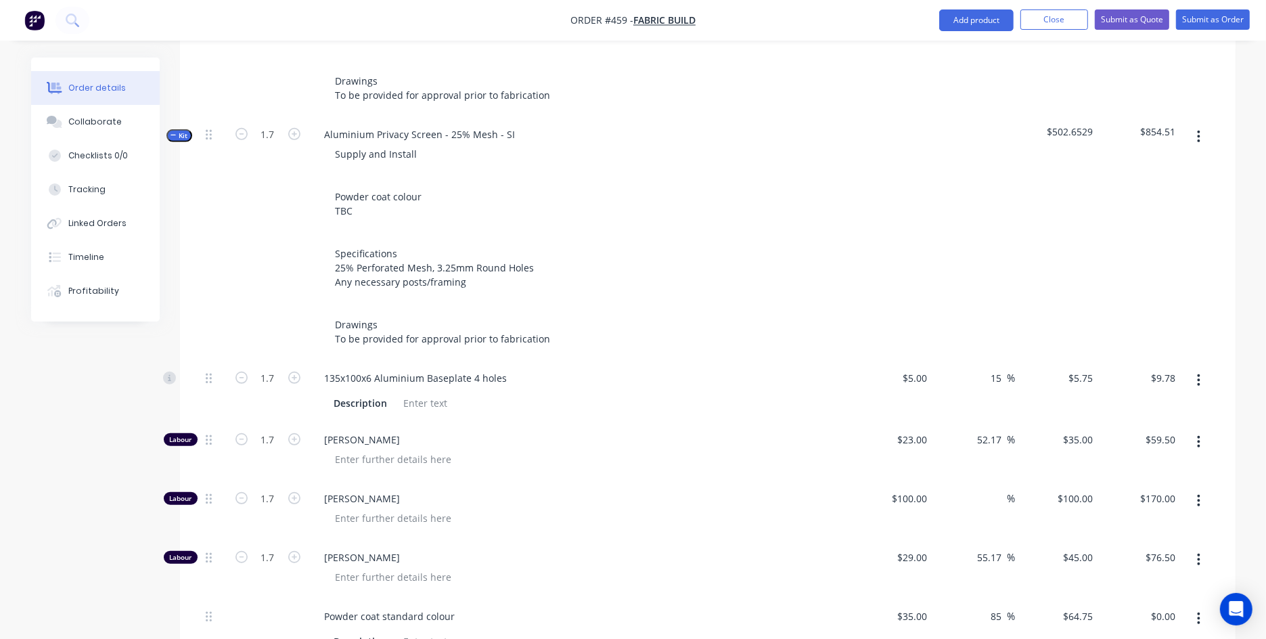
scroll to position [689, 0]
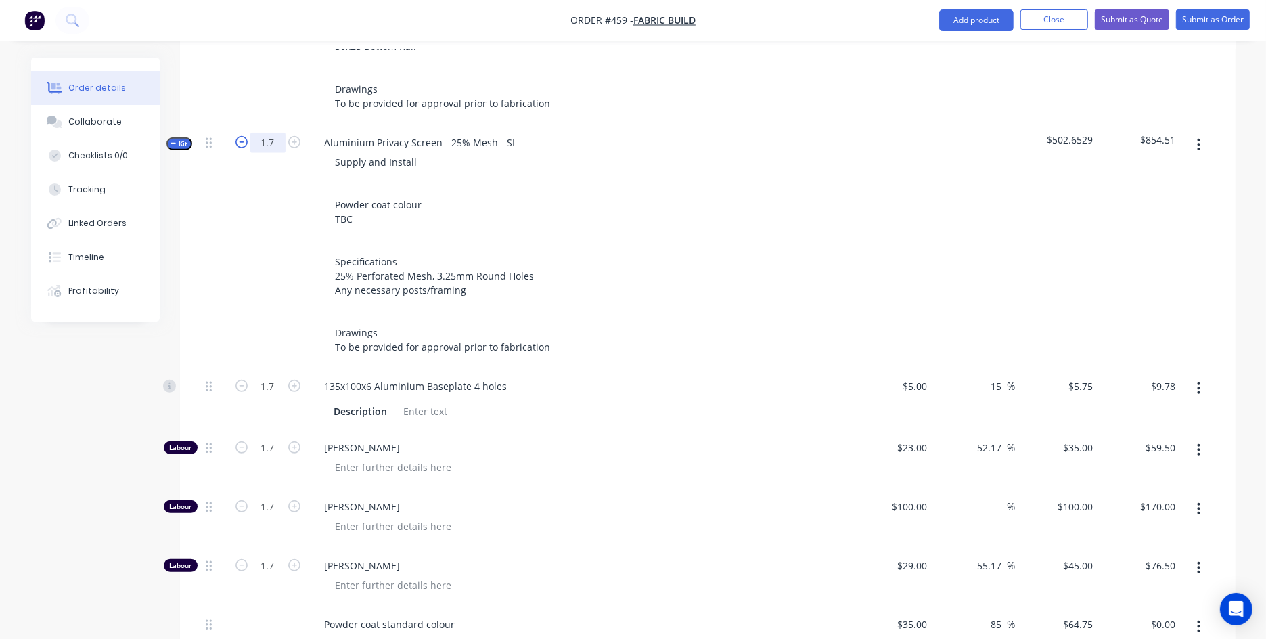
drag, startPoint x: 277, startPoint y: 148, endPoint x: 243, endPoint y: 135, distance: 36.2
click at [243, 135] on form "1.7" at bounding box center [268, 141] width 70 height 20
drag, startPoint x: 277, startPoint y: 138, endPoint x: 254, endPoint y: 133, distance: 24.3
click at [254, 133] on input "1.7" at bounding box center [267, 143] width 35 height 20
type input "32.7"
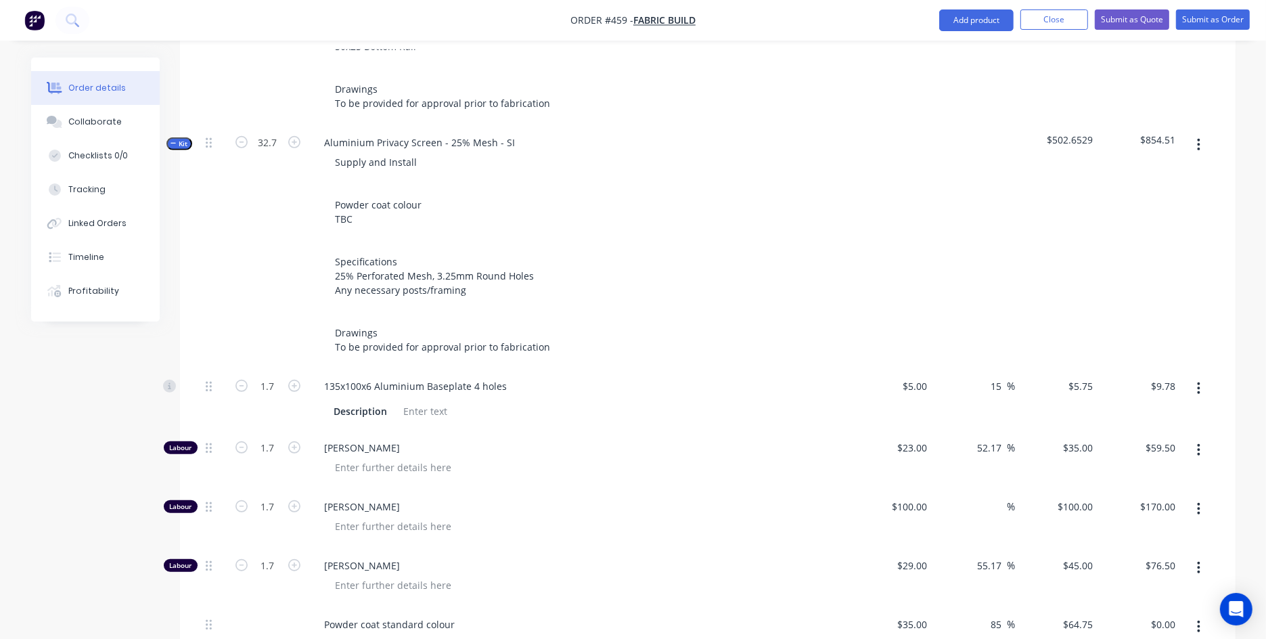
click at [58, 428] on div "Created by [PERSON_NAME] Created [DATE] Required [DATE] Assigned to Add team me…" at bounding box center [633, 351] width 1204 height 1965
type input "32.7"
type input "$188.03"
type input "32.7"
type input "$1,144.50"
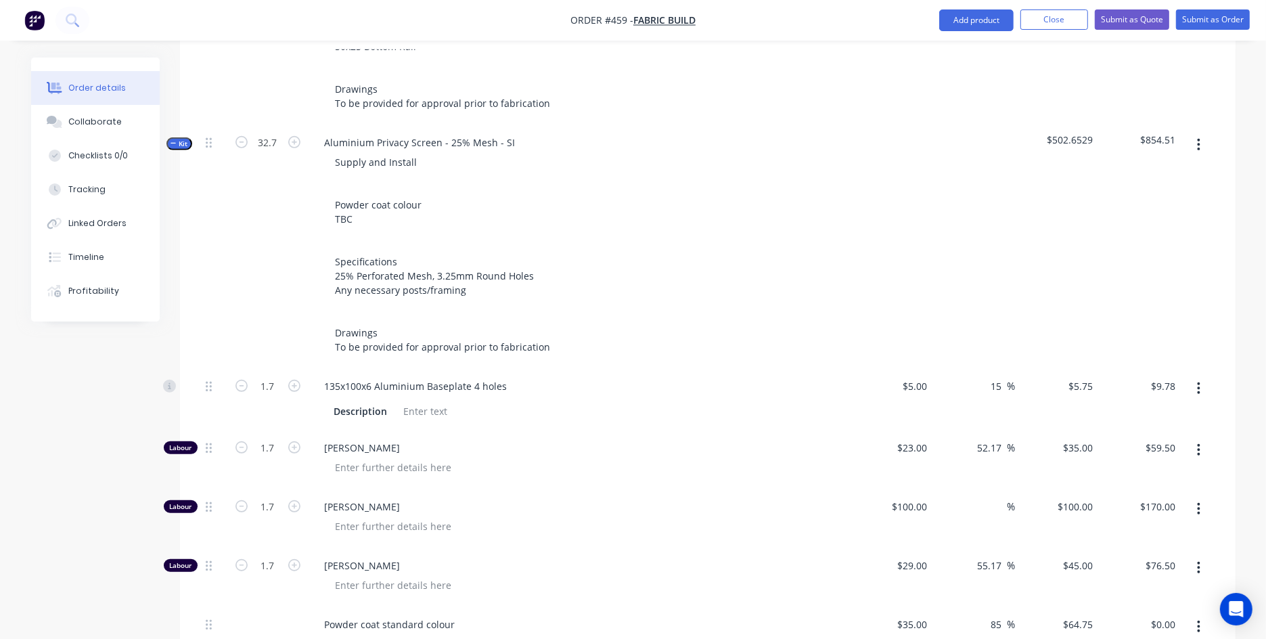
type input "32.7"
type input "$3,270.00"
type input "32.7"
type input "$1,471.50"
type input "19.62"
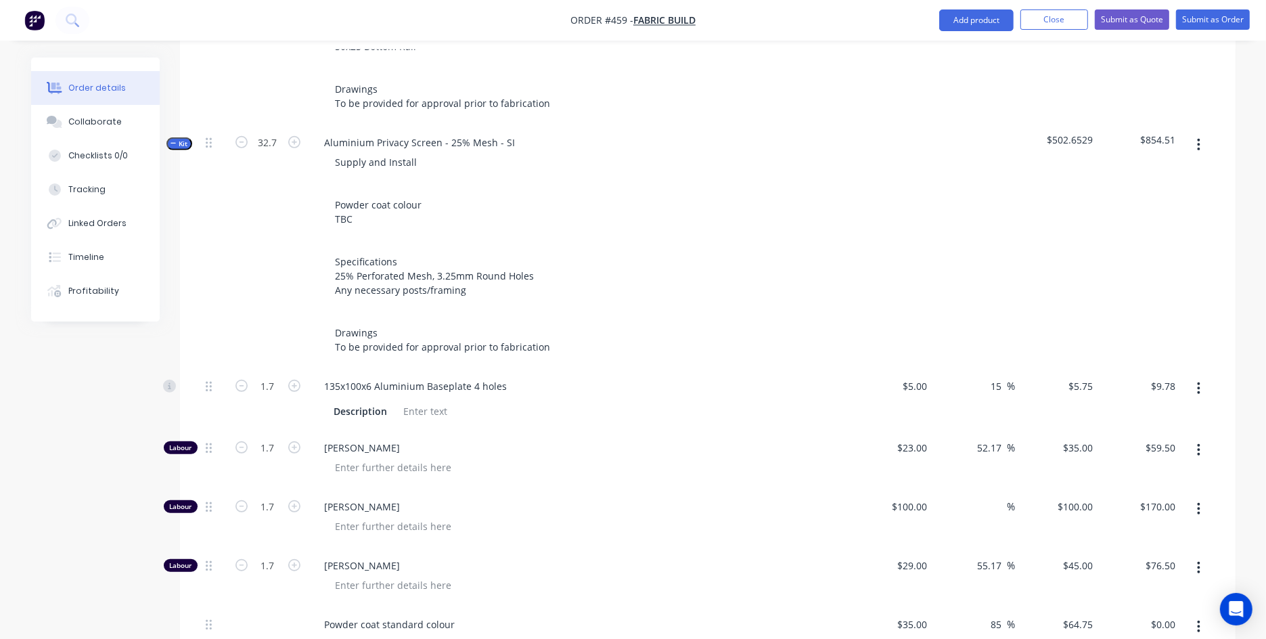
type input "$6,965.20"
type input "20.274"
type input "$1,106.35"
type input "10.137"
type input "$1,538.80"
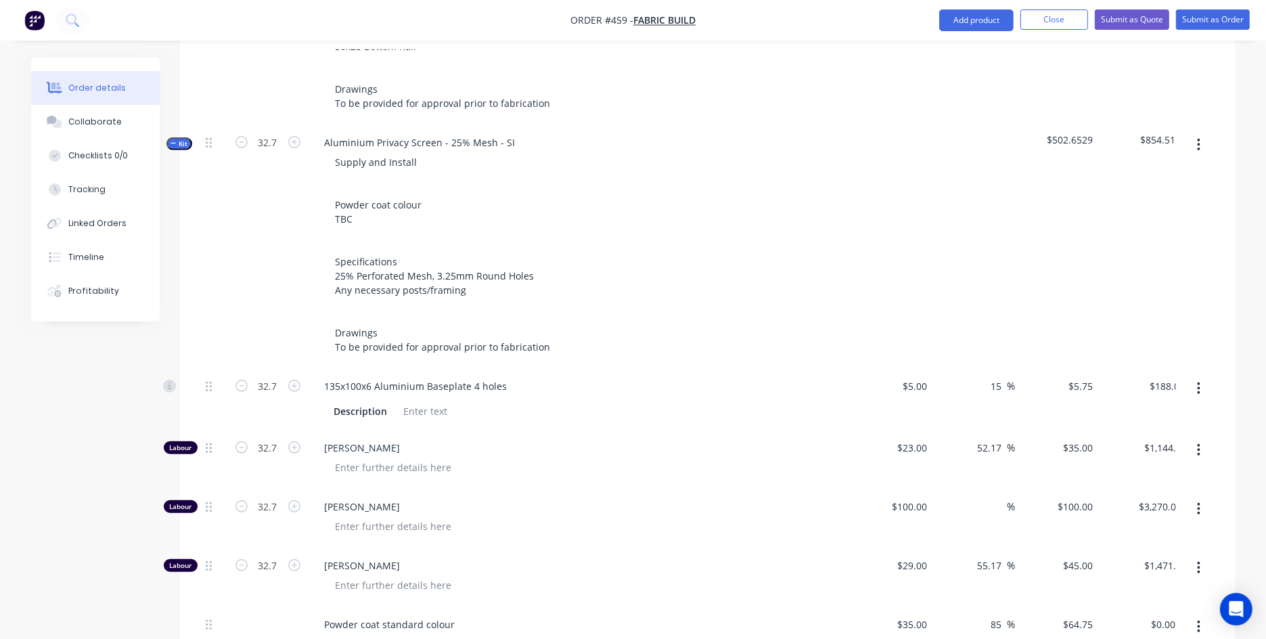
type input "65.4"
type input "$752.10"
click at [179, 143] on span "Kit" at bounding box center [179, 144] width 18 height 10
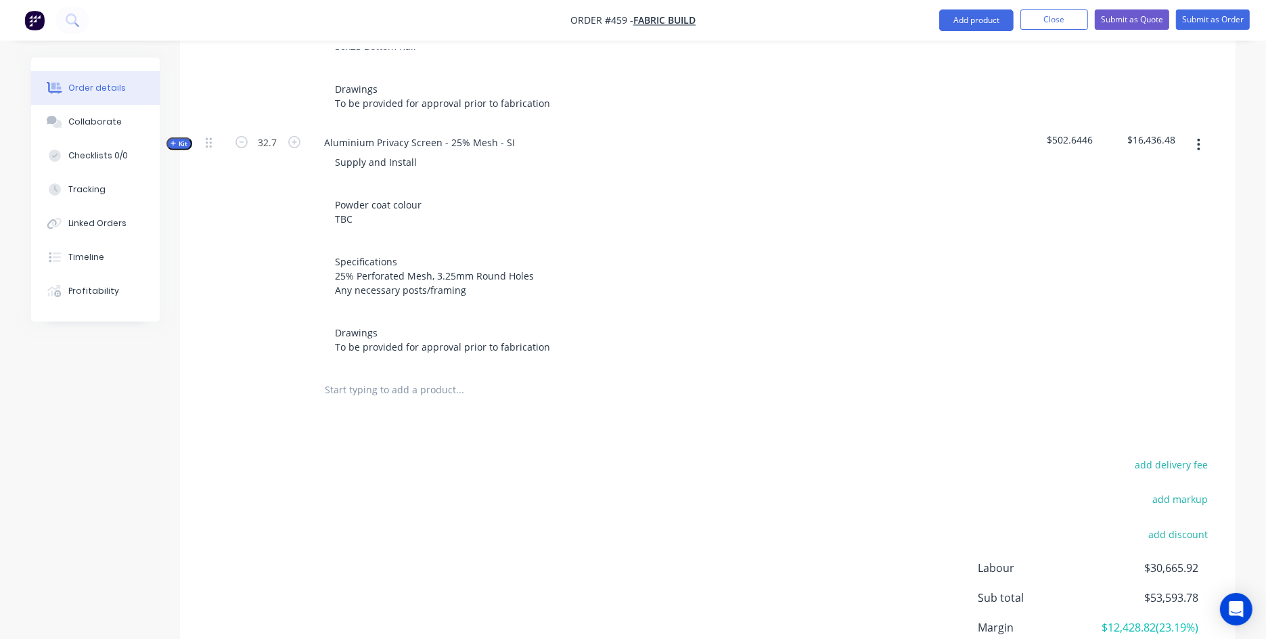
click at [399, 380] on input "text" at bounding box center [460, 389] width 271 height 27
click at [172, 145] on button "Kit" at bounding box center [179, 143] width 26 height 13
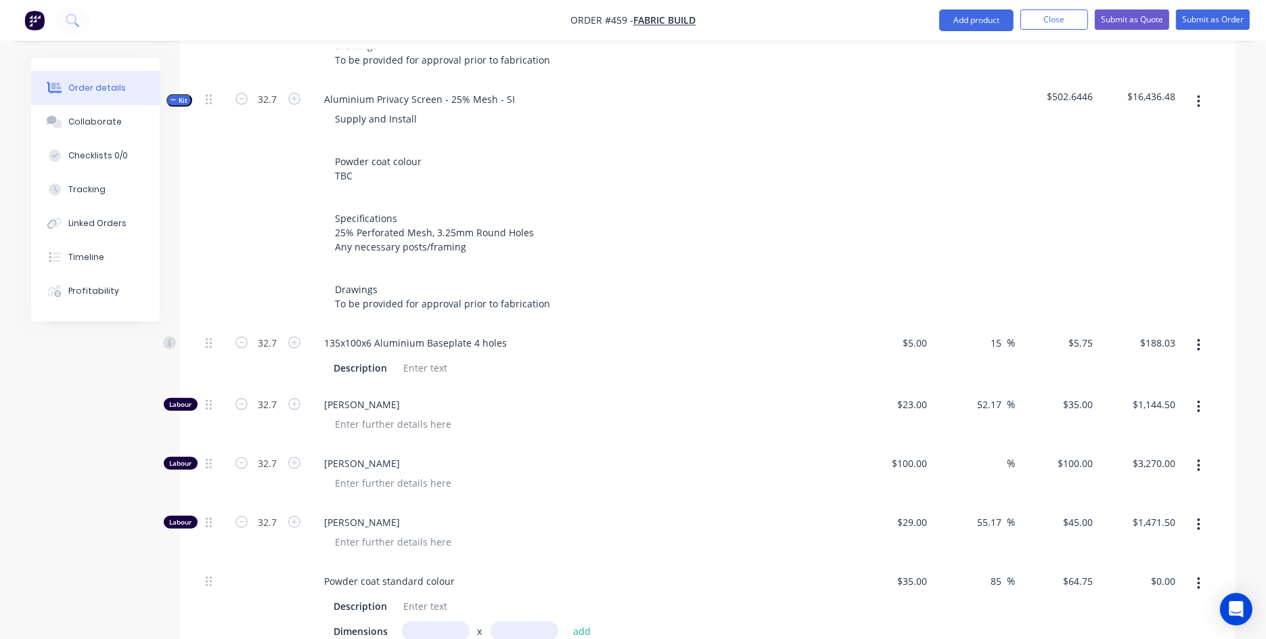
scroll to position [758, 0]
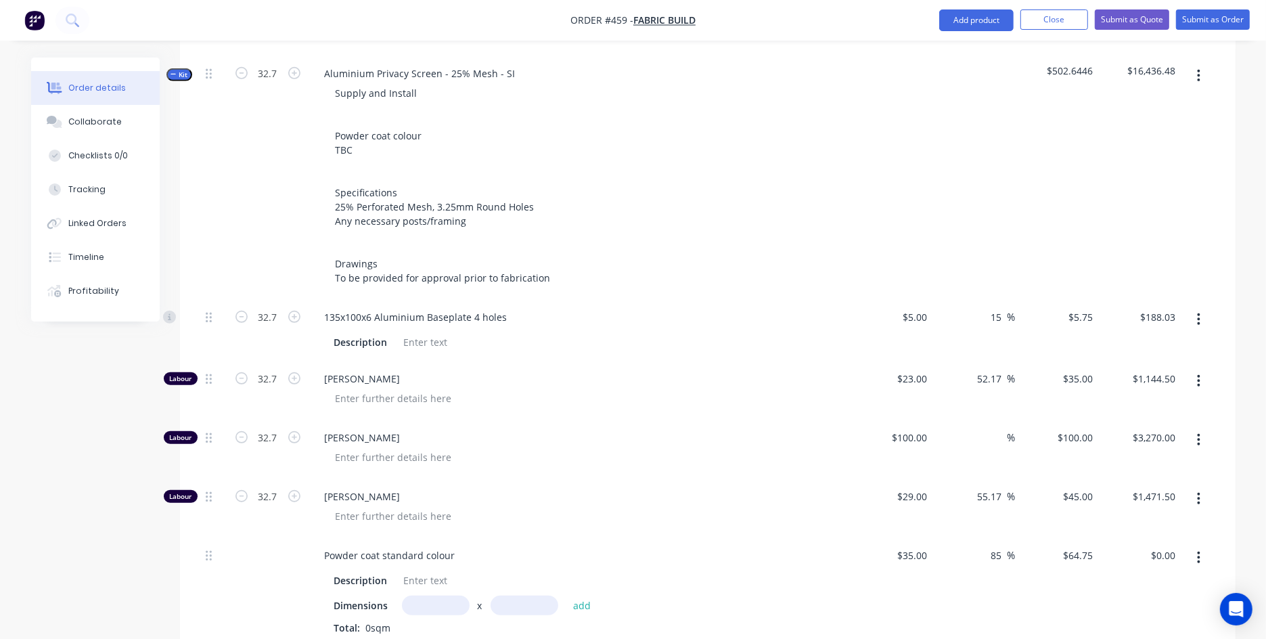
click at [988, 445] on div "%" at bounding box center [973, 448] width 83 height 59
click at [990, 437] on div "%" at bounding box center [1000, 438] width 29 height 20
click at [993, 433] on input at bounding box center [1000, 438] width 16 height 20
type input "30"
type input "$130.00"
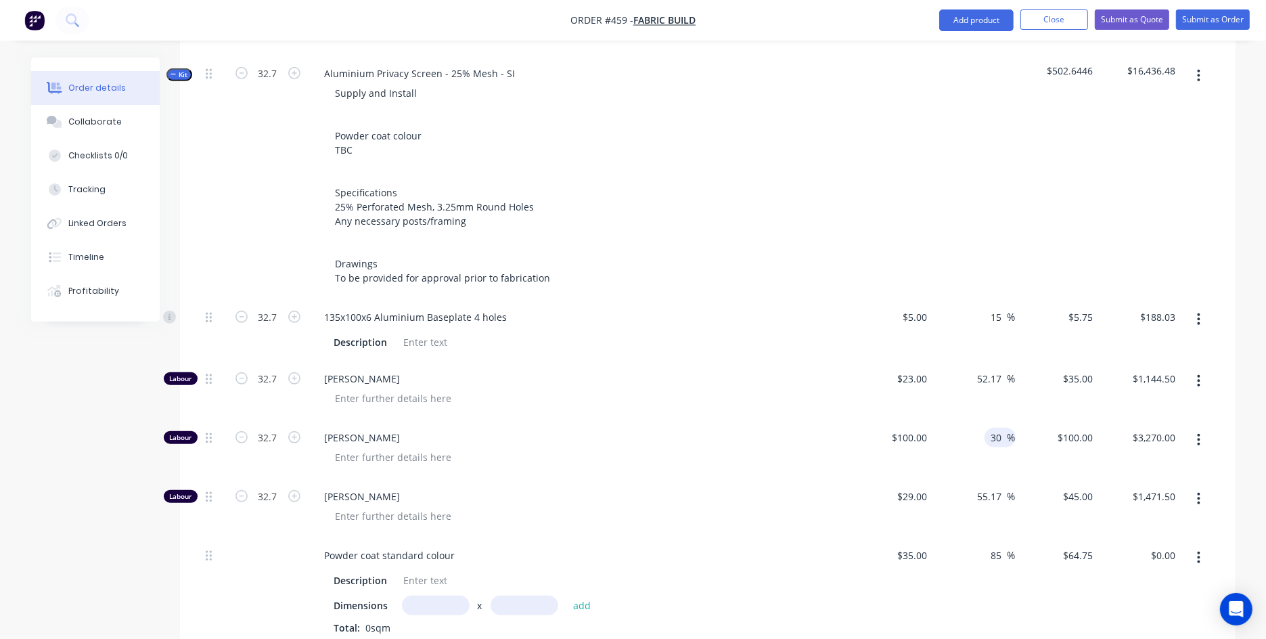
type input "$4,251.00"
click at [124, 417] on div "Created by [PERSON_NAME] Created [DATE] Required [DATE] Assigned to Add team me…" at bounding box center [633, 282] width 1204 height 1965
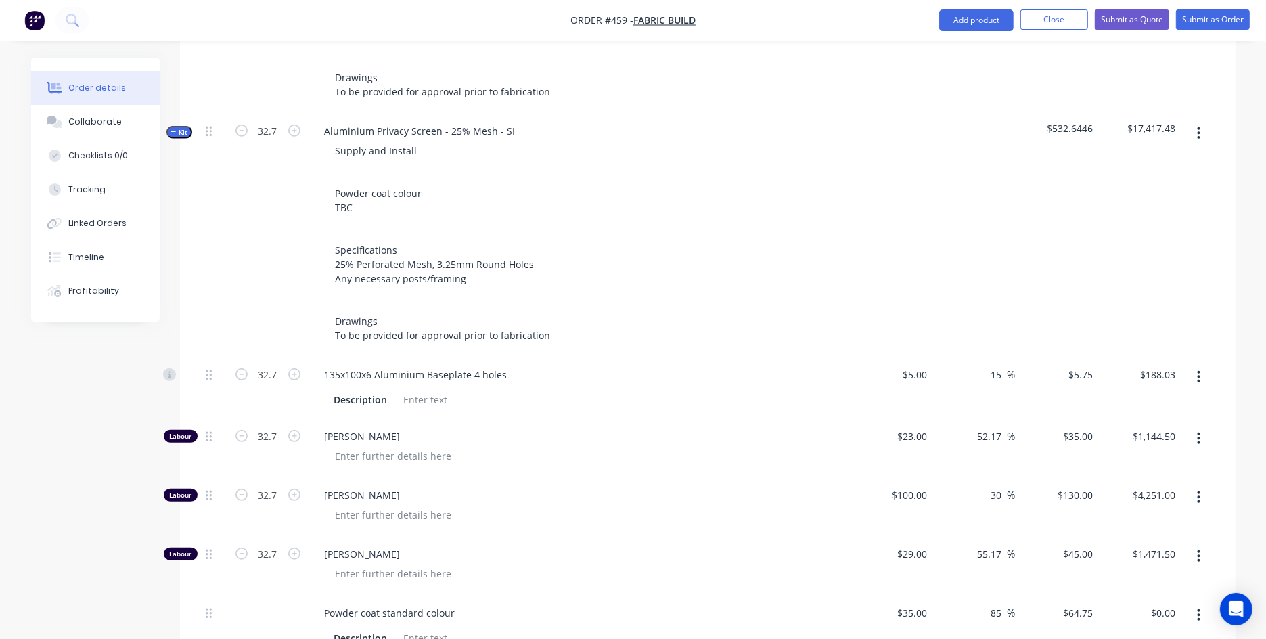
scroll to position [668, 0]
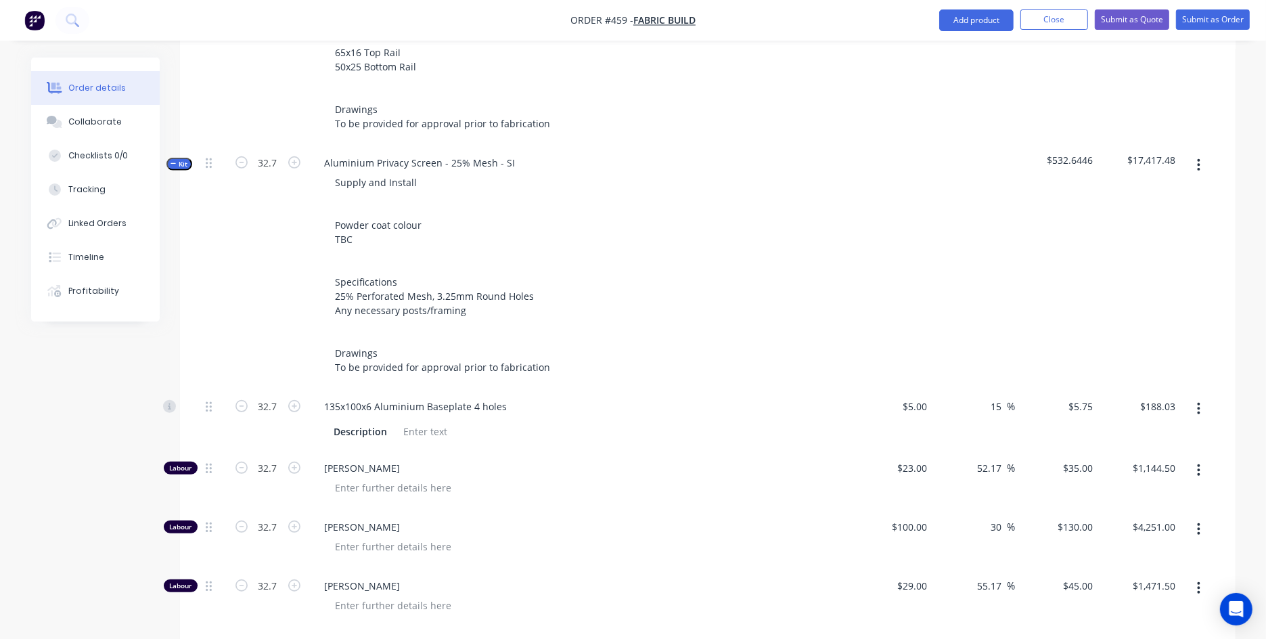
click at [185, 164] on span "Kit" at bounding box center [179, 164] width 18 height 10
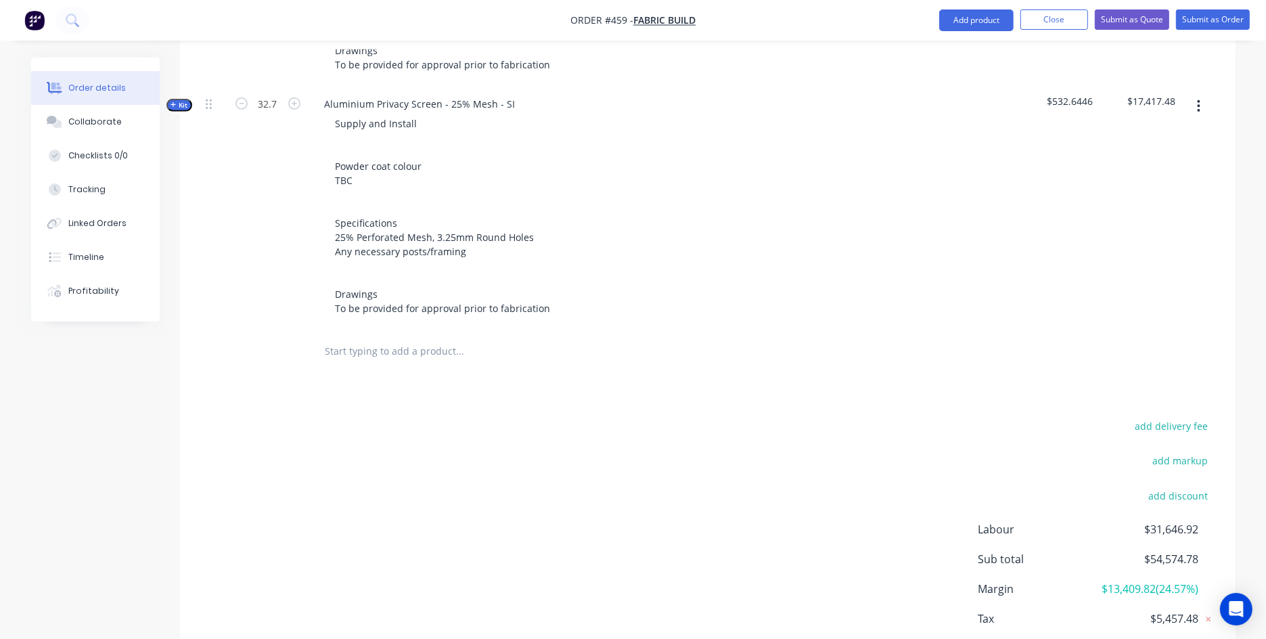
scroll to position [752, 0]
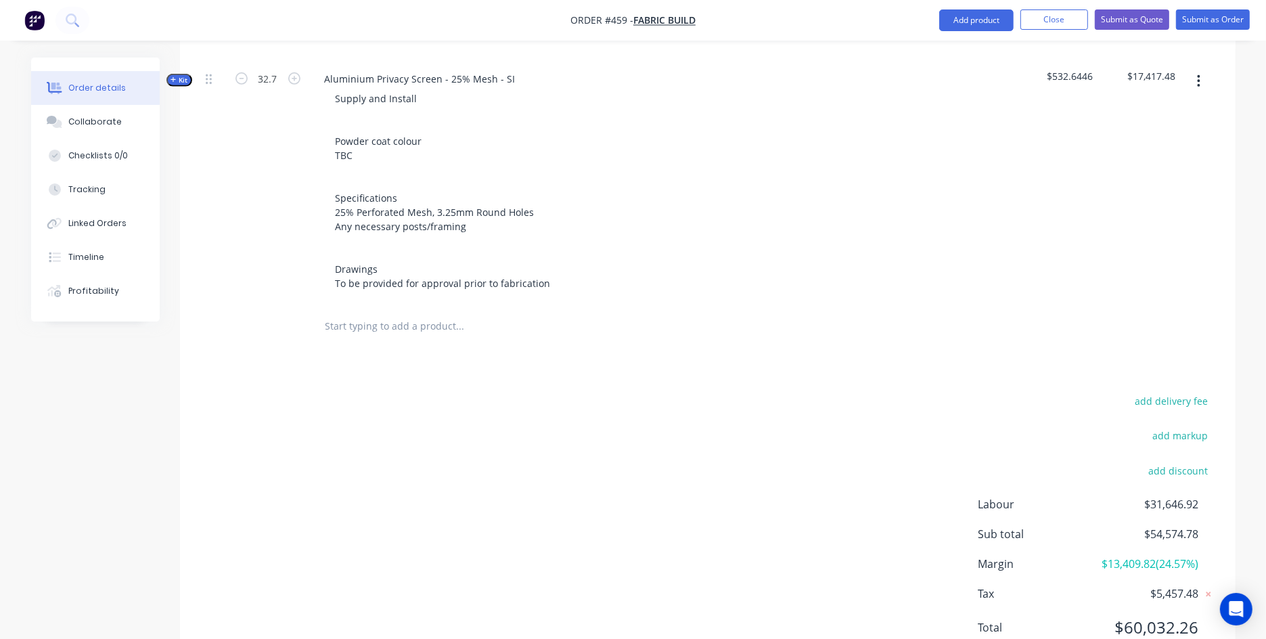
click at [403, 327] on input "text" at bounding box center [460, 326] width 271 height 27
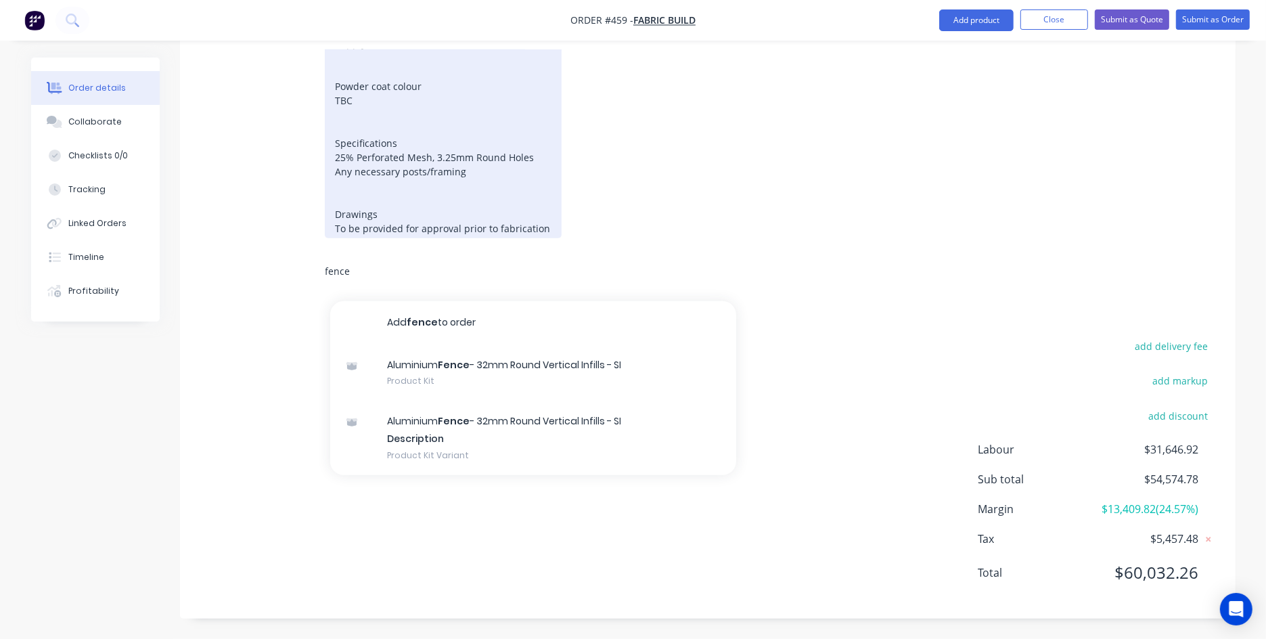
scroll to position [821, 0]
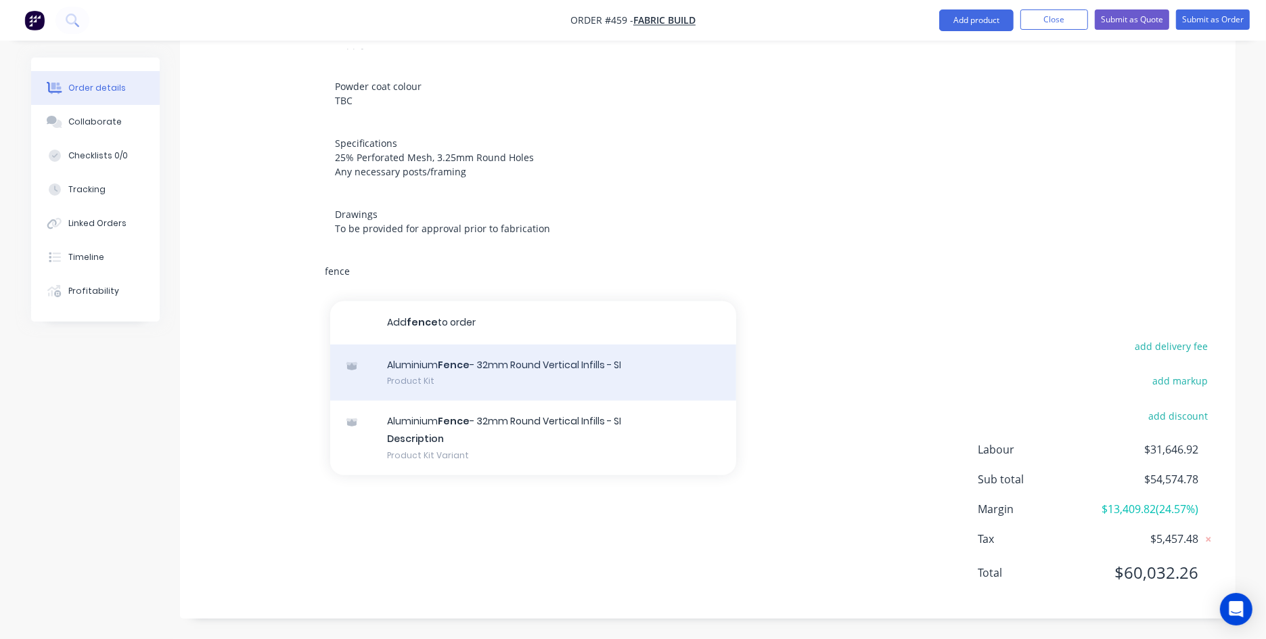
type input "fence"
click at [599, 364] on div "Aluminium Fence - 32mm Round Vertical Infills - SI Product Kit" at bounding box center [533, 372] width 406 height 57
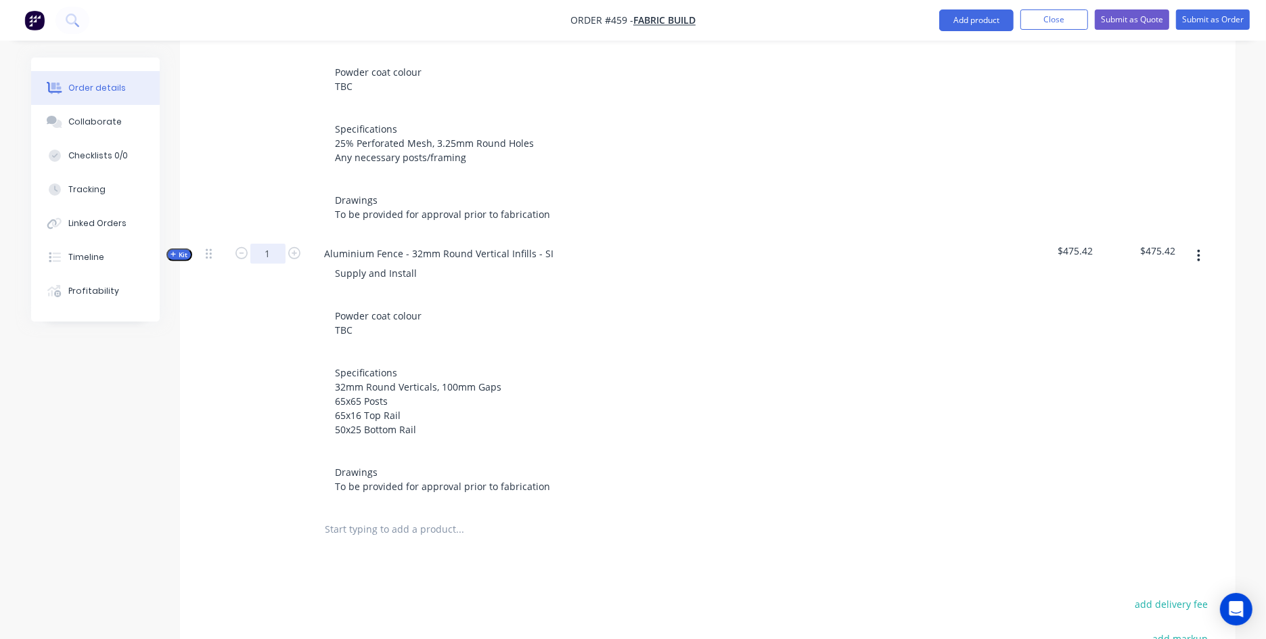
drag, startPoint x: 283, startPoint y: 250, endPoint x: 260, endPoint y: 248, distance: 23.1
click at [261, 248] on input "1" at bounding box center [267, 254] width 35 height 20
type input "69.3"
click at [154, 387] on div "Created by [PERSON_NAME] Created [DATE] Required [DATE] Assigned to Add team me…" at bounding box center [633, 66] width 1204 height 1660
click at [176, 261] on div "Order details Collaborate Checklists 0/0 Tracking Linked Orders Timeline Profit…" at bounding box center [105, 190] width 149 height 264
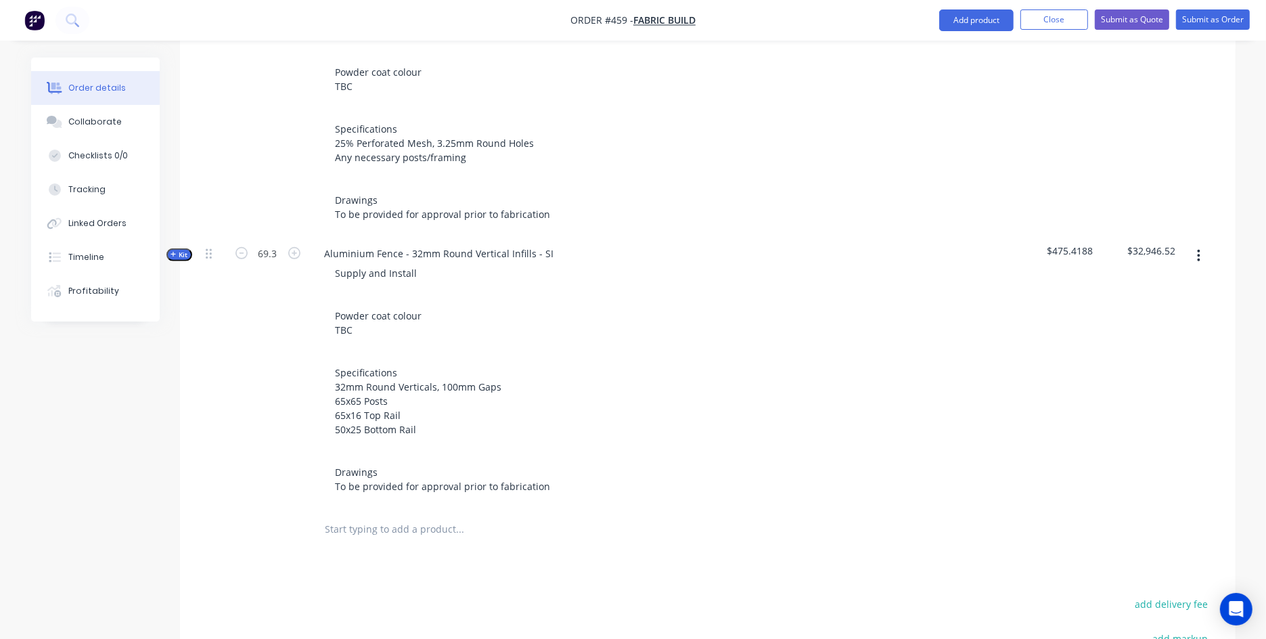
click at [179, 254] on span "Kit" at bounding box center [179, 255] width 18 height 10
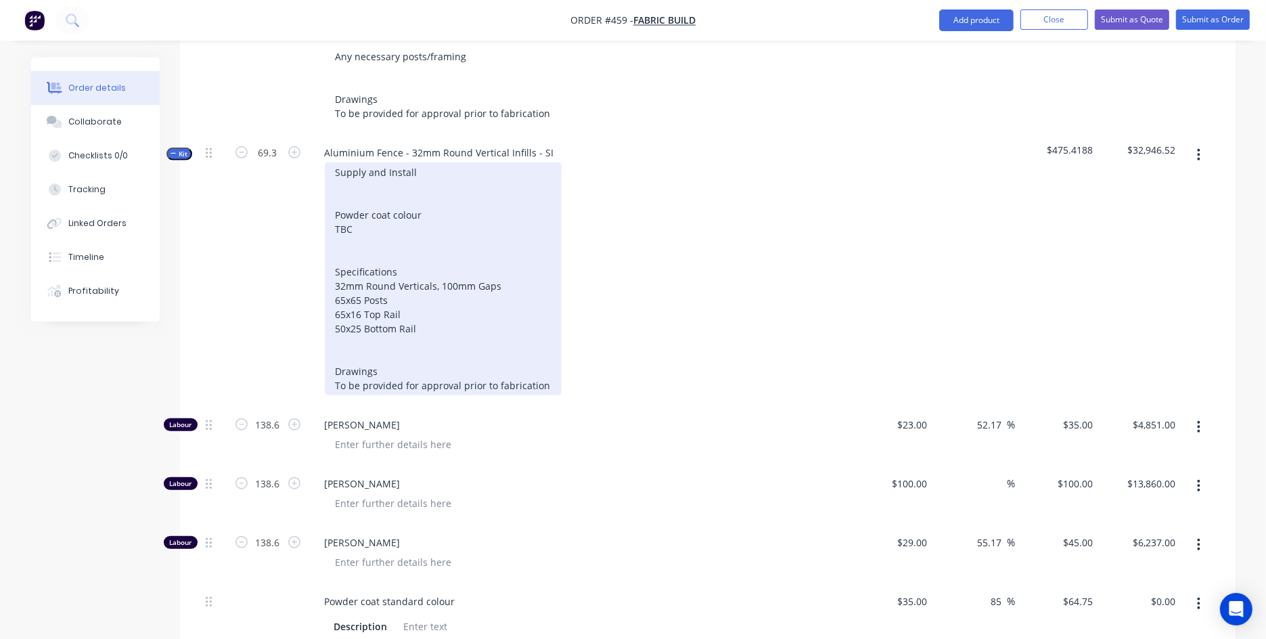
scroll to position [903, 0]
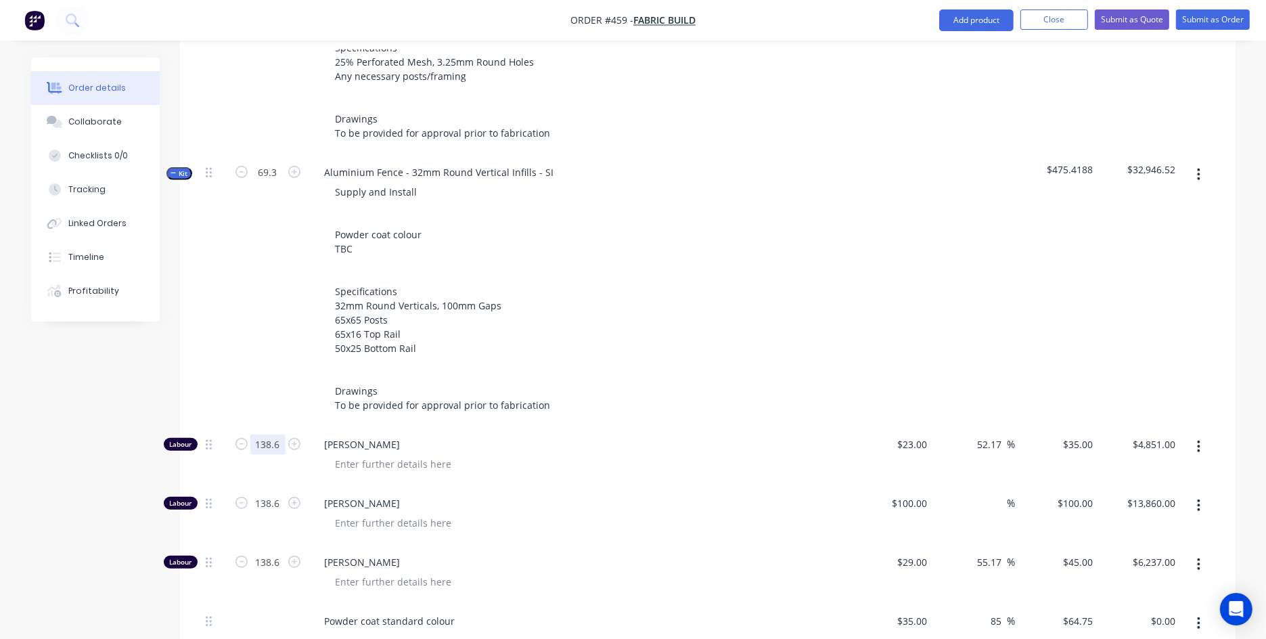
click at [281, 444] on input "138.6" at bounding box center [267, 444] width 35 height 20
type input "104"
type input "$3,640.00"
click at [320, 457] on div "[PERSON_NAME]" at bounding box center [579, 455] width 541 height 59
click at [274, 442] on input "104" at bounding box center [267, 444] width 35 height 20
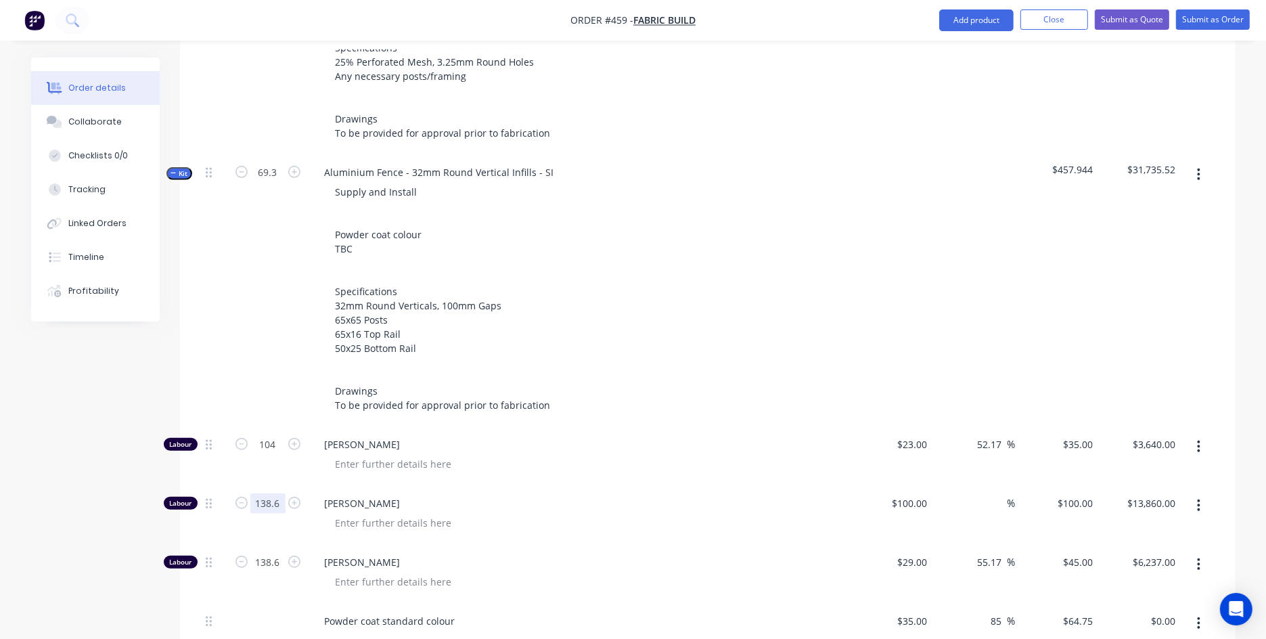
click at [273, 495] on input "138.6" at bounding box center [267, 503] width 35 height 20
paste input "04"
type input "104"
type input "$10,400.00"
click at [260, 510] on input "138.6" at bounding box center [267, 562] width 35 height 20
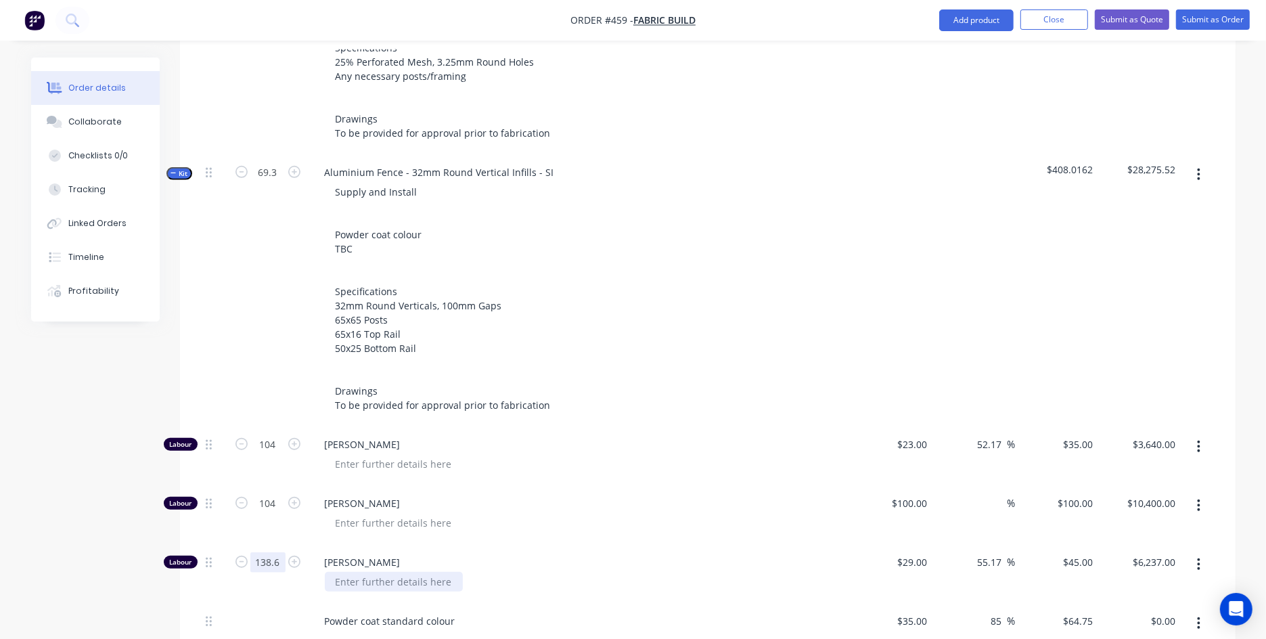
paste input "04"
type input "104"
type input "$4,680.00"
click at [94, 510] on div "Created by [PERSON_NAME] Created [DATE] Required [DATE] Assigned to Add team me…" at bounding box center [633, 263] width 1204 height 2216
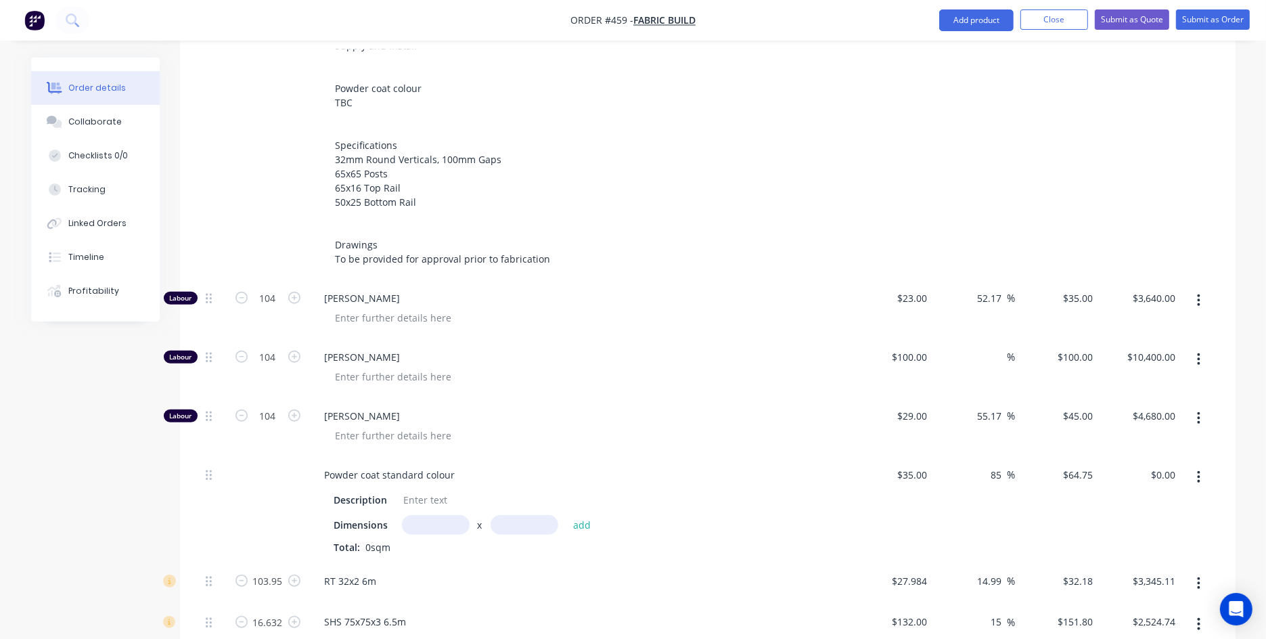
scroll to position [1082, 0]
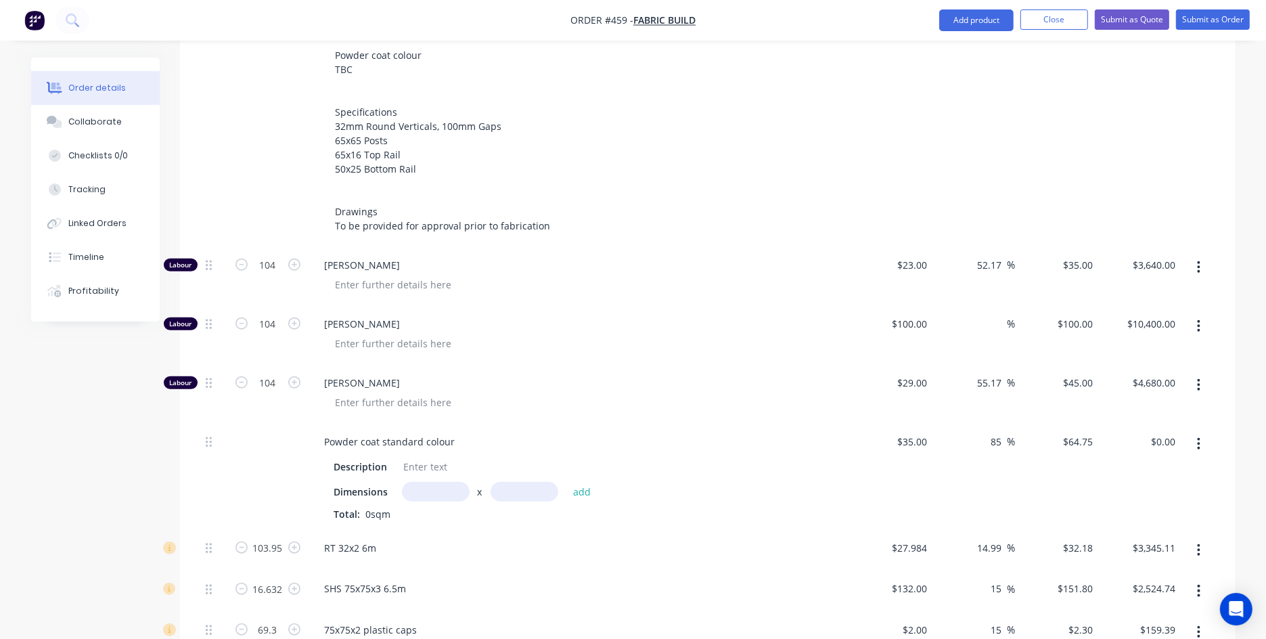
click at [434, 497] on input "text" at bounding box center [436, 492] width 68 height 20
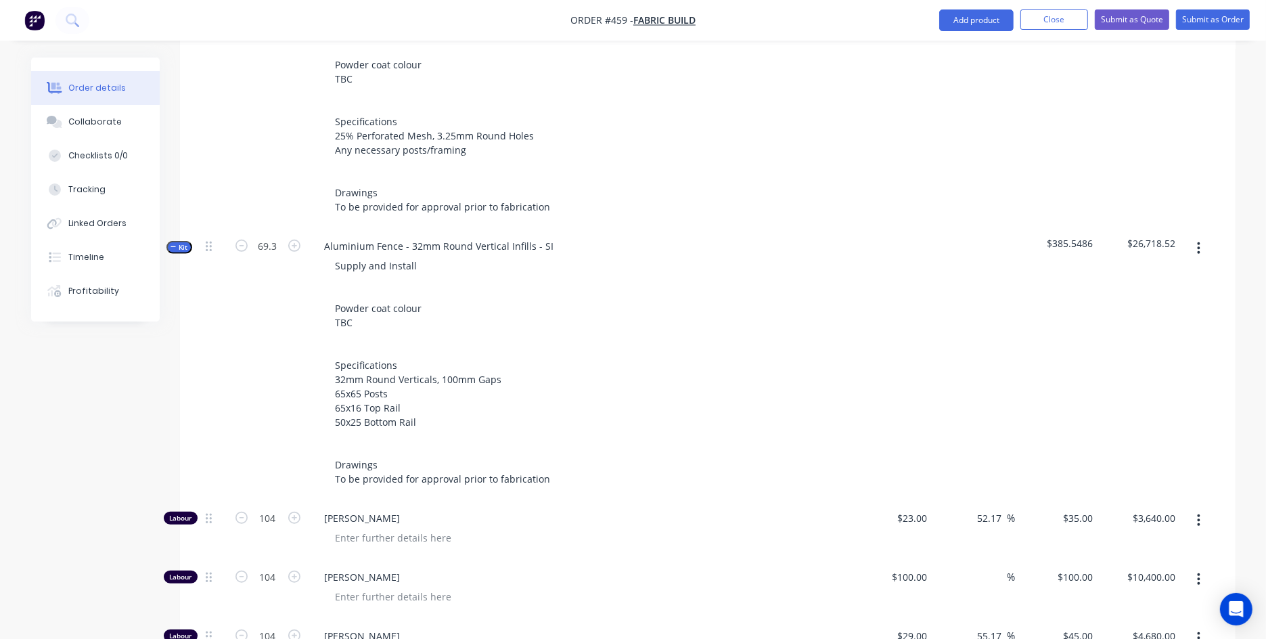
scroll to position [802, 0]
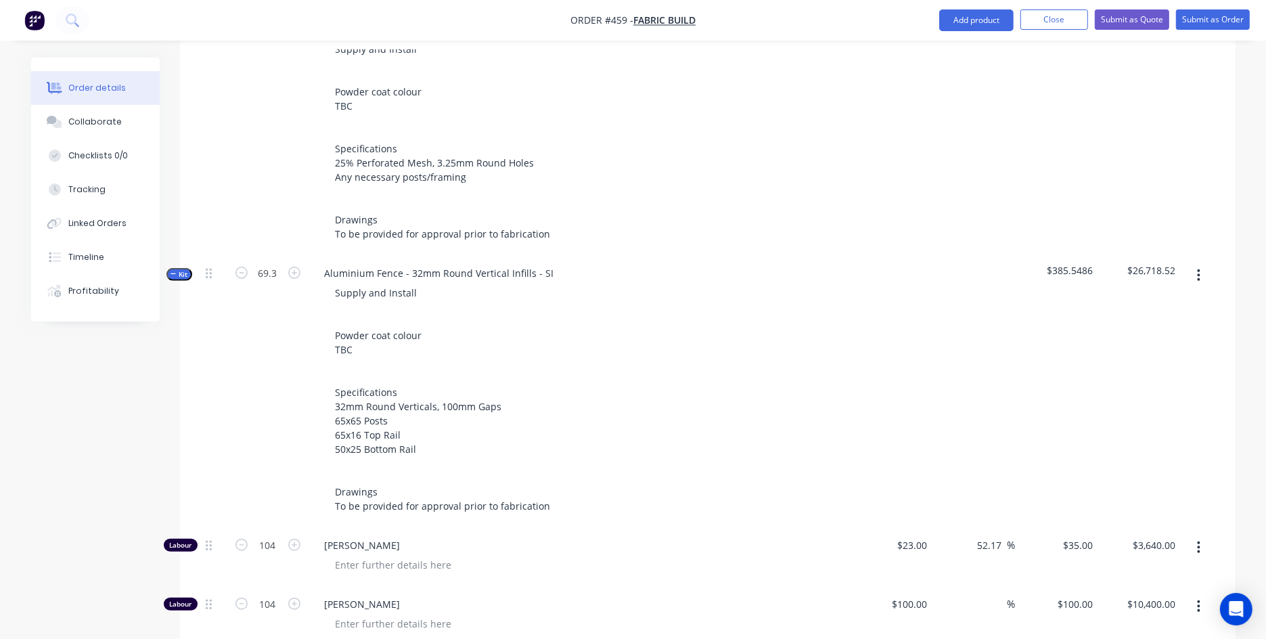
click at [88, 433] on div "Created by [PERSON_NAME] Created [DATE] Required [DATE] Assigned to Add team me…" at bounding box center [633, 364] width 1204 height 2216
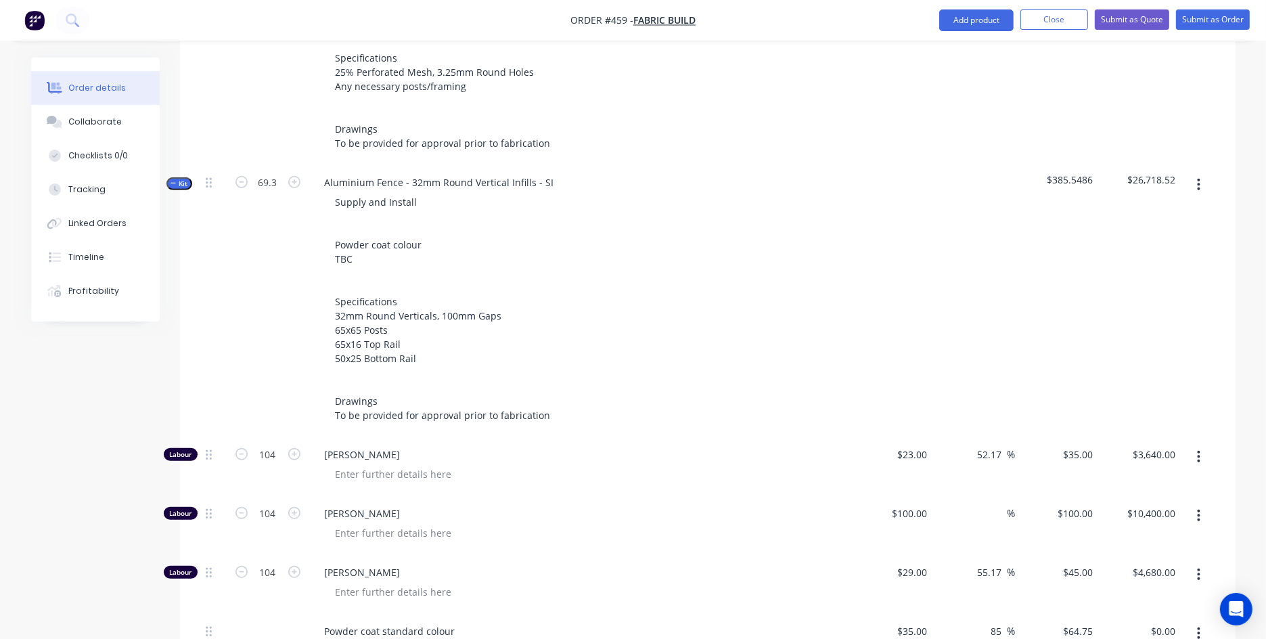
scroll to position [990, 0]
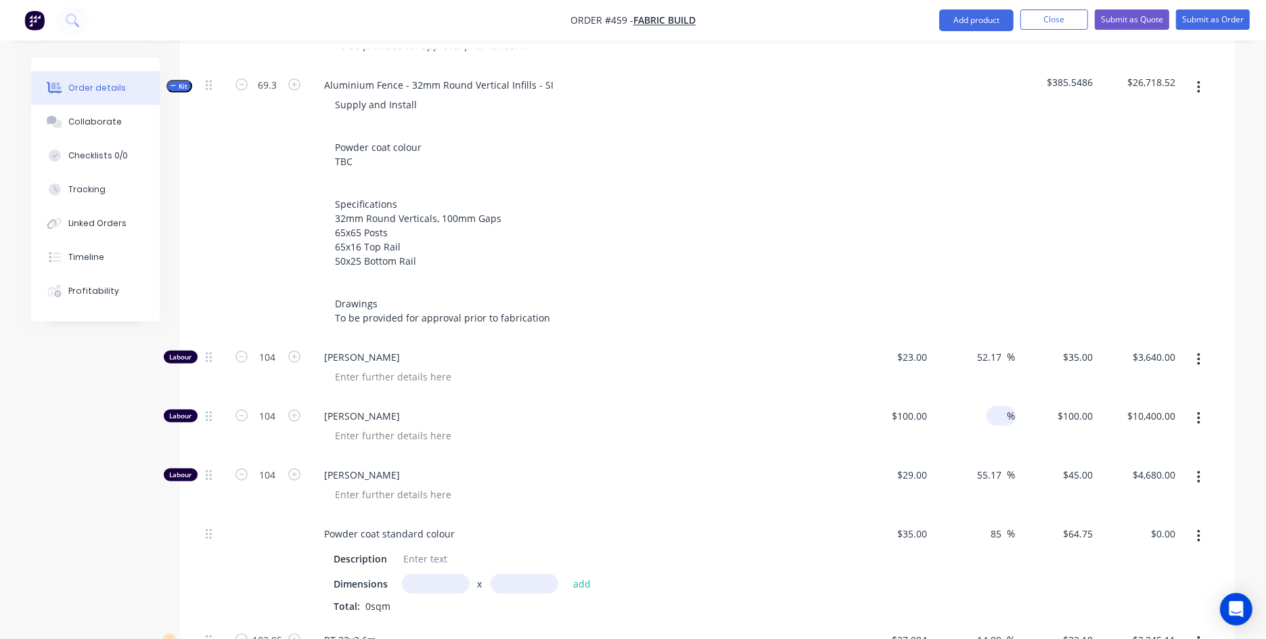
click at [992, 417] on input at bounding box center [1000, 416] width 16 height 20
type input "30"
type input "$130.00"
type input "$13,520.00"
click at [52, 465] on div "Created by [PERSON_NAME] Created [DATE] Required [DATE] Assigned to Add team me…" at bounding box center [633, 176] width 1204 height 2216
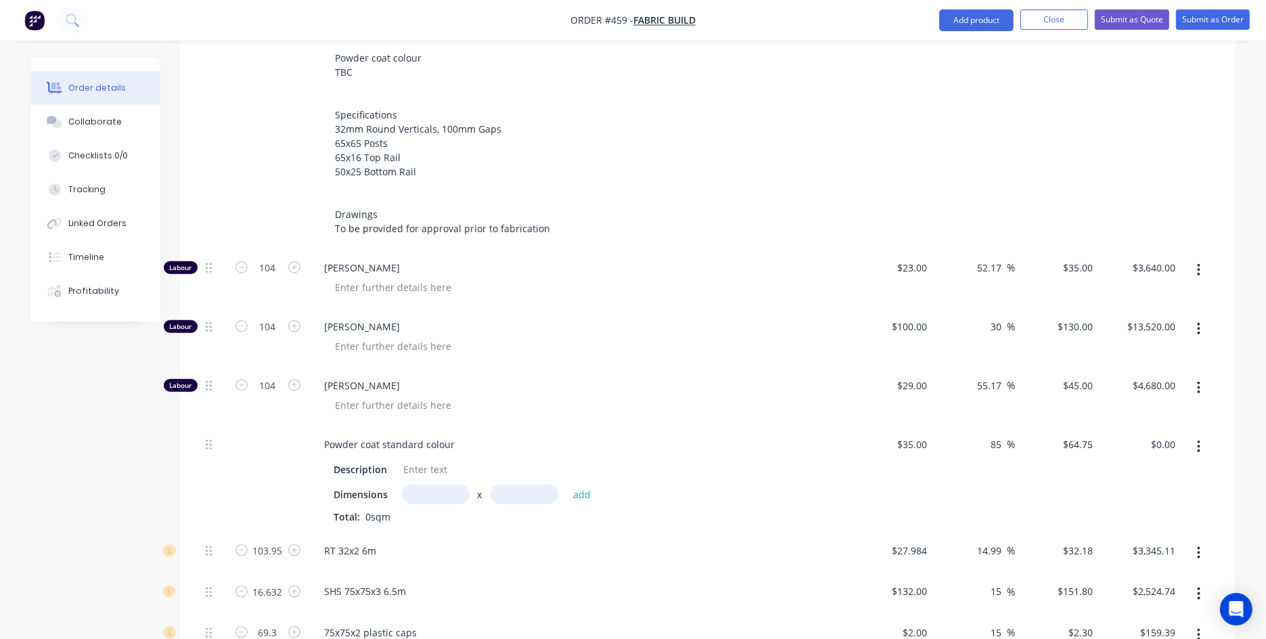
click at [453, 492] on input "text" at bounding box center [436, 494] width 68 height 20
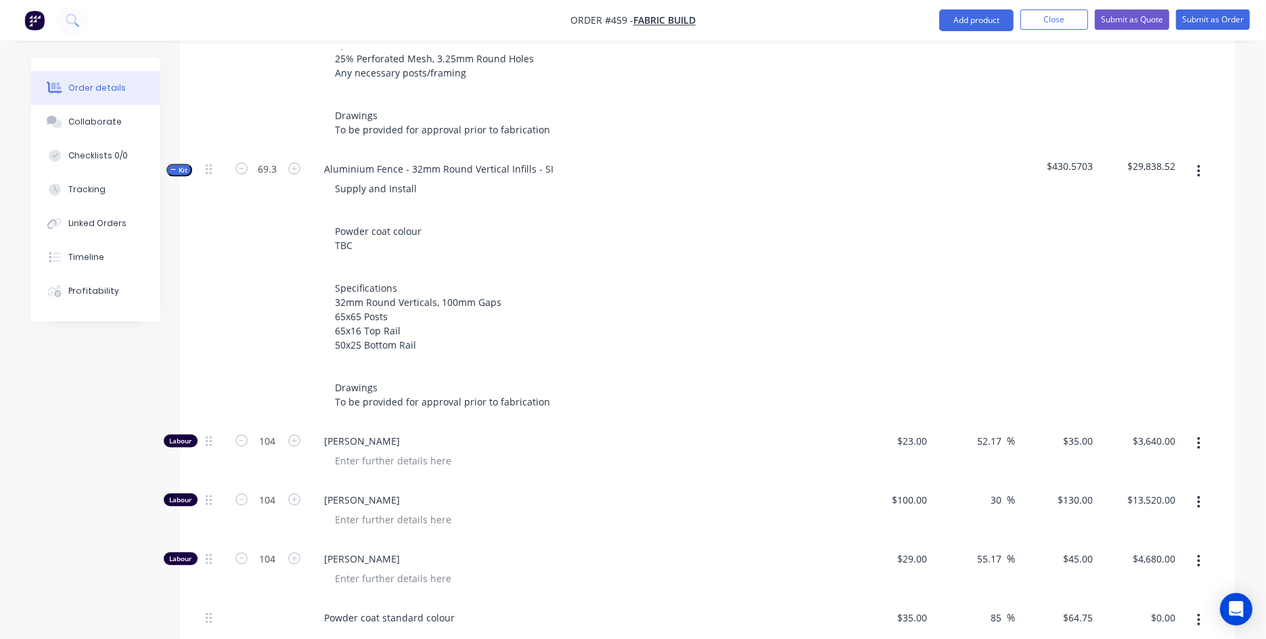
scroll to position [938, 0]
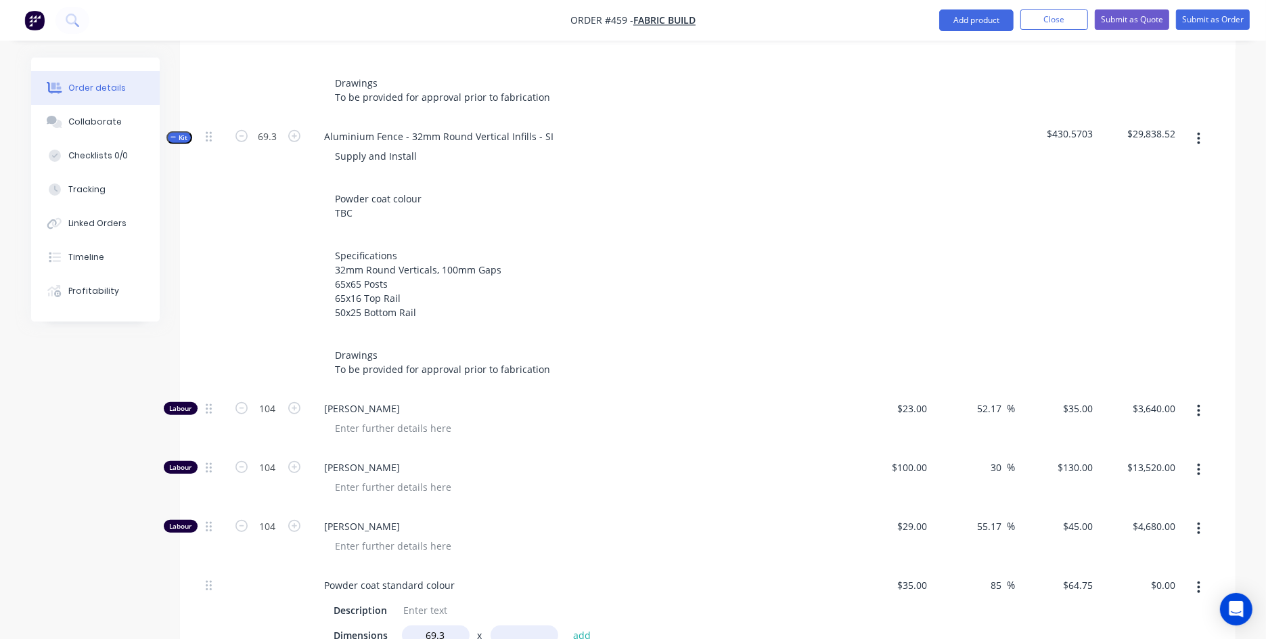
type input "69.3m"
click at [34, 477] on div "Created by [PERSON_NAME] Created [DATE] Required [DATE] Assigned to Add team me…" at bounding box center [633, 227] width 1204 height 2216
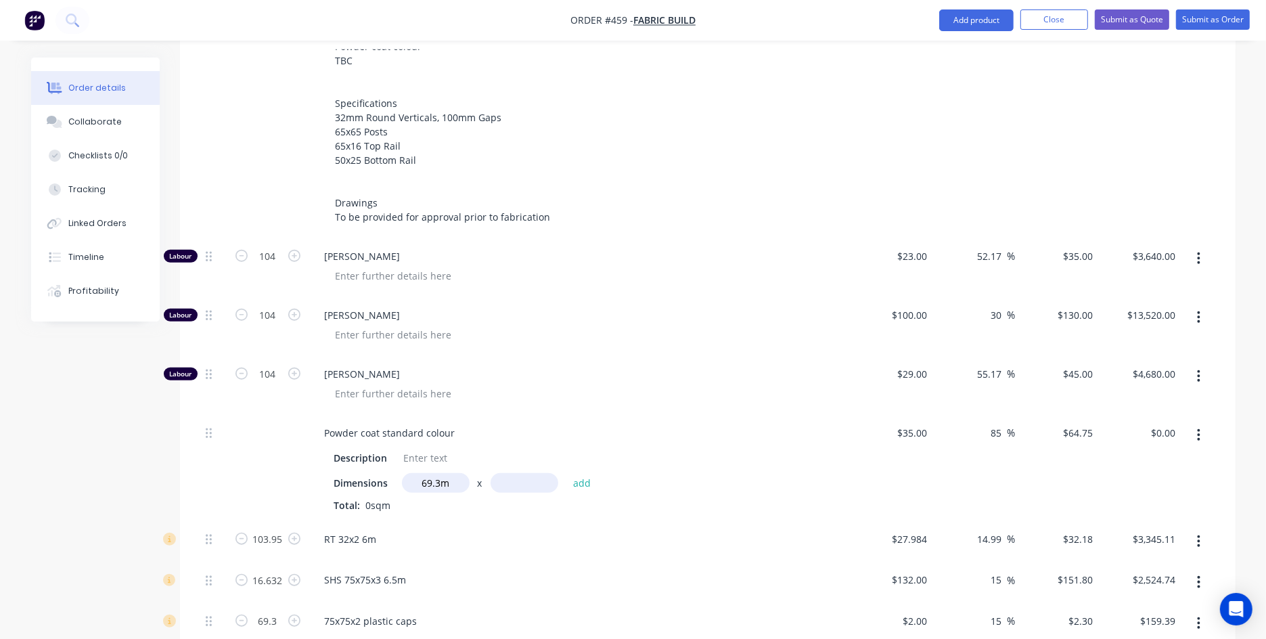
scroll to position [1118, 0]
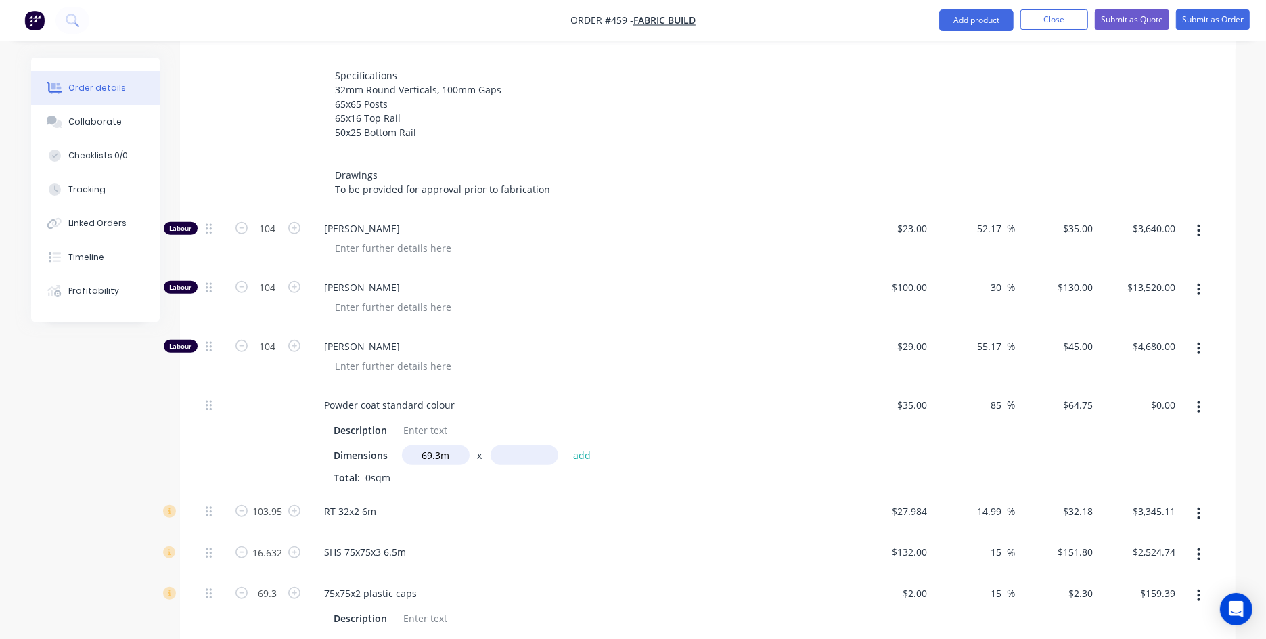
click at [513, 451] on input "text" at bounding box center [524, 455] width 68 height 20
type input "1m"
click at [585, 450] on button "add" at bounding box center [582, 454] width 32 height 18
type input "$4,487.18"
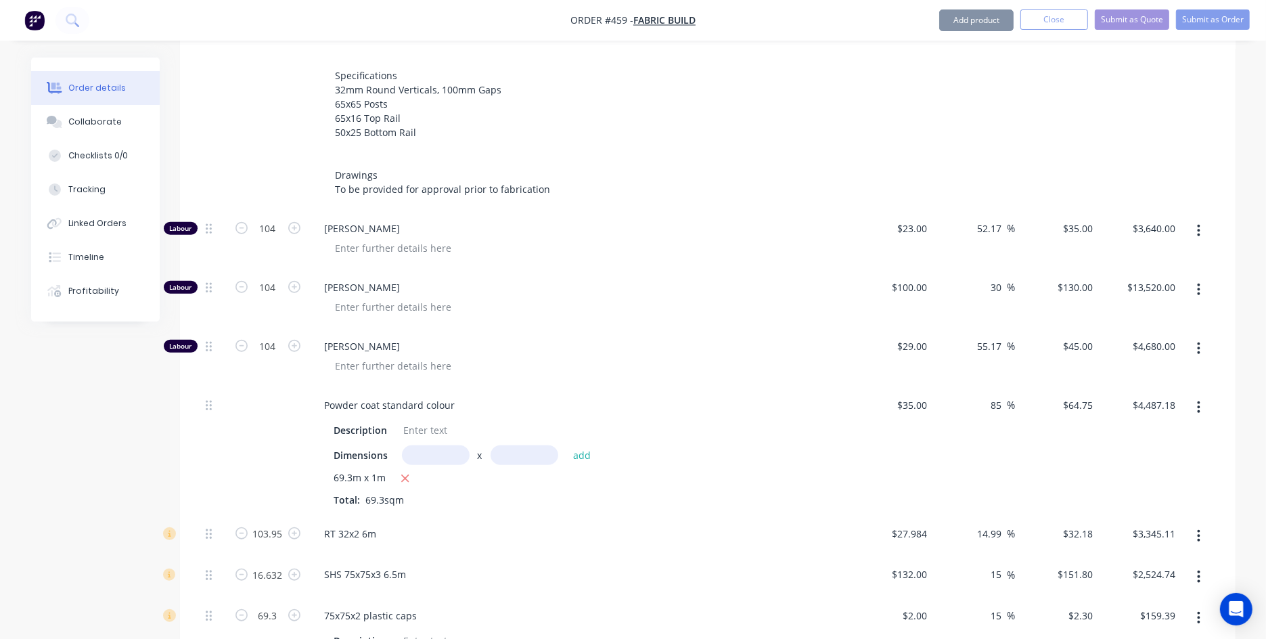
click at [53, 401] on div "Created by [PERSON_NAME] Created [DATE] Required [DATE] Assigned to Add team me…" at bounding box center [633, 58] width 1204 height 2239
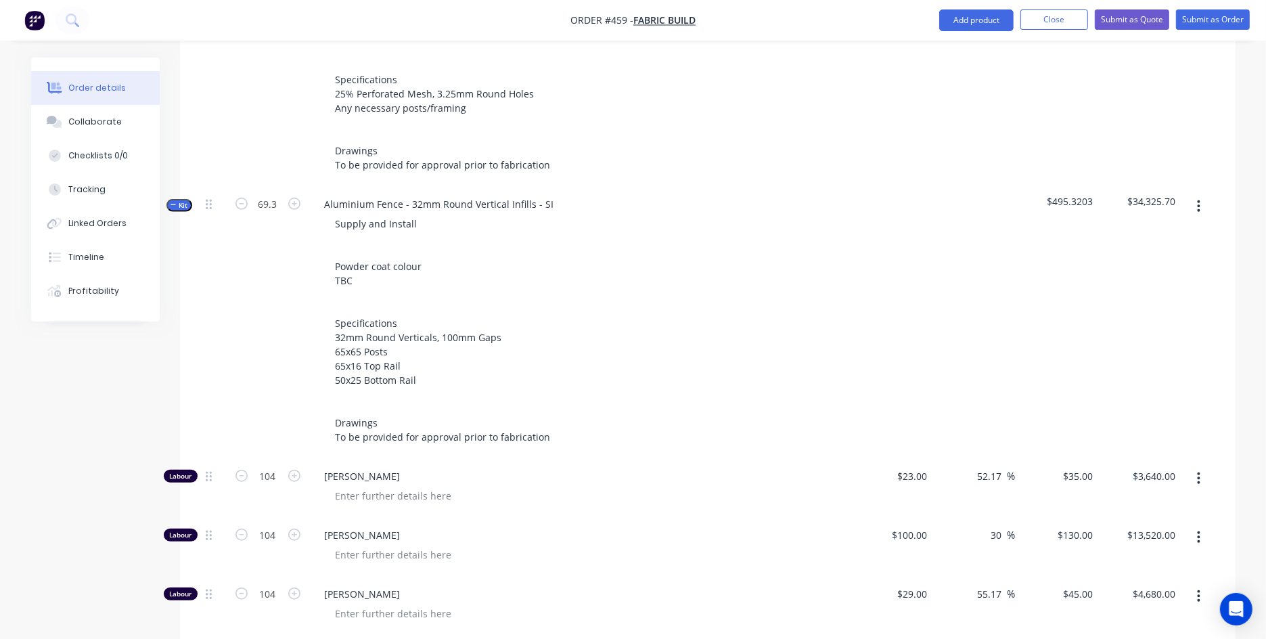
scroll to position [850, 0]
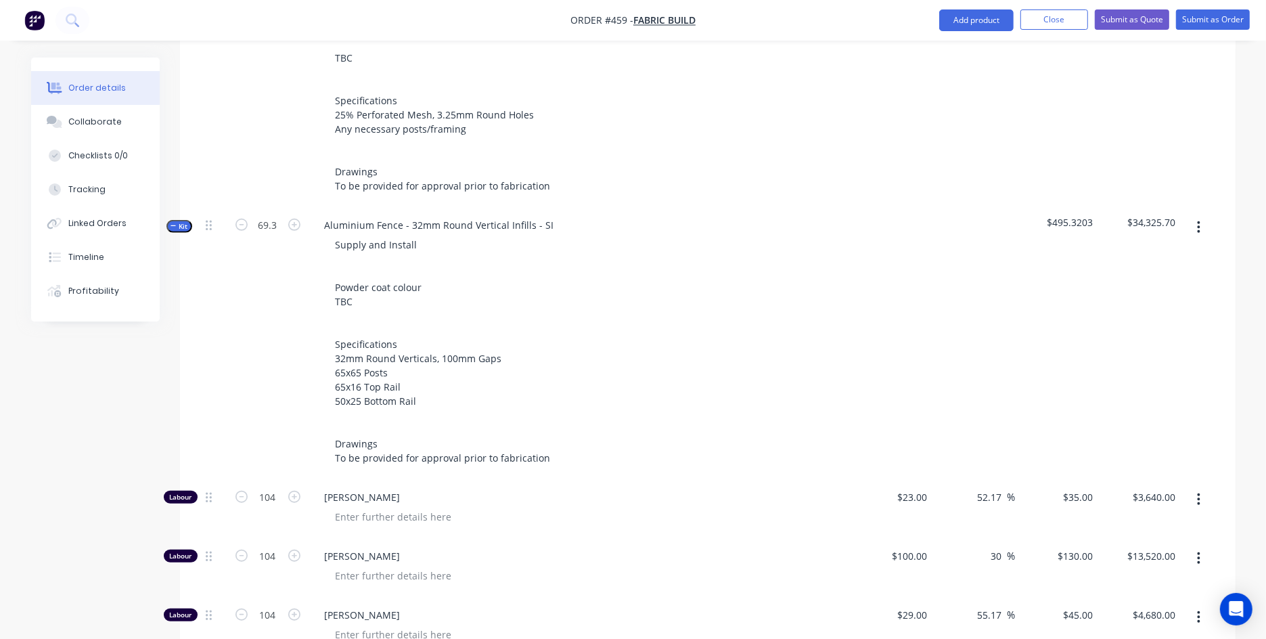
click at [181, 217] on div "Qty Cost Markup Price Total Kit 78.8 Aluminium Balustrade - 32mm Round Vertical…" at bounding box center [707, 383] width 1055 height 1438
click at [183, 229] on span "Kit" at bounding box center [179, 226] width 18 height 10
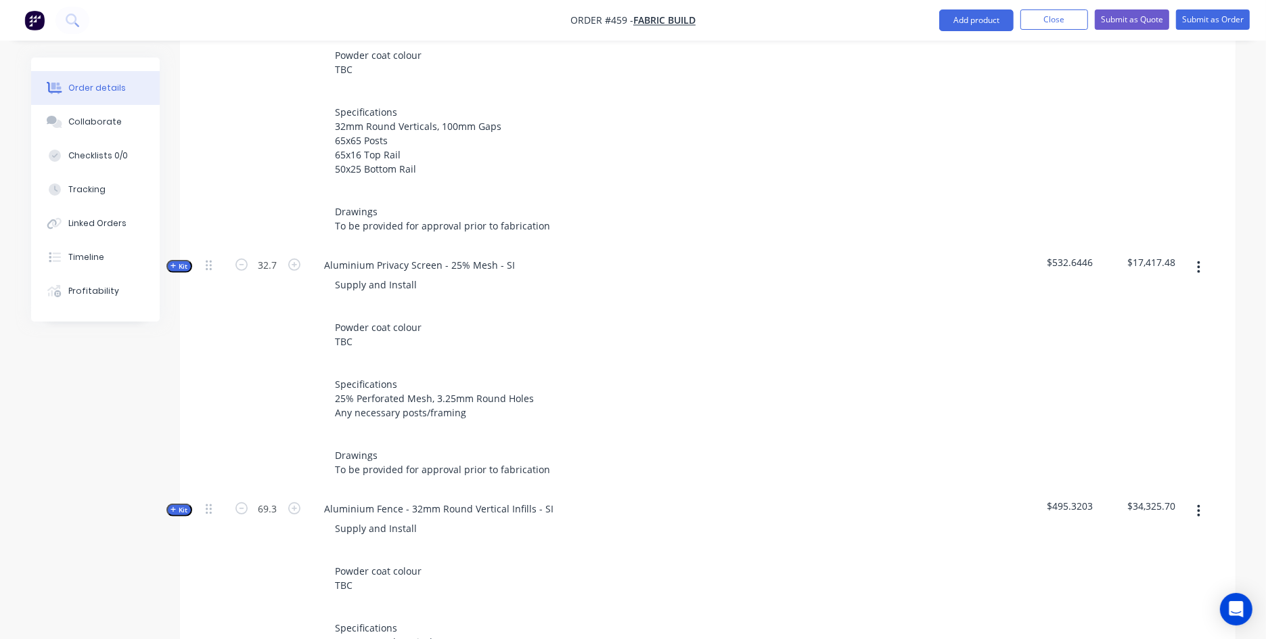
click at [185, 268] on span "Kit" at bounding box center [179, 266] width 18 height 10
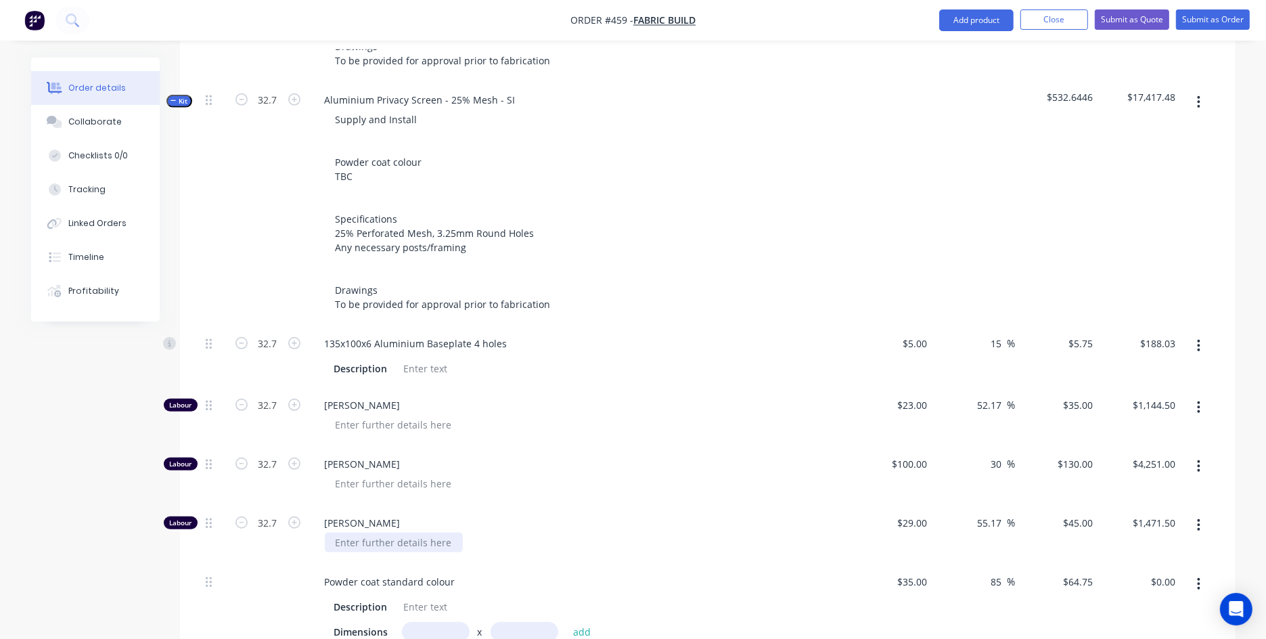
scroll to position [815, 0]
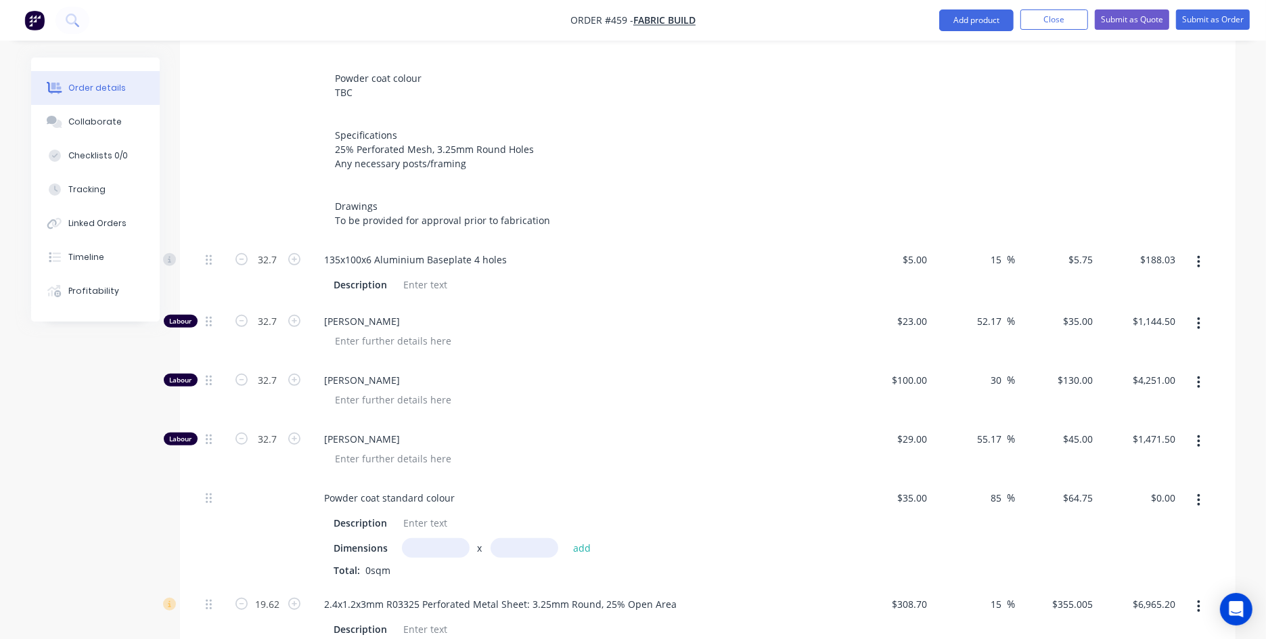
click at [426, 510] on input "text" at bounding box center [436, 548] width 68 height 20
type input "32.7m"
type input "1"
click at [566, 510] on button "add" at bounding box center [582, 547] width 32 height 18
type input "$2,117.33"
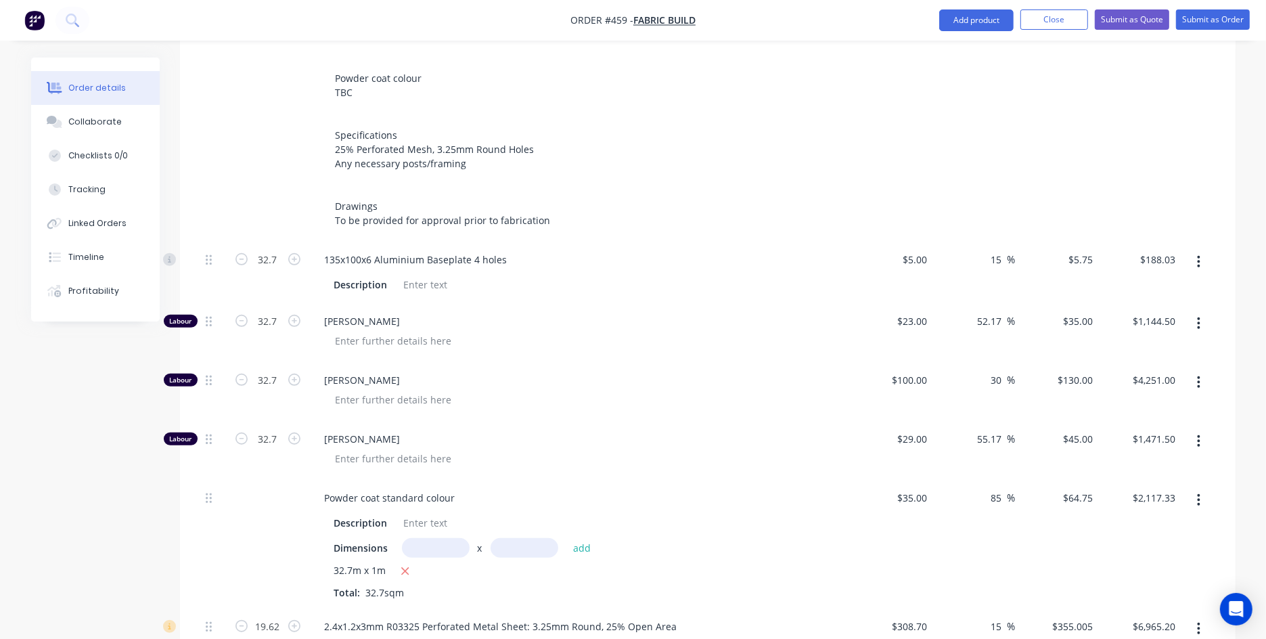
click at [119, 507] on div "Created by [PERSON_NAME] Created [DATE] Required [DATE] Assigned to Add team me…" at bounding box center [633, 372] width 1204 height 2260
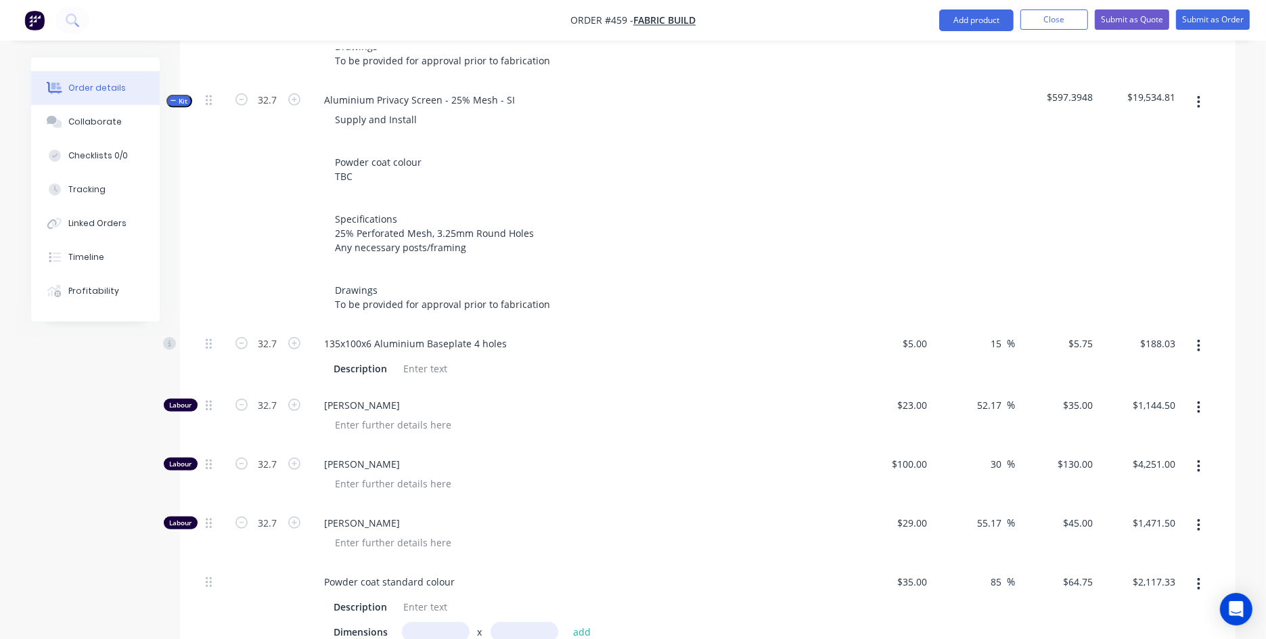
click at [181, 96] on span "Kit" at bounding box center [179, 101] width 18 height 10
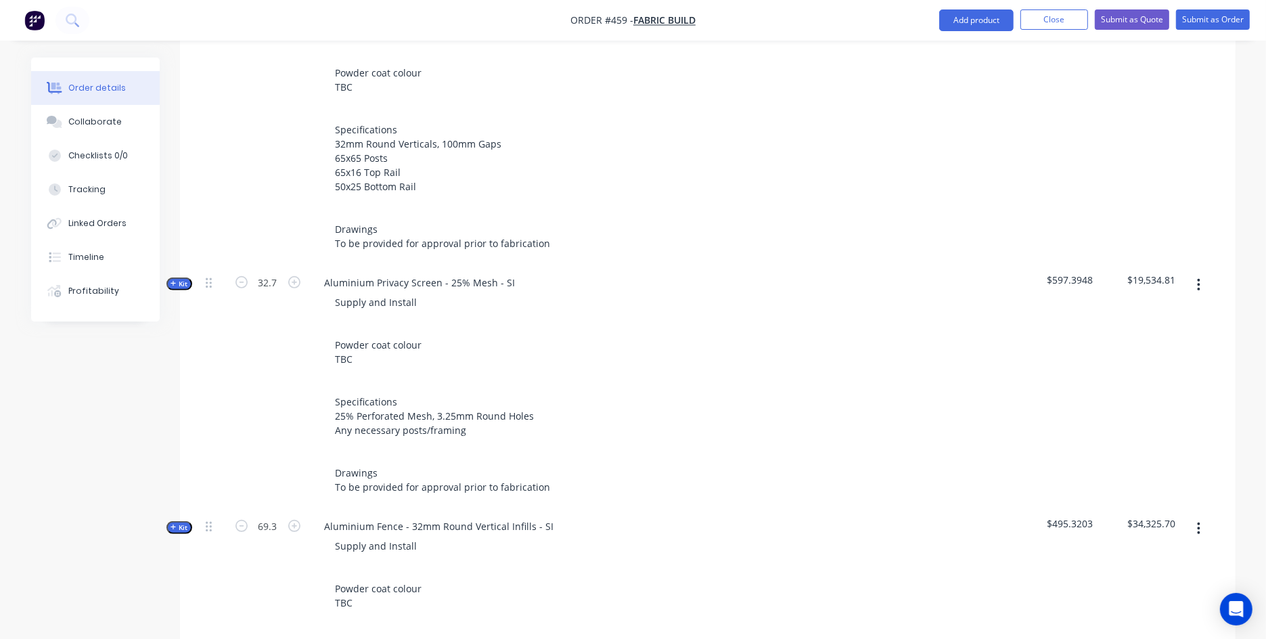
scroll to position [543, 0]
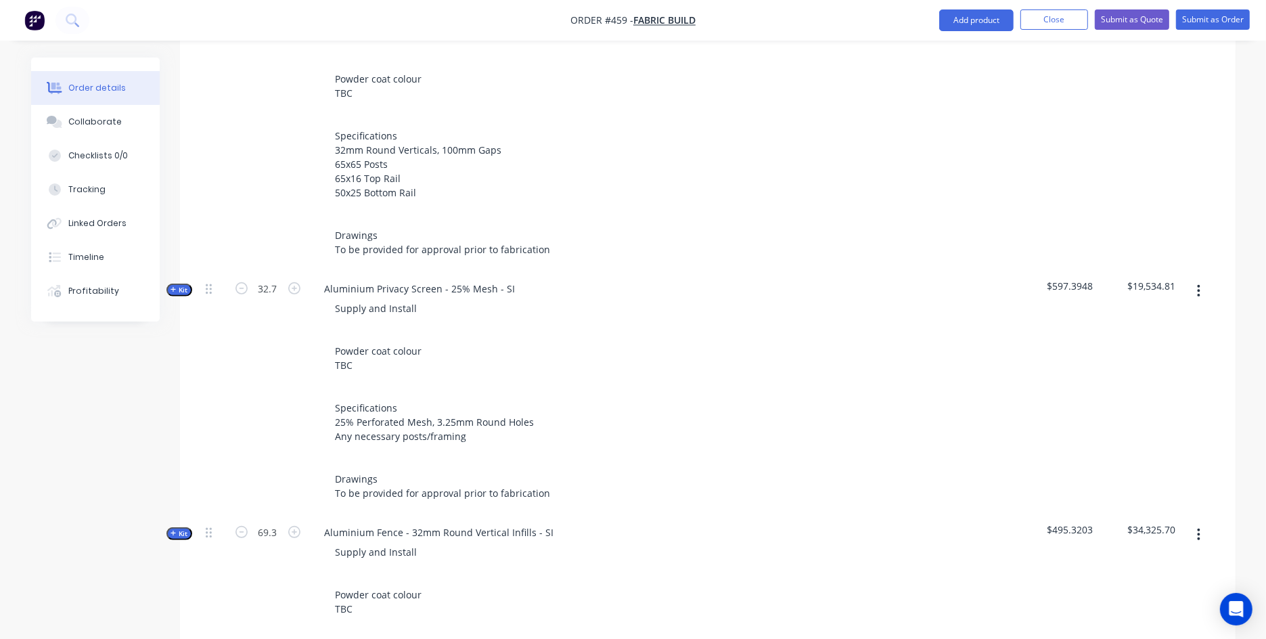
click at [179, 286] on span "Kit" at bounding box center [179, 290] width 18 height 10
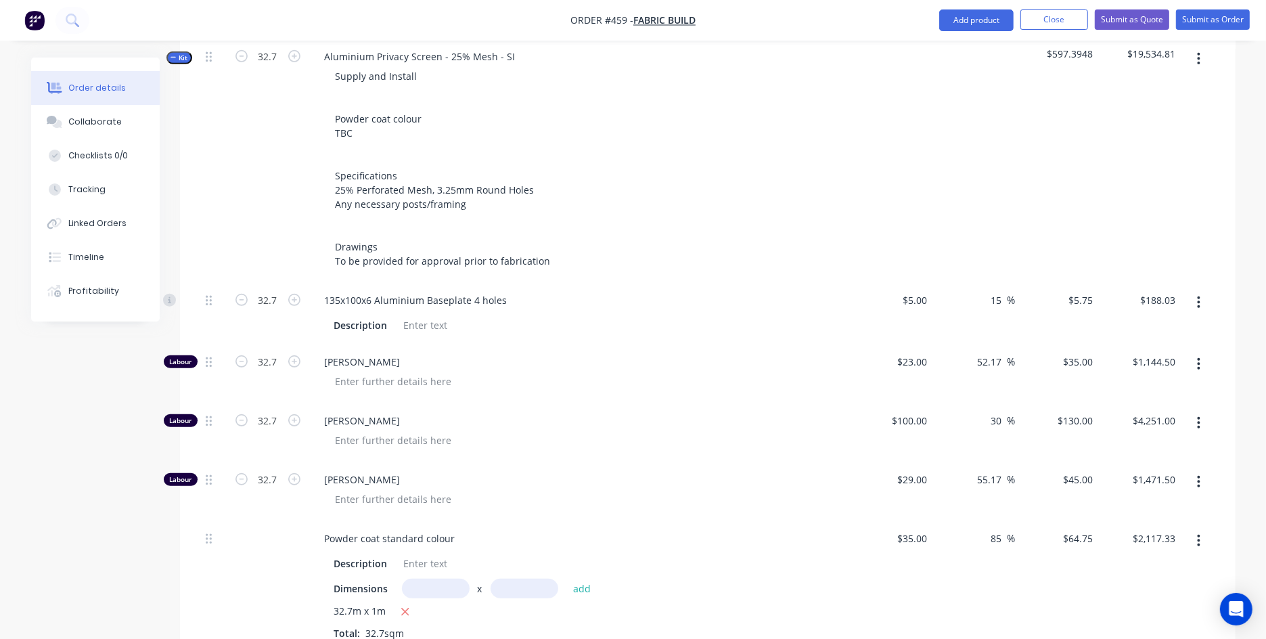
scroll to position [806, 0]
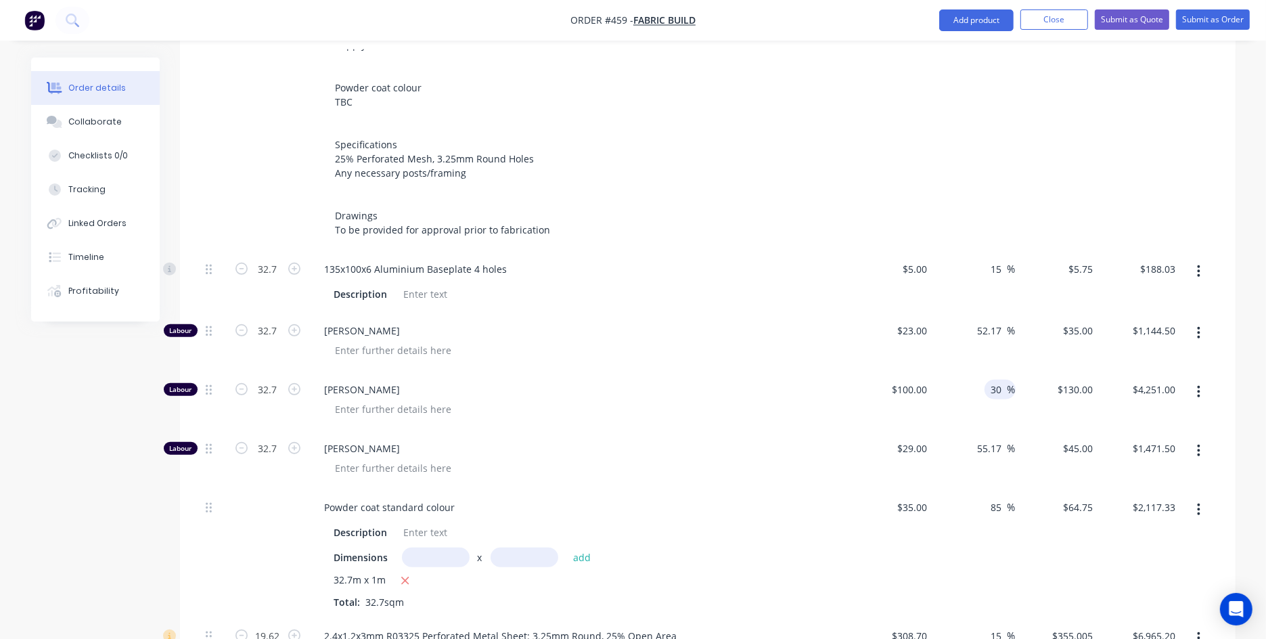
click at [996, 386] on input "30" at bounding box center [999, 390] width 18 height 20
drag, startPoint x: 963, startPoint y: 375, endPoint x: 936, endPoint y: 371, distance: 27.4
click at [936, 371] on div "30 30 %" at bounding box center [973, 400] width 83 height 59
type input "0"
type input "$100.00"
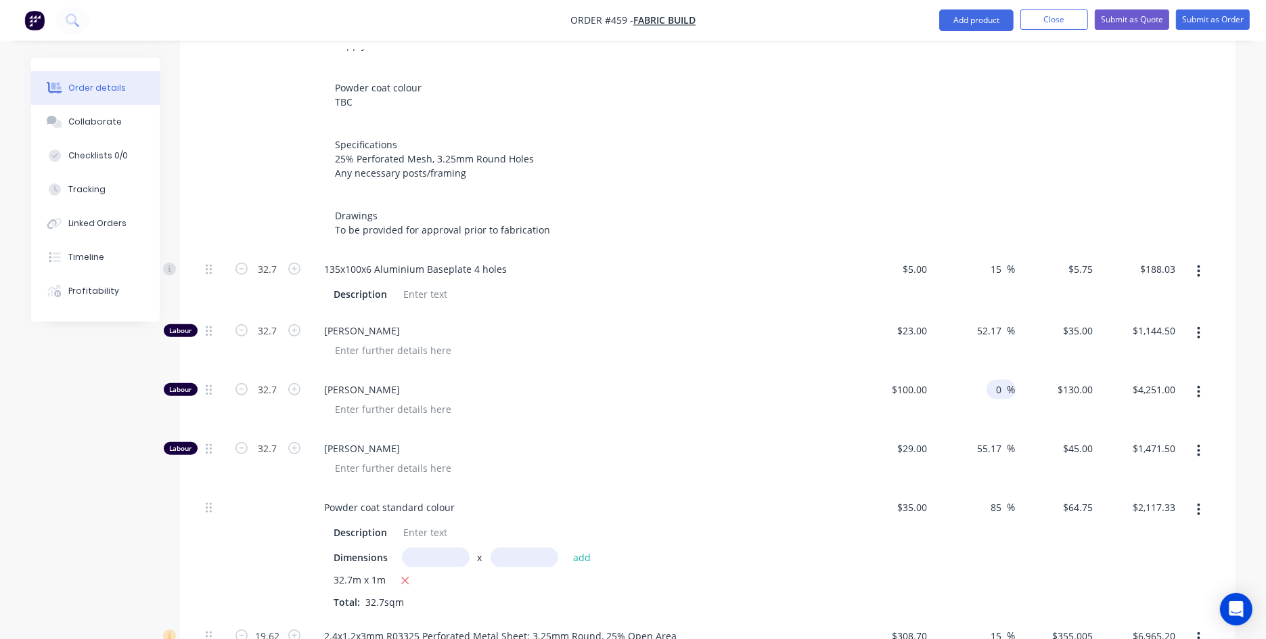
type input "$3,270.00"
drag, startPoint x: 51, startPoint y: 456, endPoint x: 329, endPoint y: 469, distance: 278.4
click at [51, 456] on div "Created by [PERSON_NAME] Created [DATE] Required [DATE] Assigned to Add team me…" at bounding box center [633, 382] width 1204 height 2260
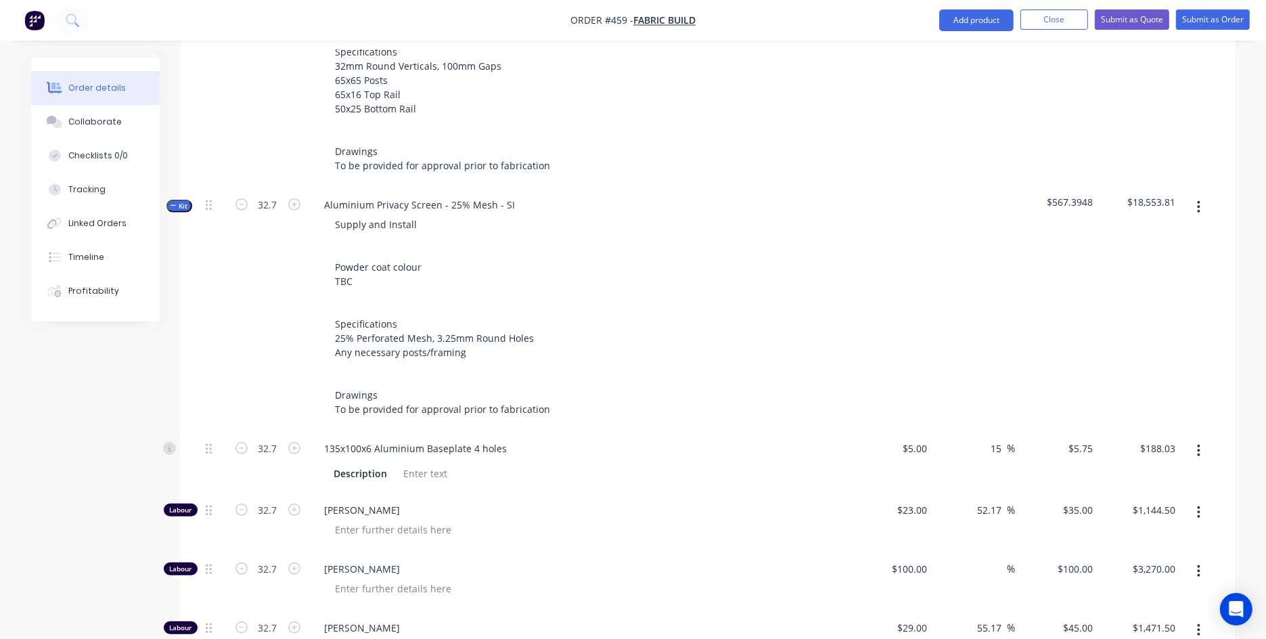
scroll to position [700, 0]
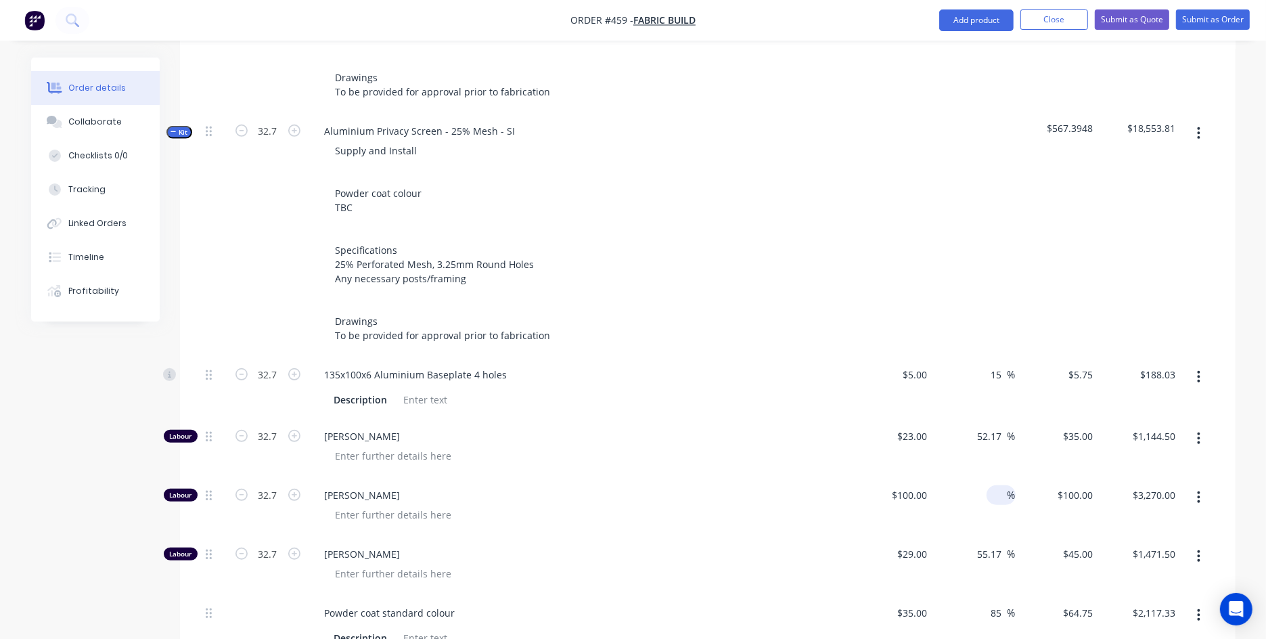
click at [995, 492] on input at bounding box center [1000, 495] width 16 height 20
type input "30"
type input "$130.00"
type input "$4,251.00"
click at [83, 470] on div "Created by [PERSON_NAME] Created [DATE] Required [DATE] Assigned to Add team me…" at bounding box center [633, 487] width 1204 height 2260
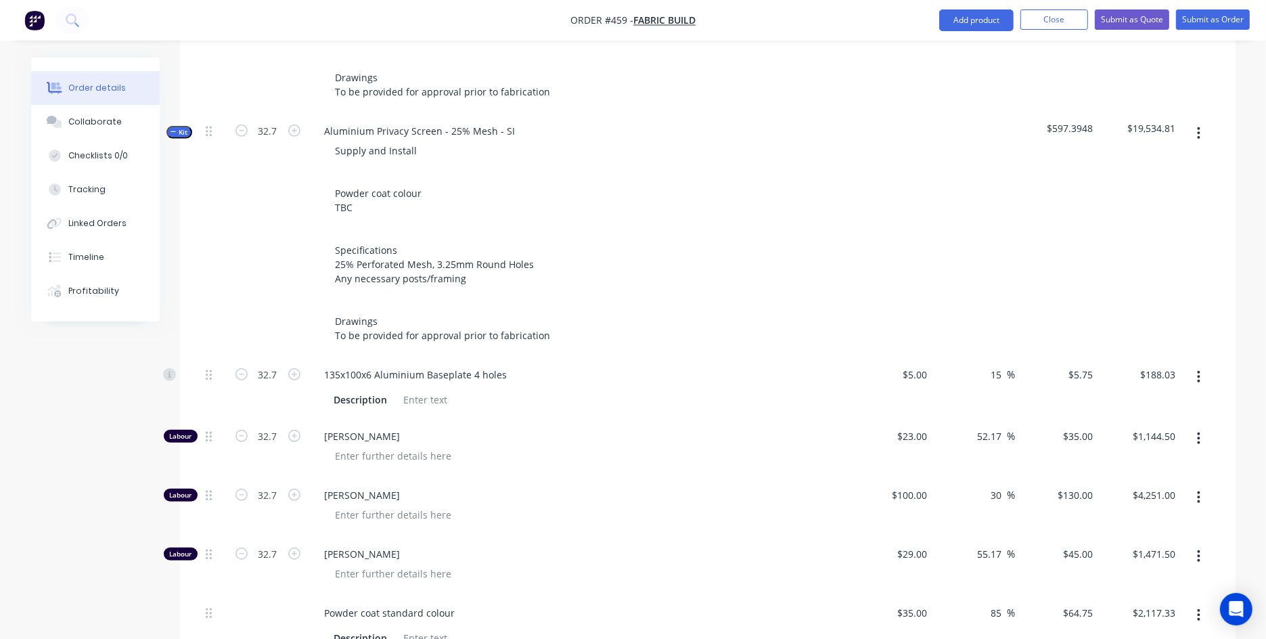
click at [186, 127] on span "Kit" at bounding box center [179, 132] width 18 height 10
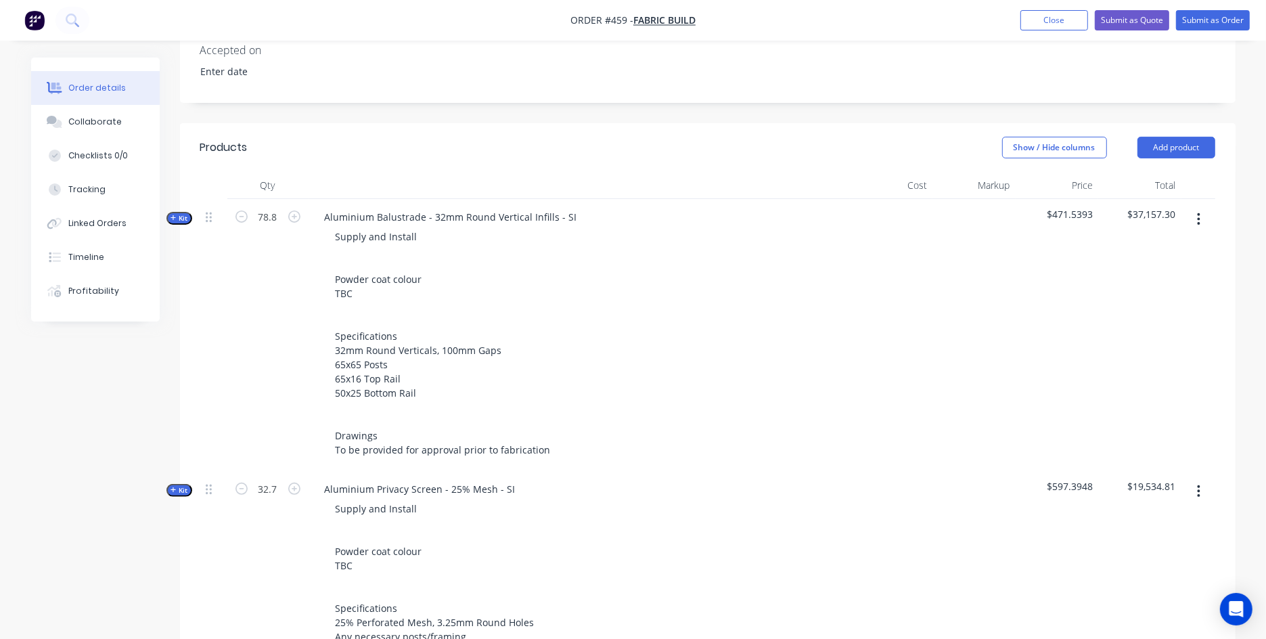
scroll to position [323, 0]
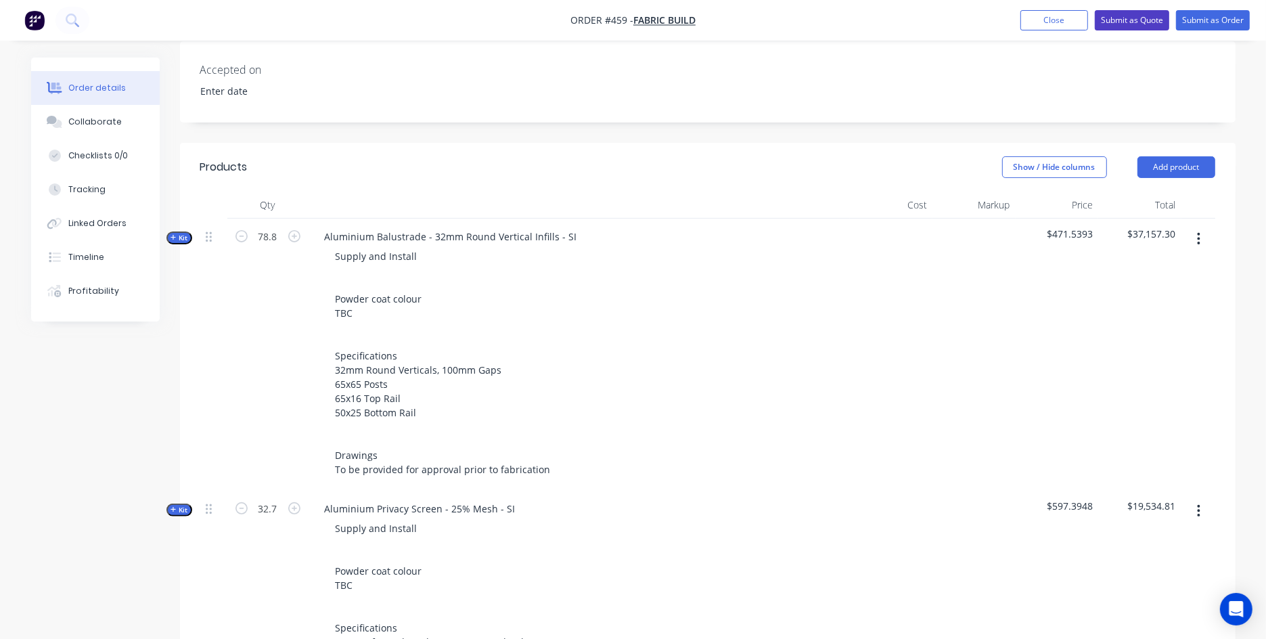
click at [1022, 20] on button "Submit as Quote" at bounding box center [1132, 20] width 74 height 20
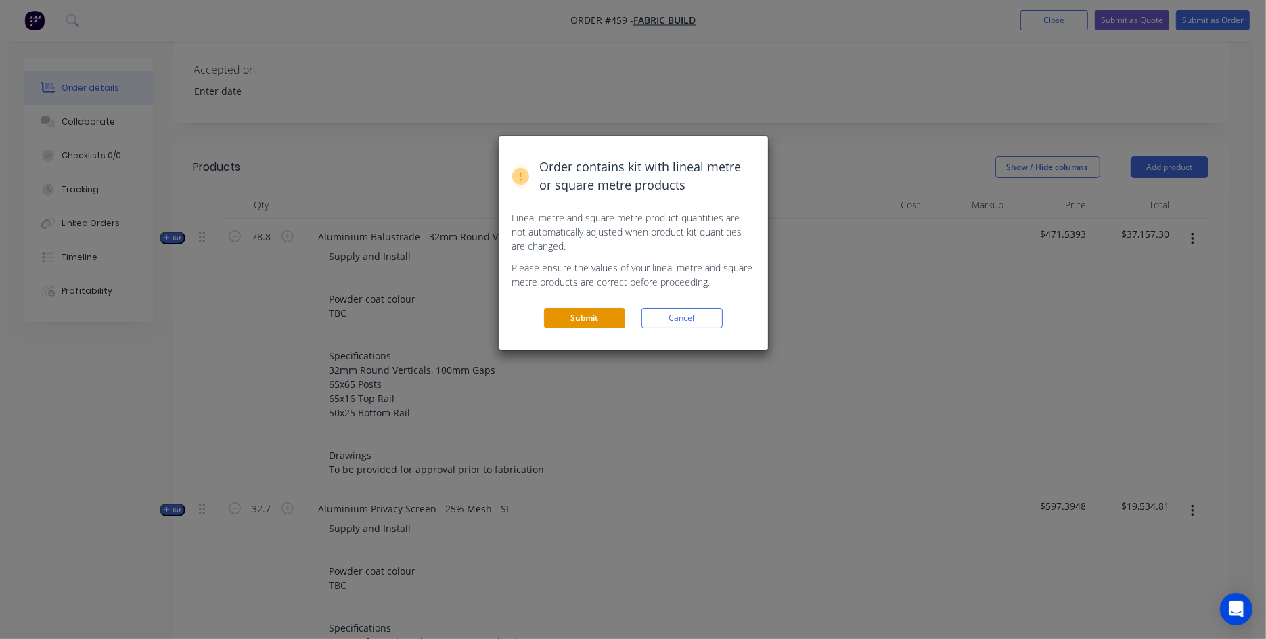
click at [609, 309] on button "Submit" at bounding box center [584, 318] width 81 height 20
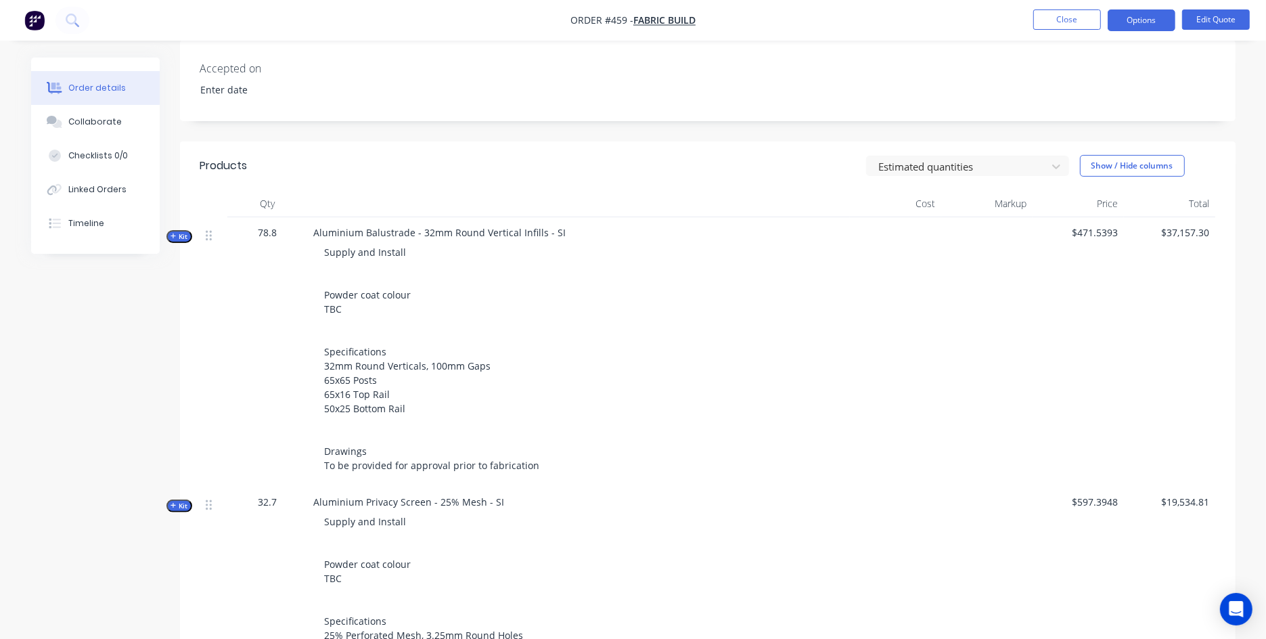
click at [1022, 31] on nav "Order #459 - Fabric Build Close Options Edit Quote" at bounding box center [633, 20] width 1266 height 41
click at [1022, 25] on button "Options" at bounding box center [1141, 20] width 68 height 22
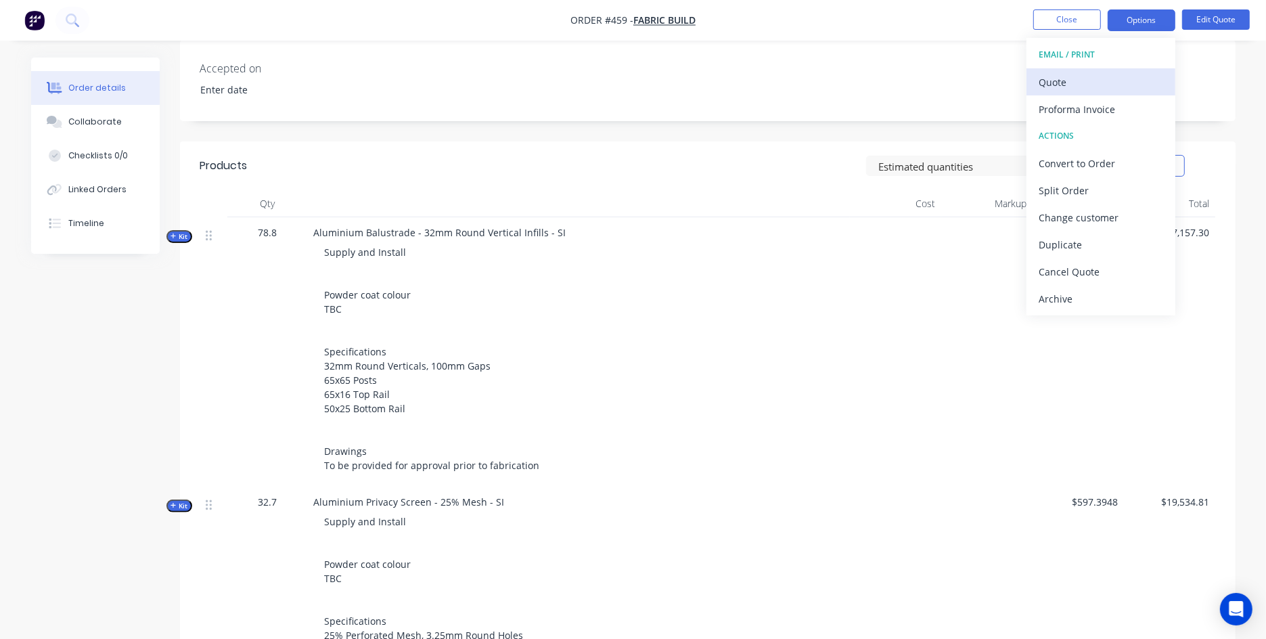
click at [1022, 85] on div "Quote" at bounding box center [1100, 82] width 124 height 20
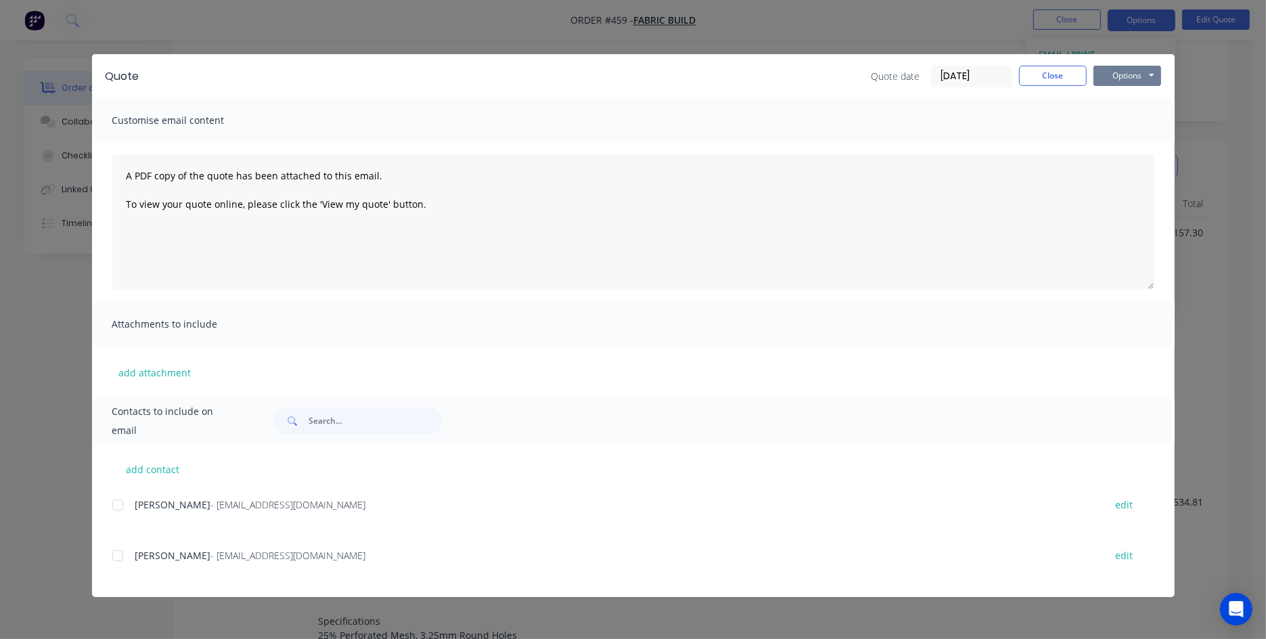
click at [1022, 74] on button "Options" at bounding box center [1127, 76] width 68 height 20
click at [1022, 101] on button "Preview" at bounding box center [1136, 100] width 87 height 22
drag, startPoint x: 121, startPoint y: 504, endPoint x: 281, endPoint y: 484, distance: 160.9
click at [121, 503] on div at bounding box center [117, 504] width 27 height 27
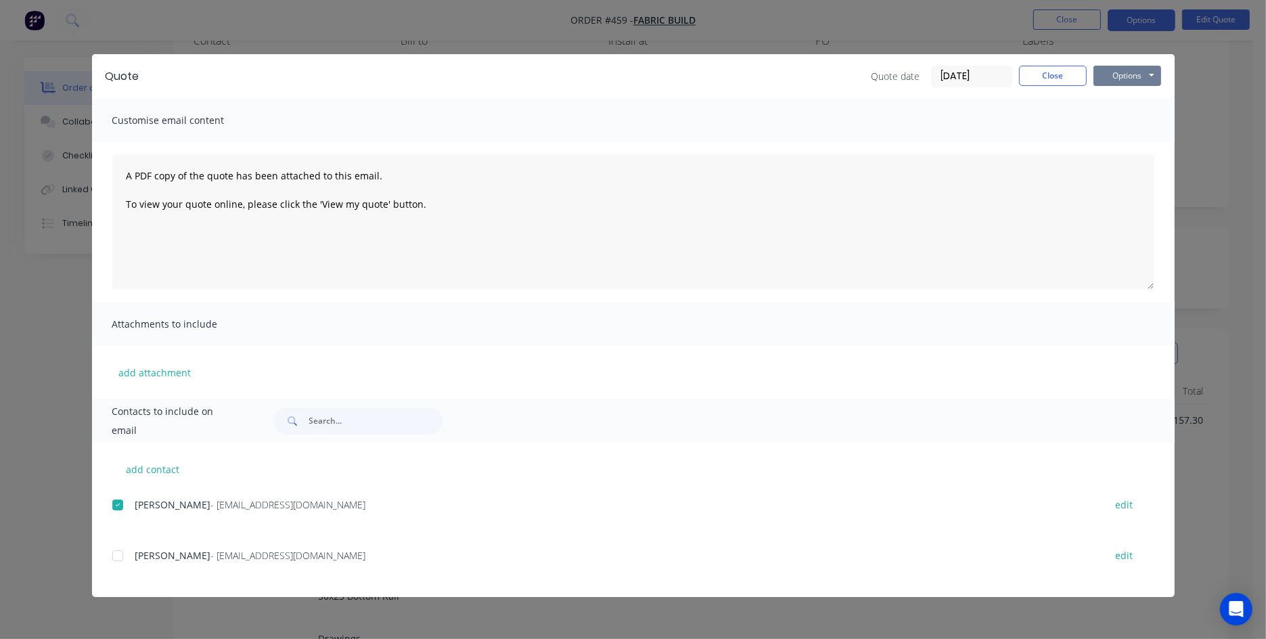
click at [1022, 76] on button "Options" at bounding box center [1127, 76] width 68 height 20
click at [1022, 146] on button "Email" at bounding box center [1136, 144] width 87 height 22
click at [1022, 77] on button "Close" at bounding box center [1053, 76] width 68 height 20
